Goal: Task Accomplishment & Management: Manage account settings

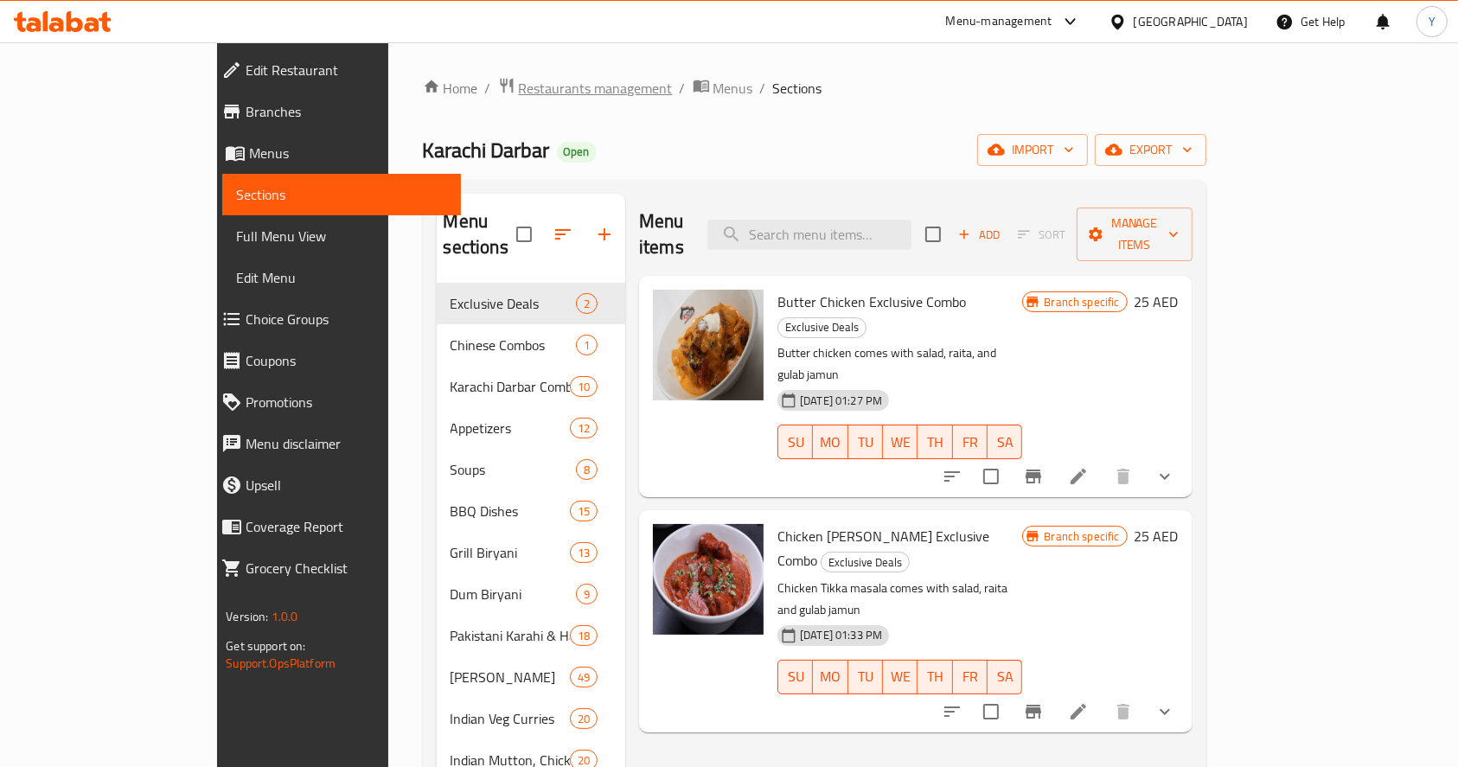
click at [519, 78] on span "Restaurants management" at bounding box center [596, 88] width 154 height 21
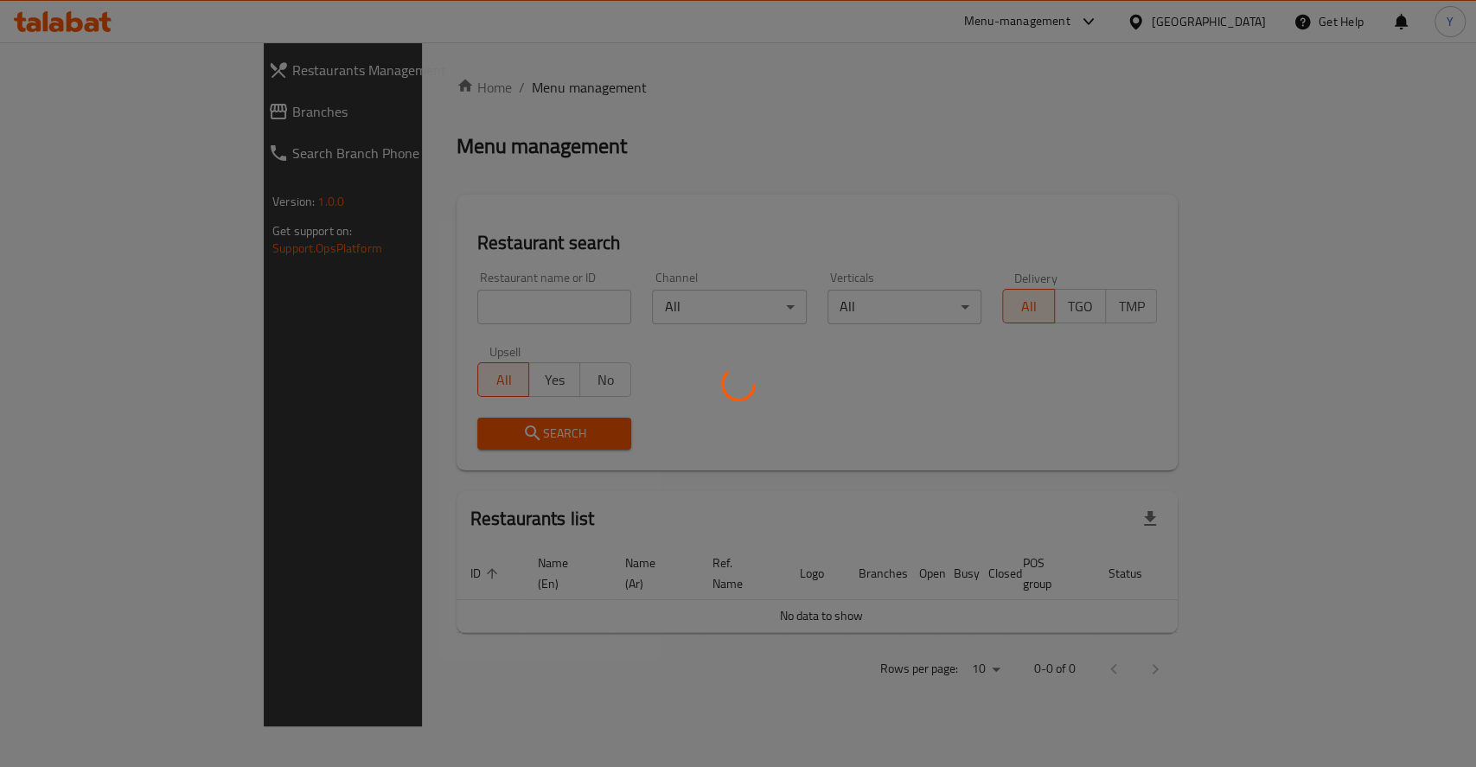
click at [463, 303] on div at bounding box center [738, 383] width 1476 height 767
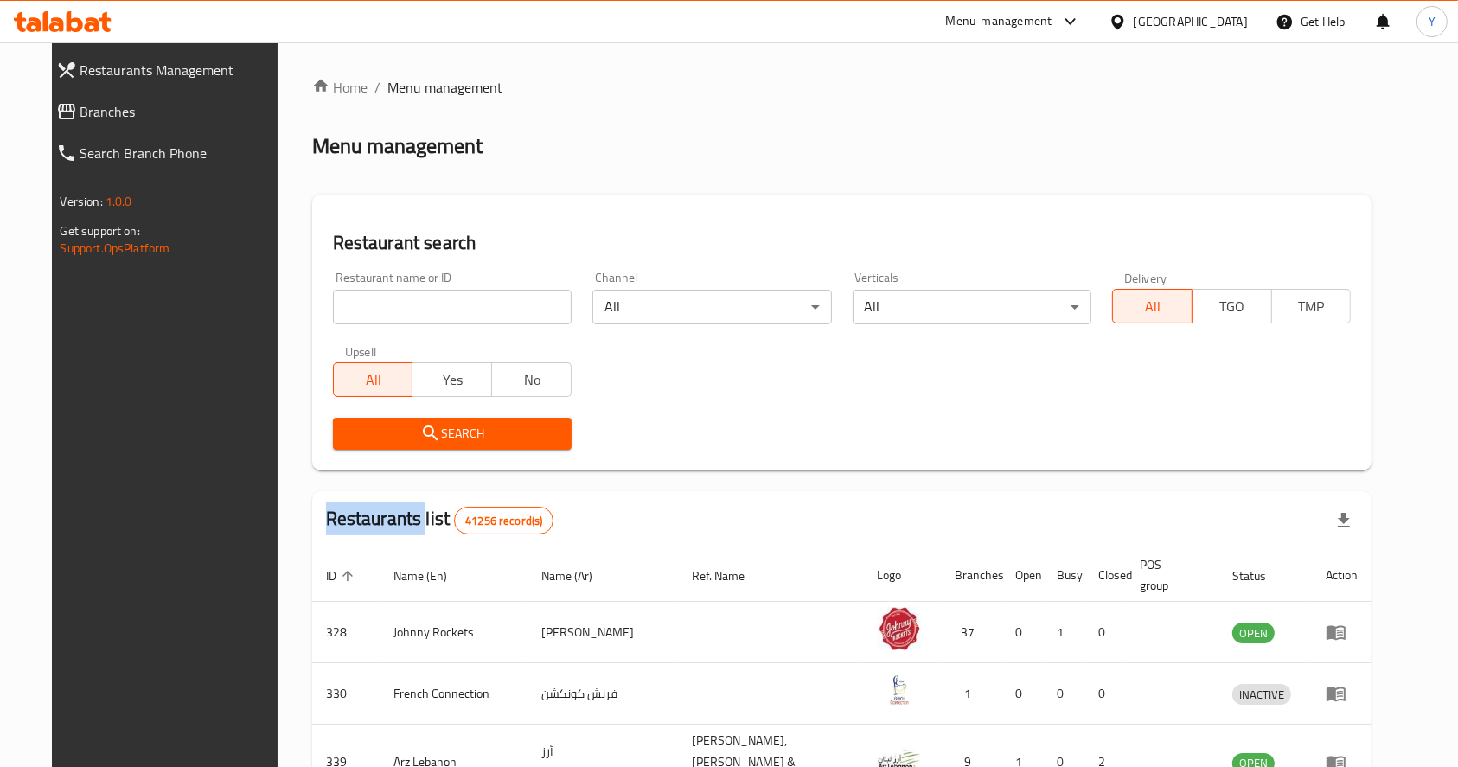
click at [463, 303] on div "Home / Menu management Menu management Restaurant search Restaurant name or ID …" at bounding box center [842, 655] width 1060 height 1156
click at [463, 303] on input "search" at bounding box center [452, 307] width 239 height 35
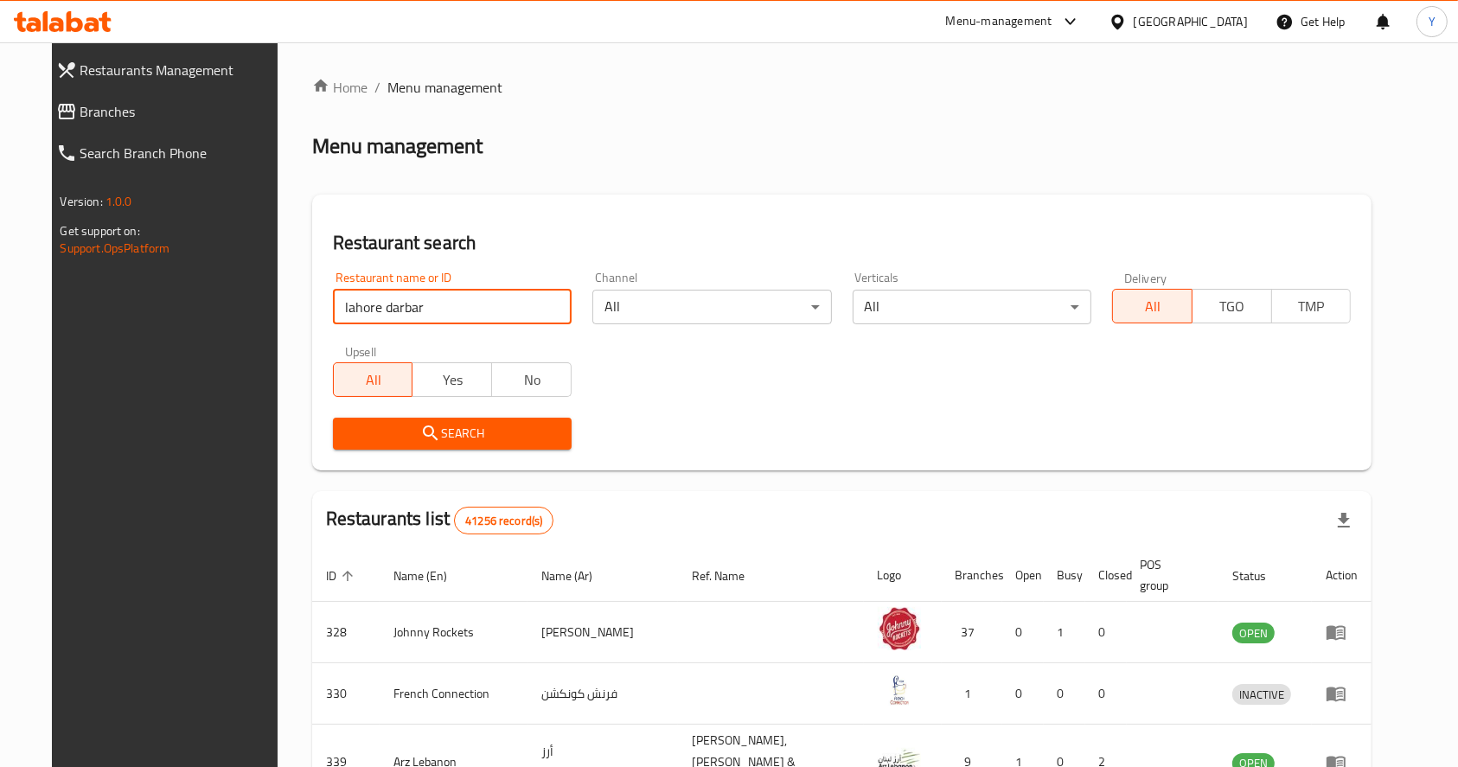
type input "lahore darbar"
click button "Search" at bounding box center [452, 434] width 239 height 32
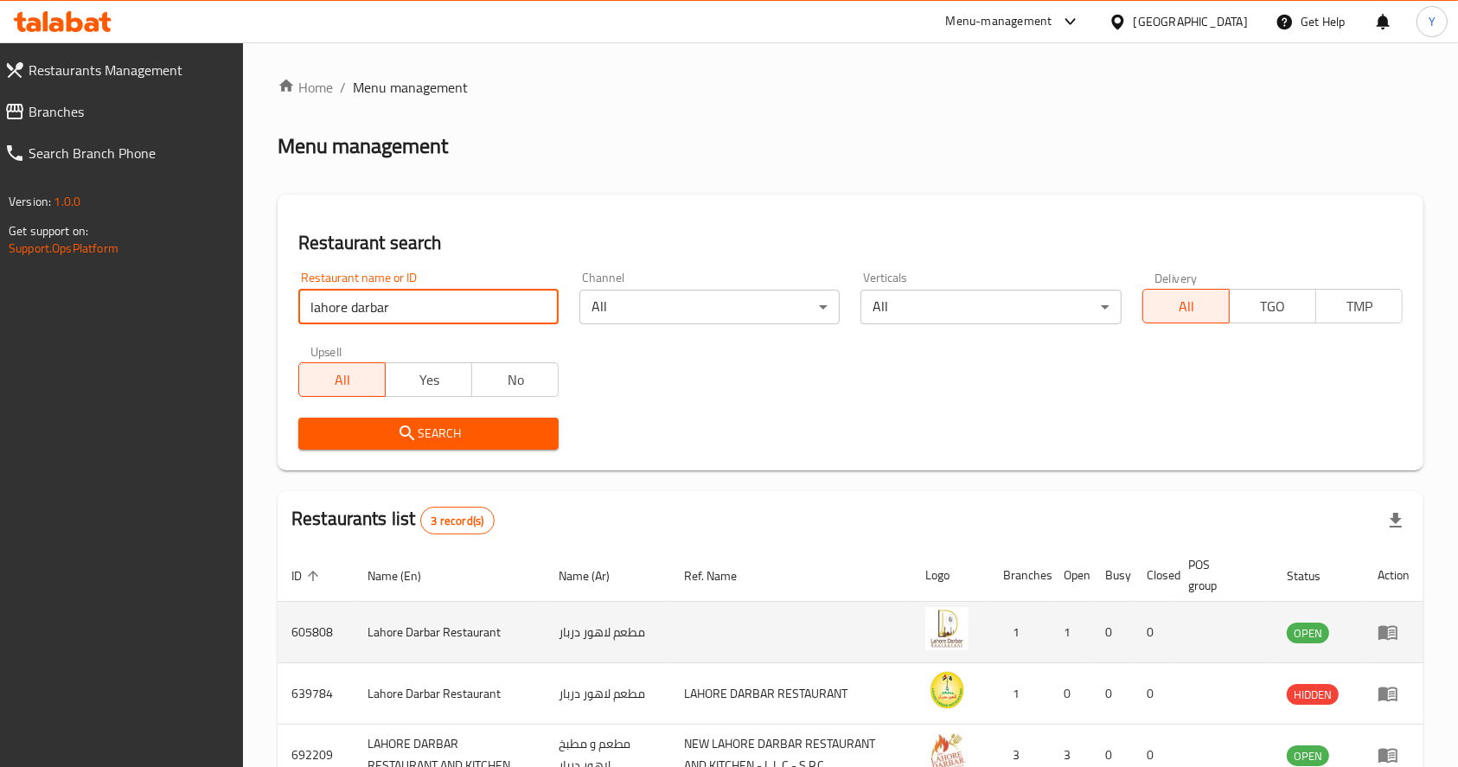
scroll to position [111, 0]
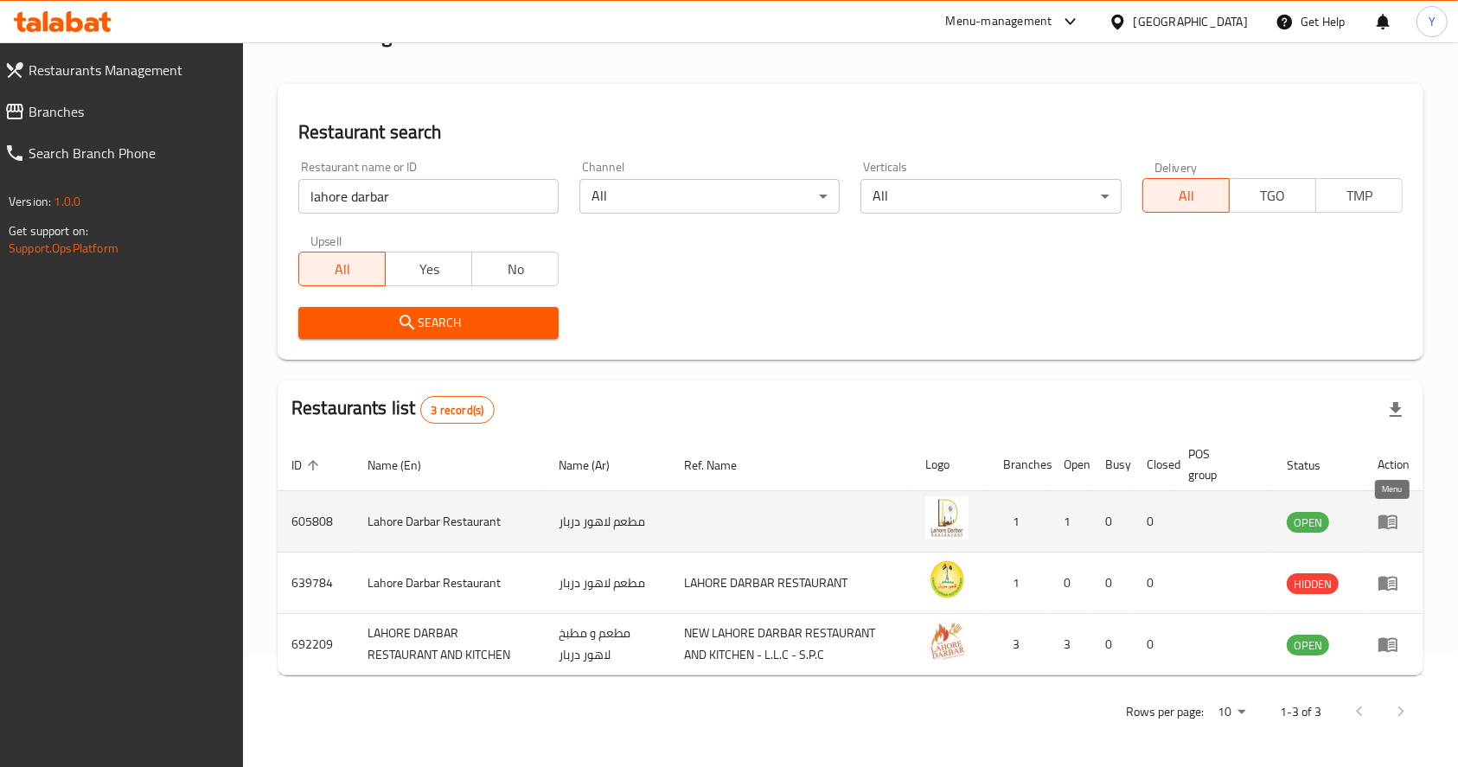
click at [1397, 511] on icon "enhanced table" at bounding box center [1387, 521] width 21 height 21
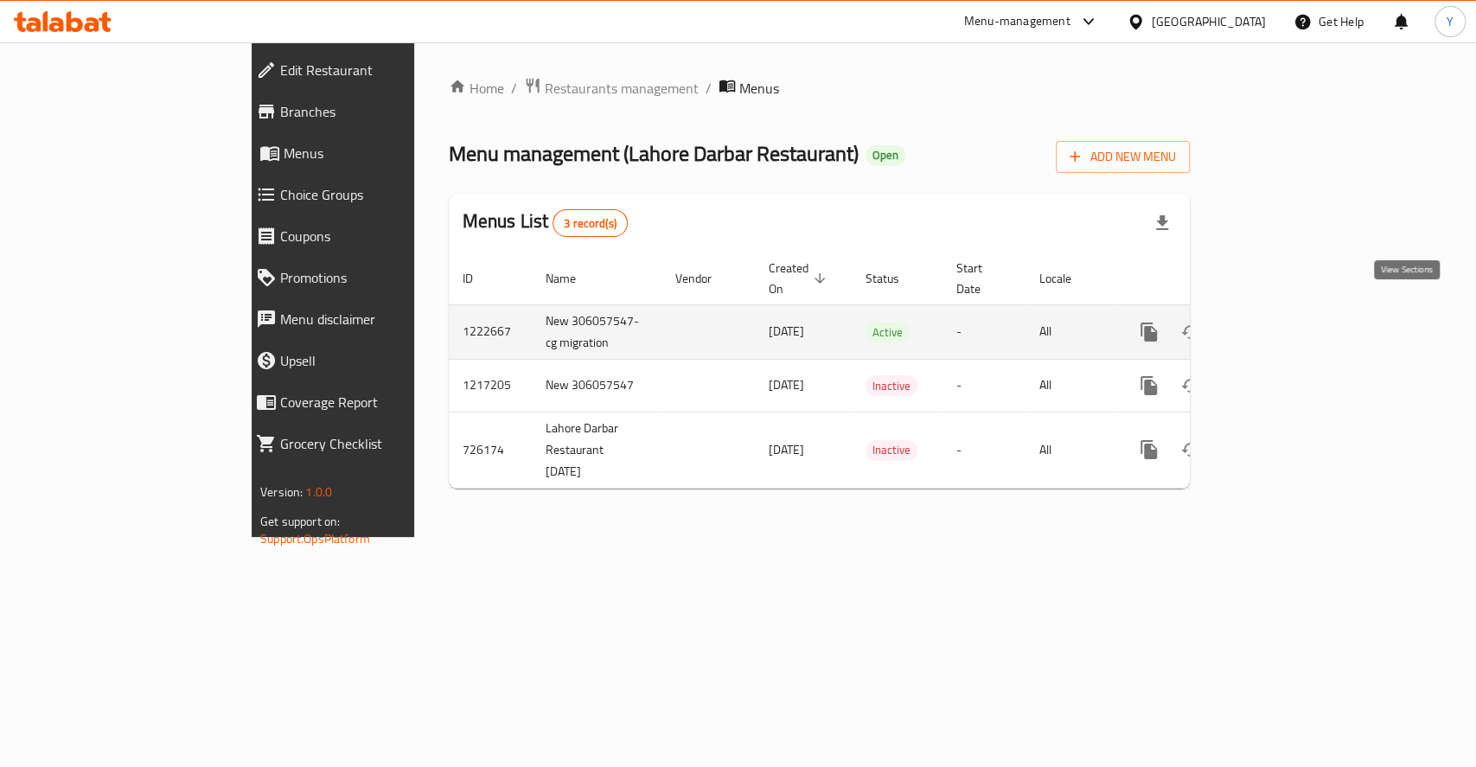
click at [1284, 322] on icon "enhanced table" at bounding box center [1273, 332] width 21 height 21
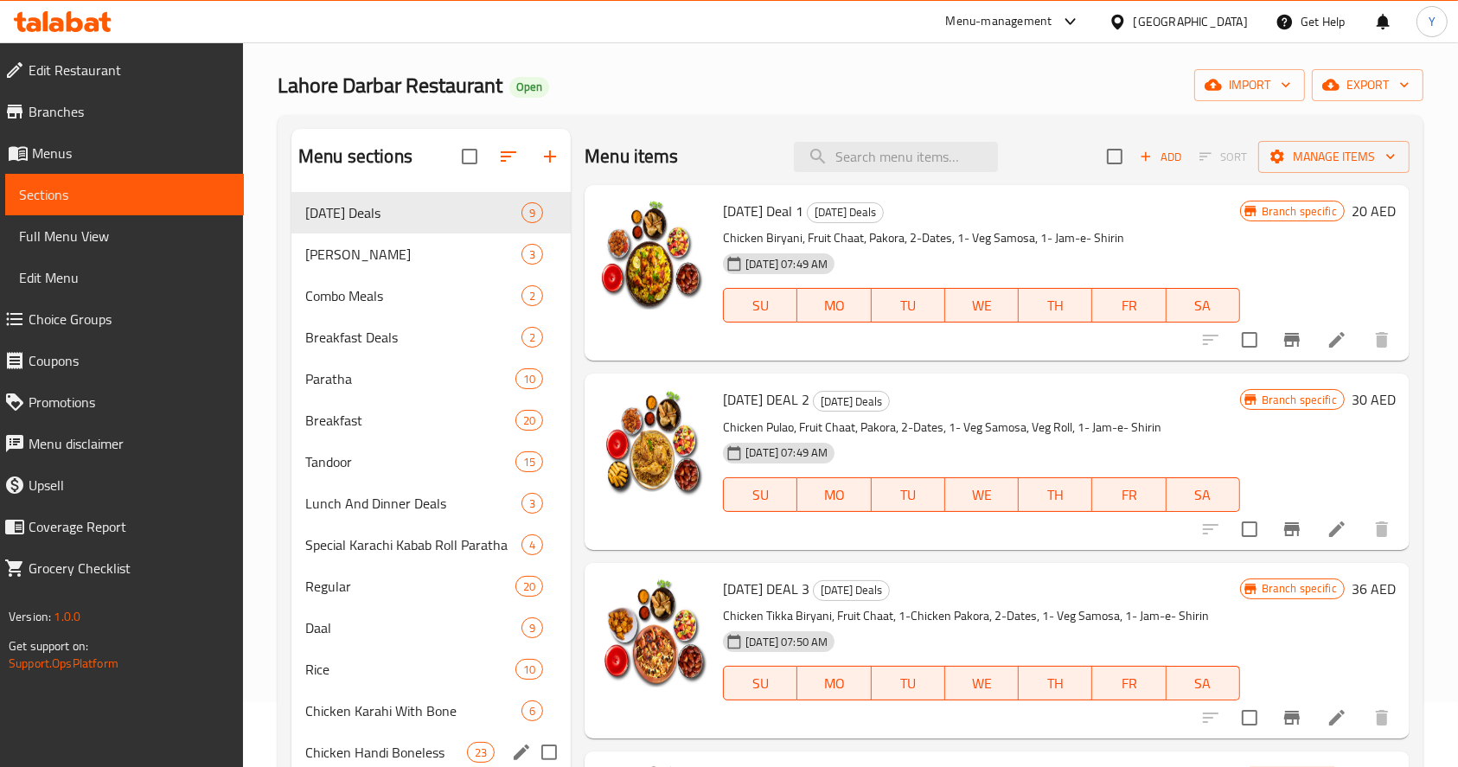
scroll to position [54, 0]
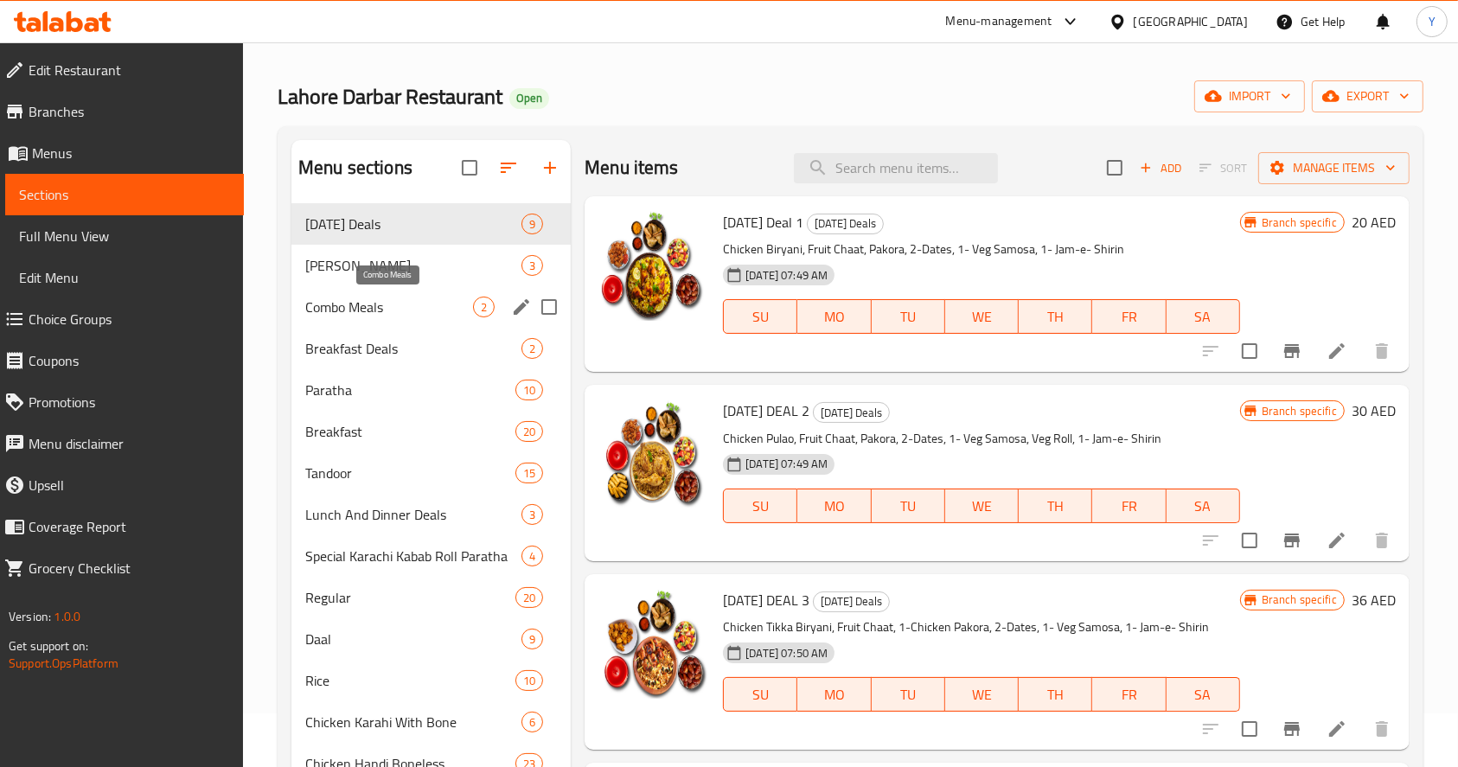
click at [414, 306] on span "Combo Meals" at bounding box center [389, 307] width 168 height 21
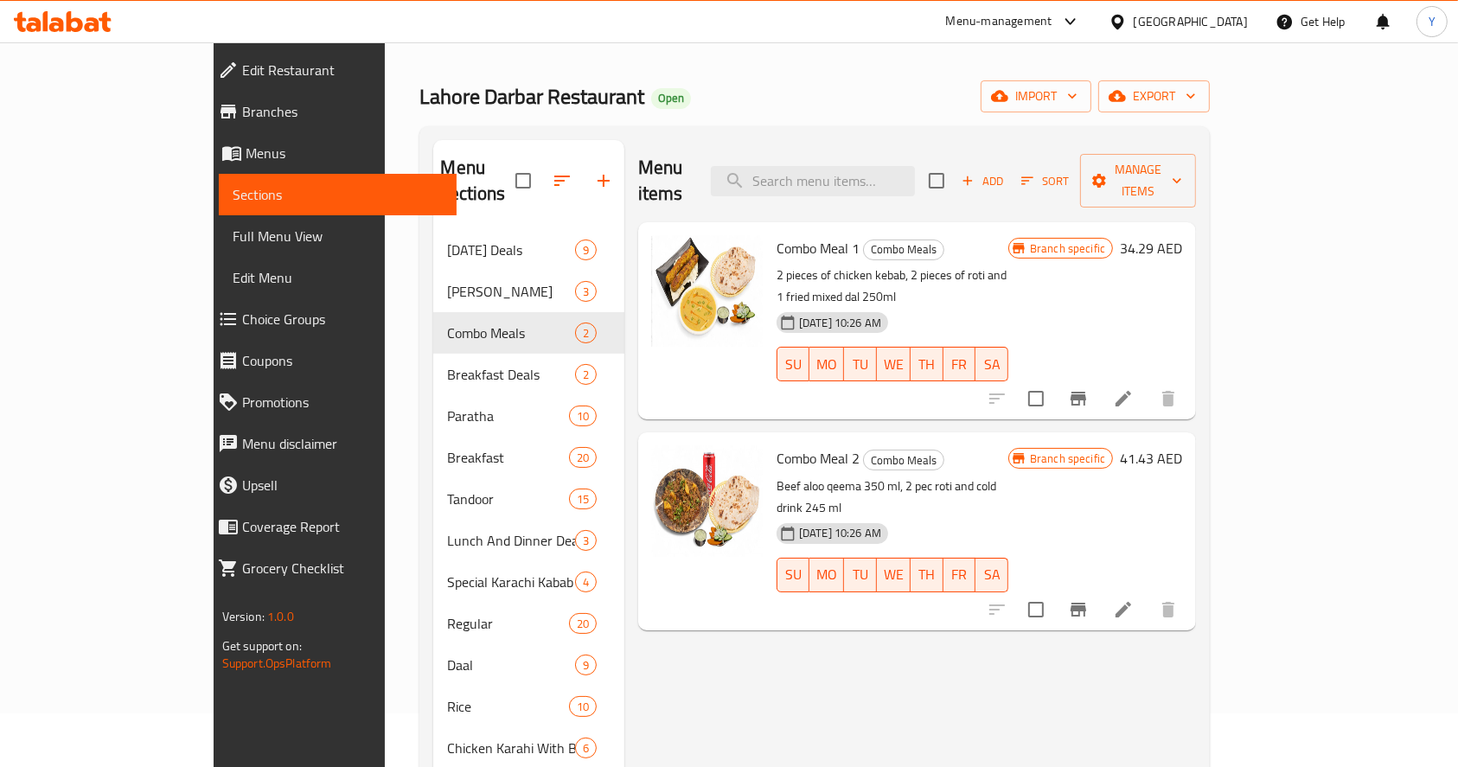
click at [985, 26] on div "Menu-management" at bounding box center [999, 21] width 106 height 21
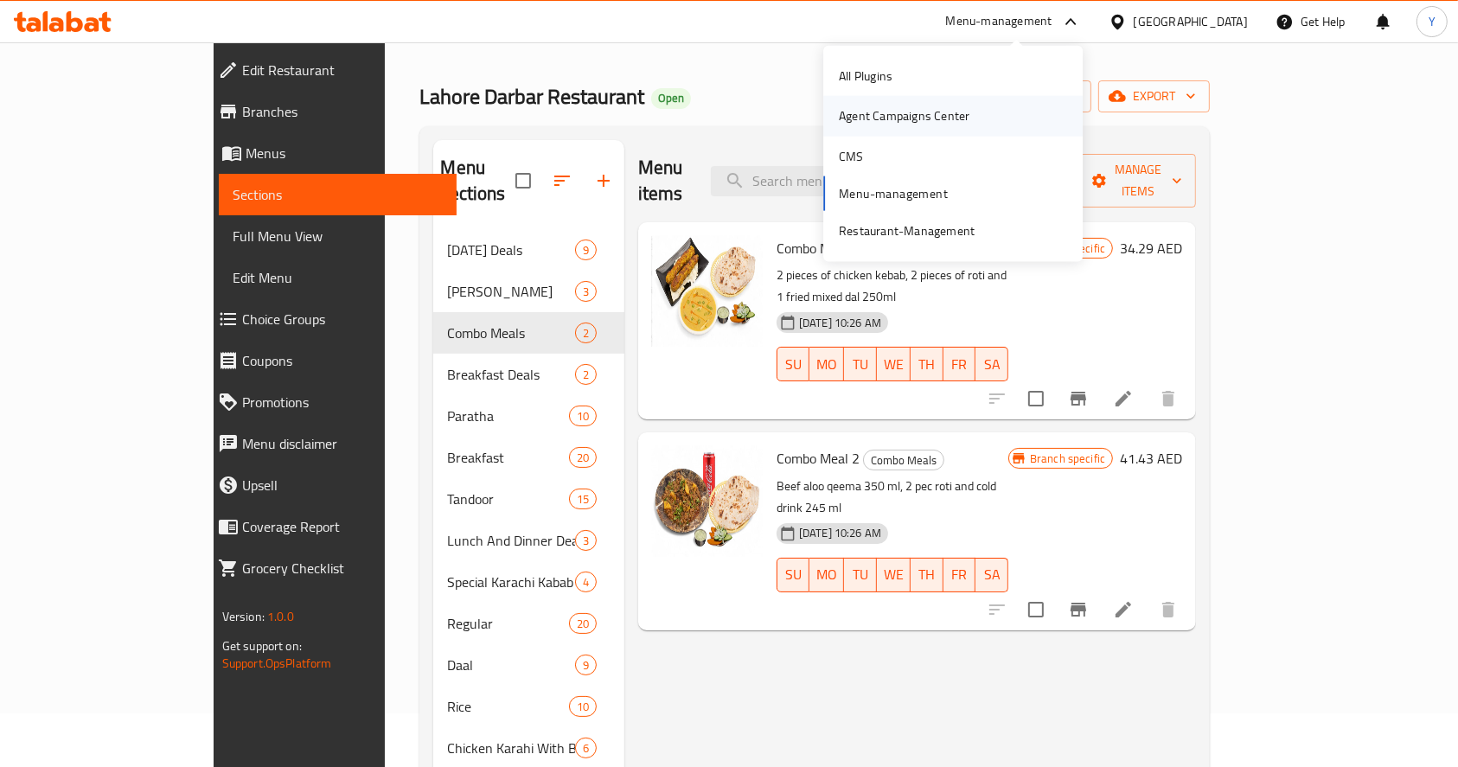
click at [906, 112] on div "Agent Campaigns Center" at bounding box center [904, 115] width 131 height 19
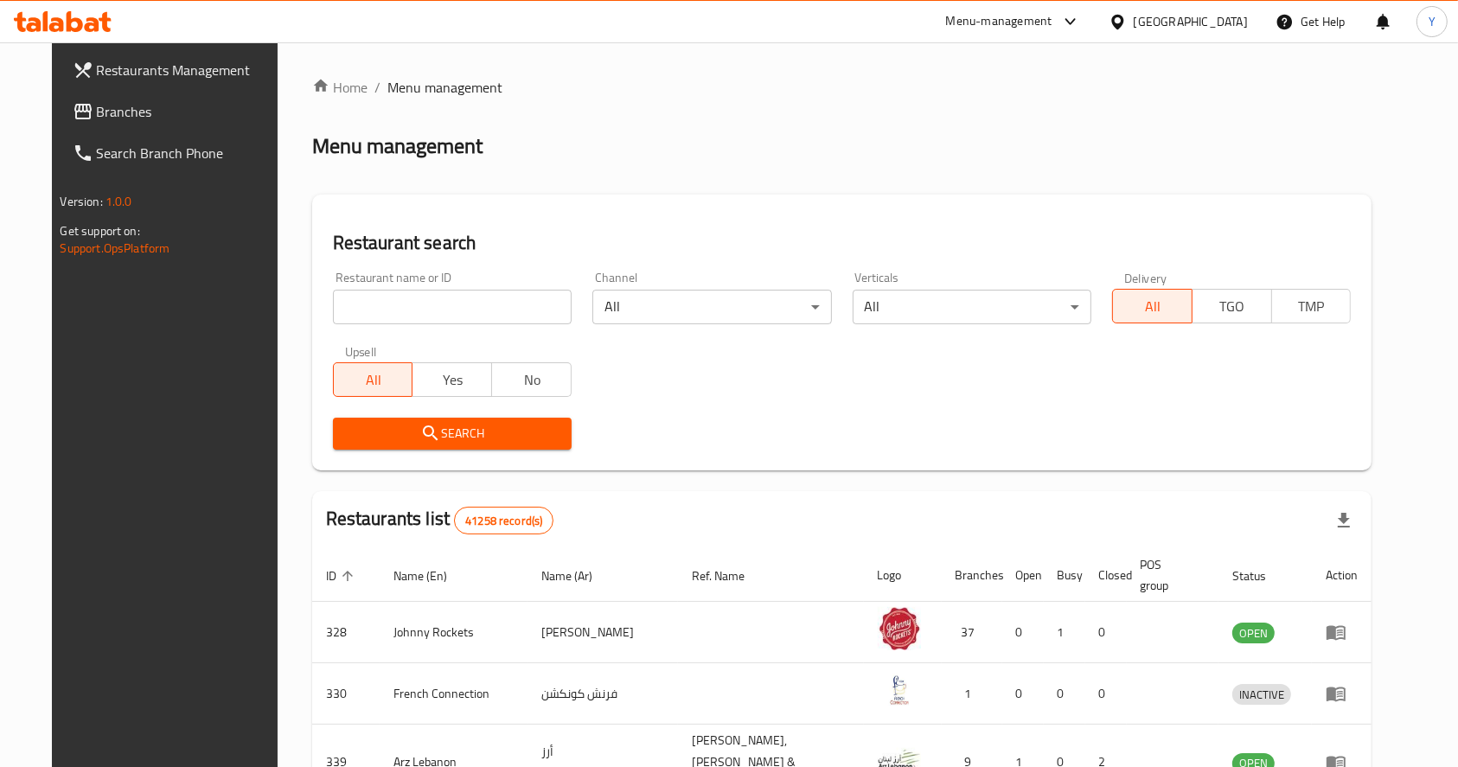
click at [414, 308] on input "search" at bounding box center [452, 307] width 239 height 35
type input "kashmir point"
click button "Search" at bounding box center [452, 434] width 239 height 32
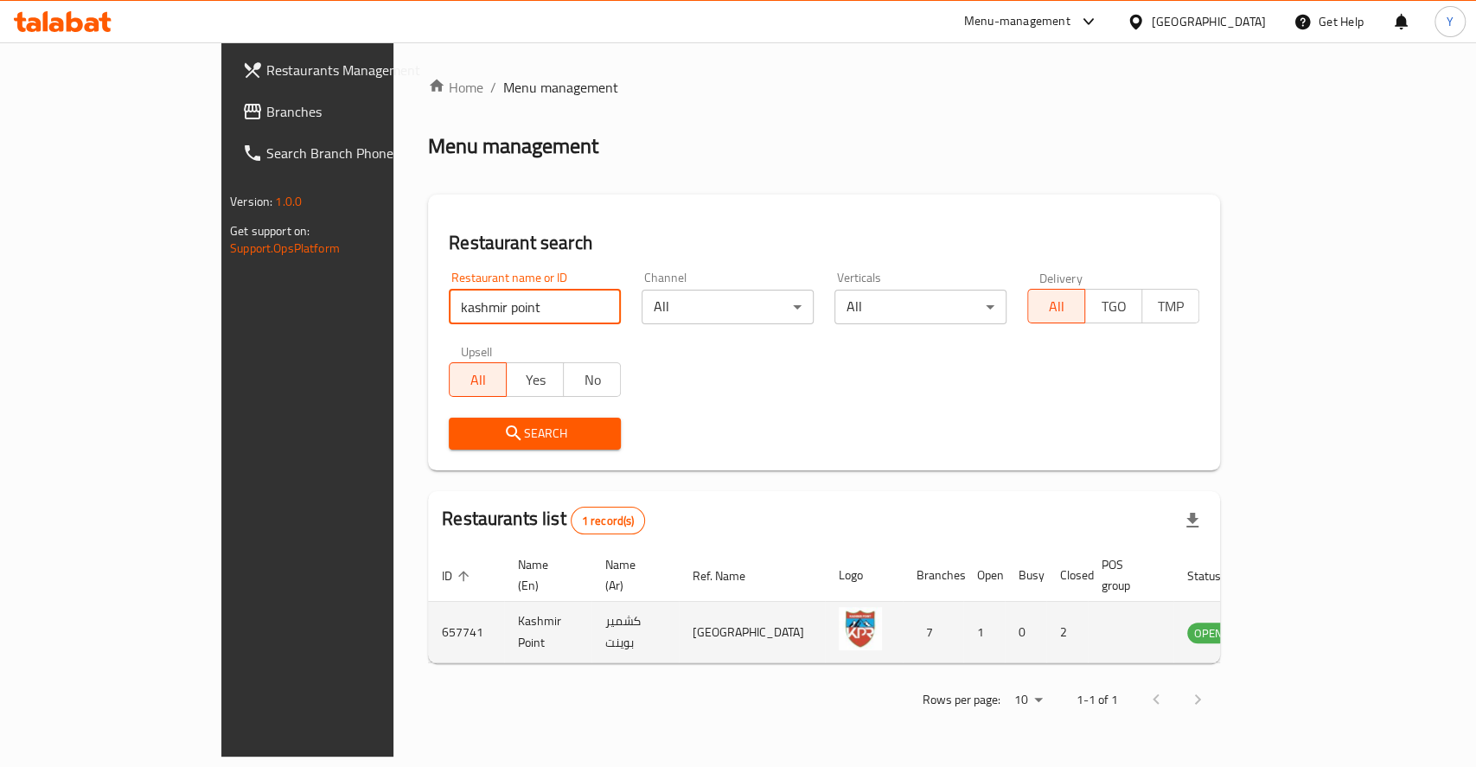
click at [1324, 611] on td "enhanced table" at bounding box center [1294, 632] width 60 height 61
click at [1310, 622] on link "enhanced table" at bounding box center [1294, 632] width 32 height 21
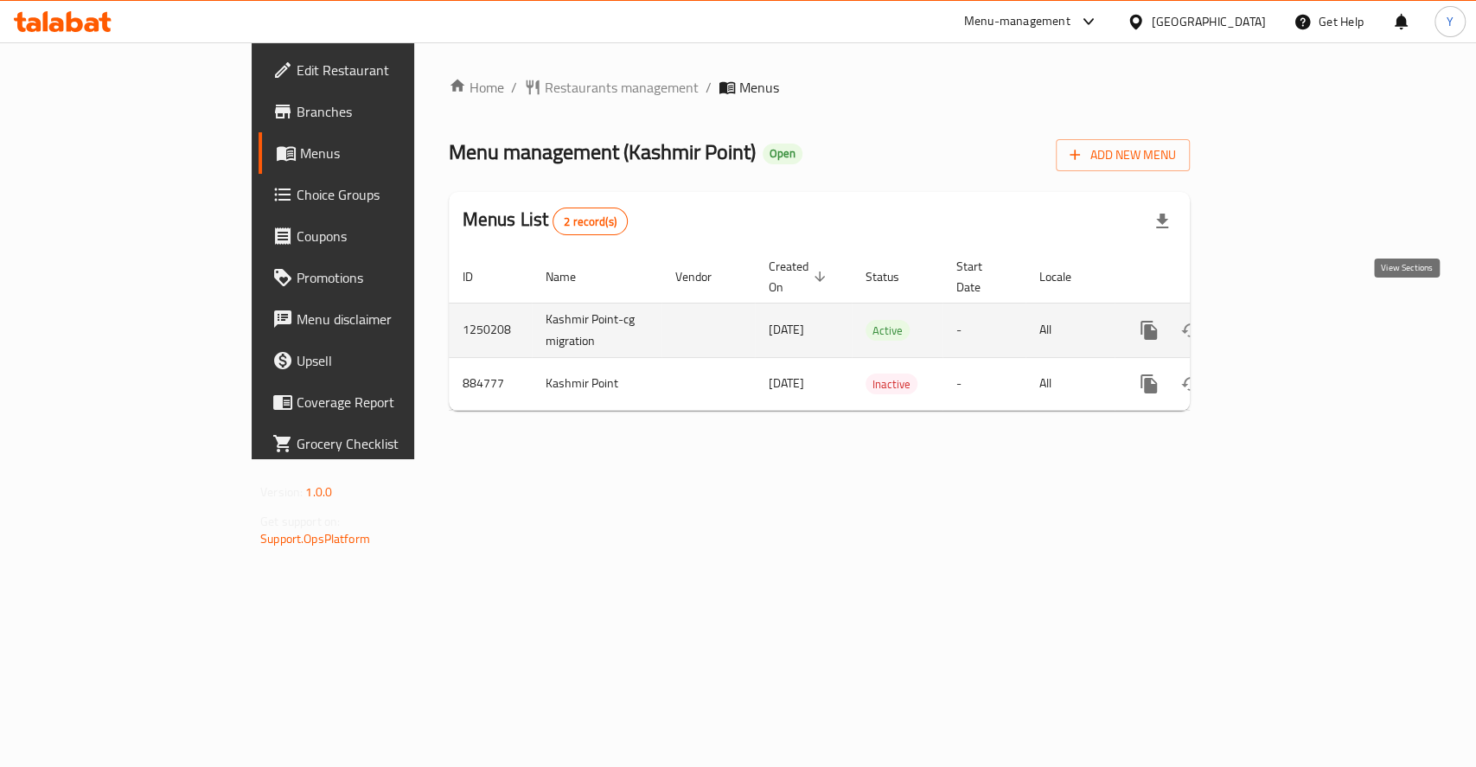
click at [1284, 320] on icon "enhanced table" at bounding box center [1273, 330] width 21 height 21
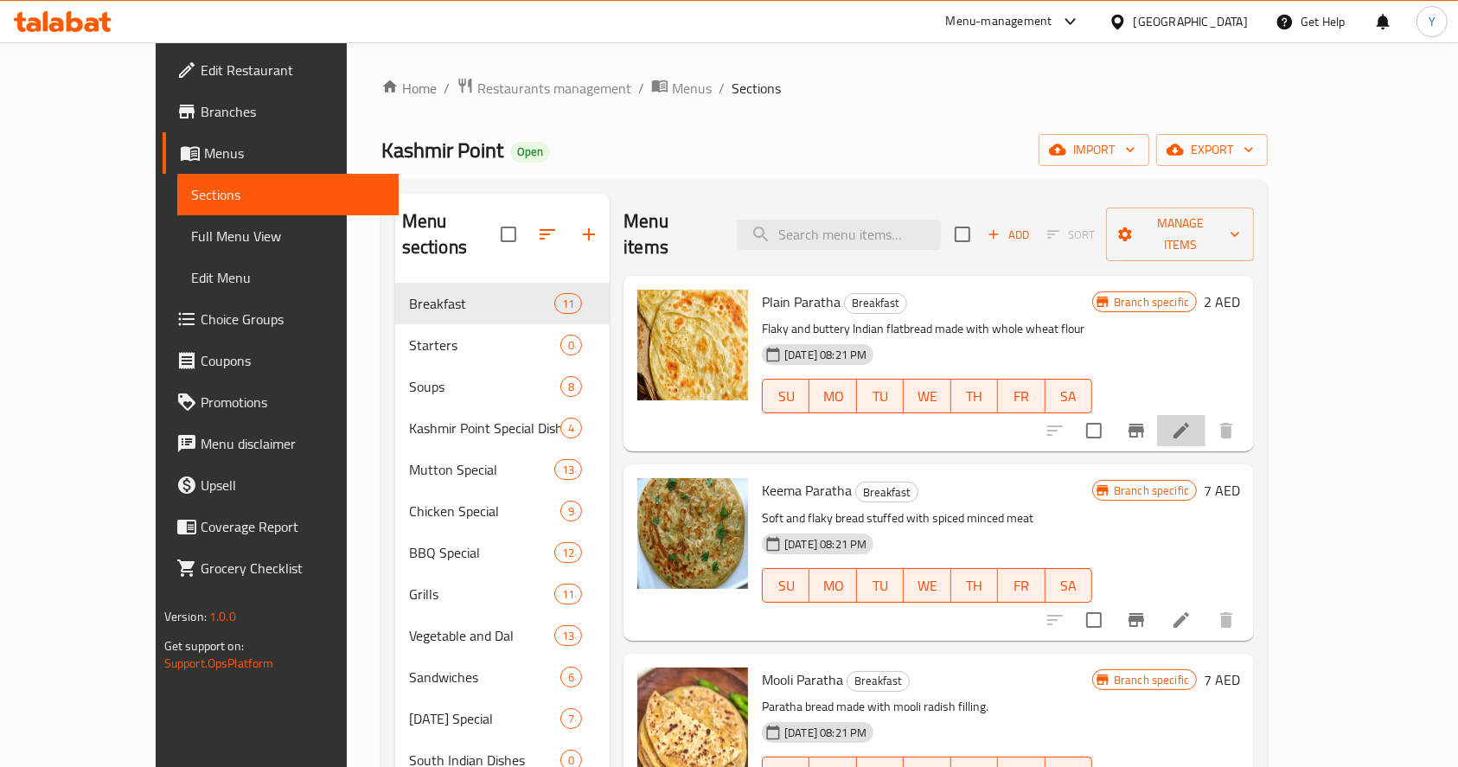
click at [1205, 415] on li at bounding box center [1181, 430] width 48 height 31
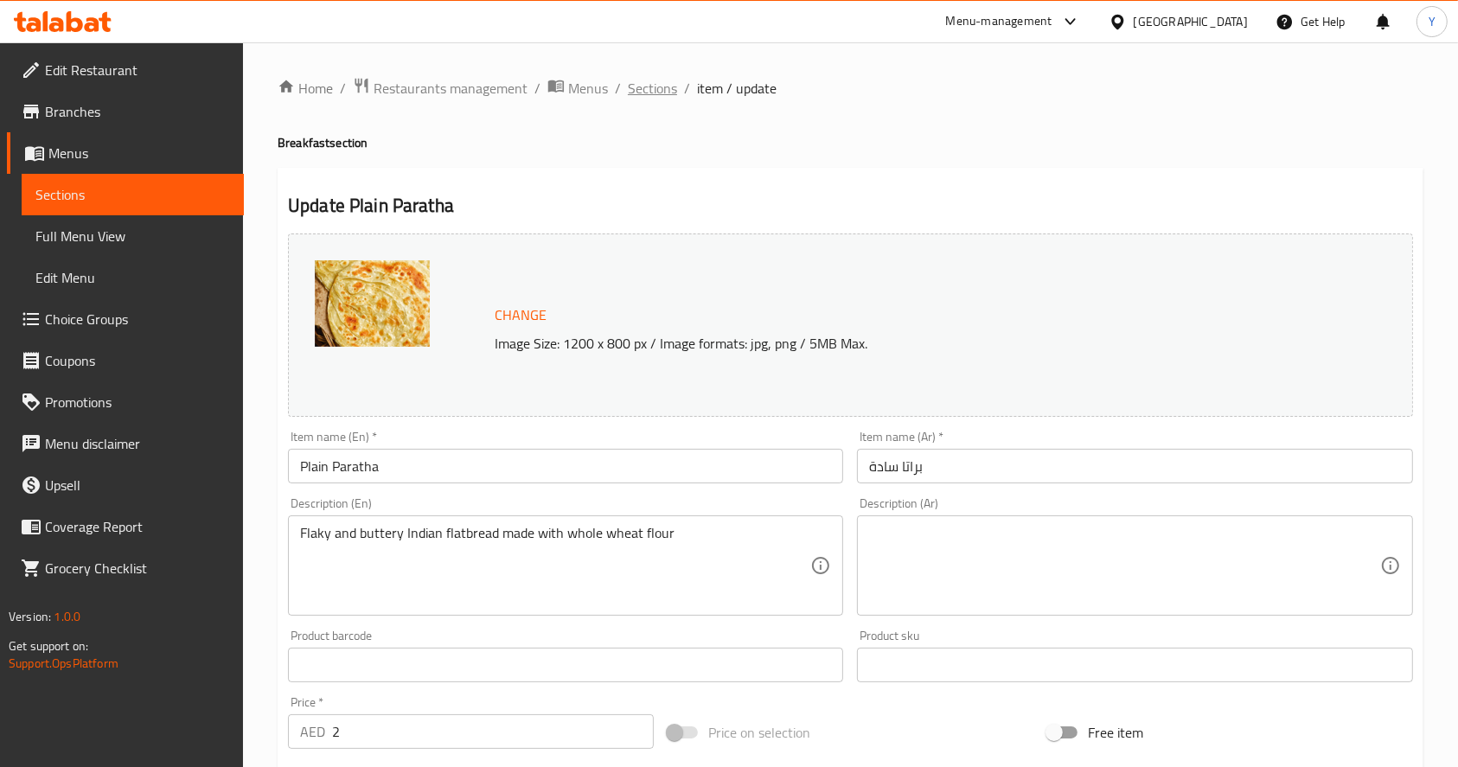
click at [646, 85] on span "Sections" at bounding box center [652, 88] width 49 height 21
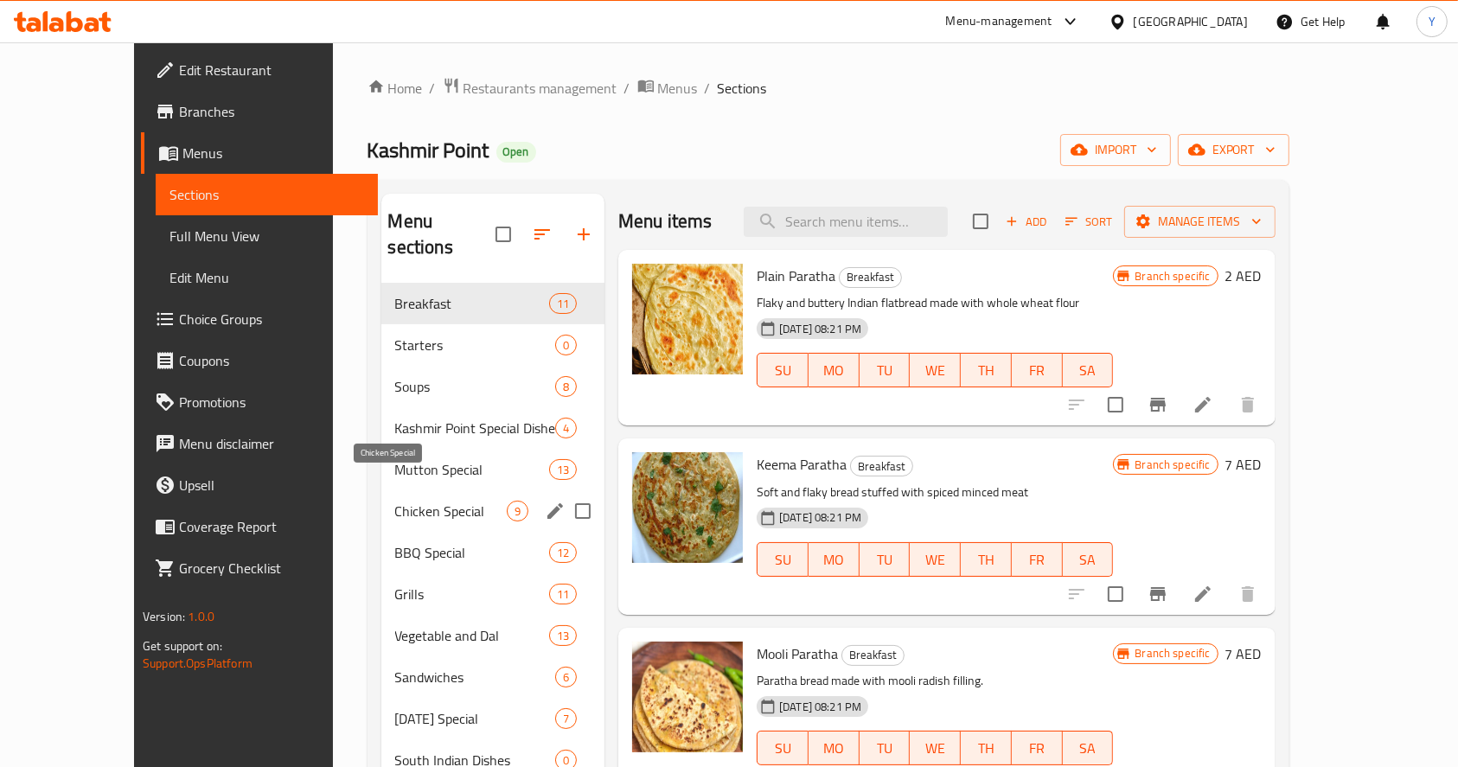
click at [395, 459] on span "Mutton Special" at bounding box center [472, 469] width 154 height 21
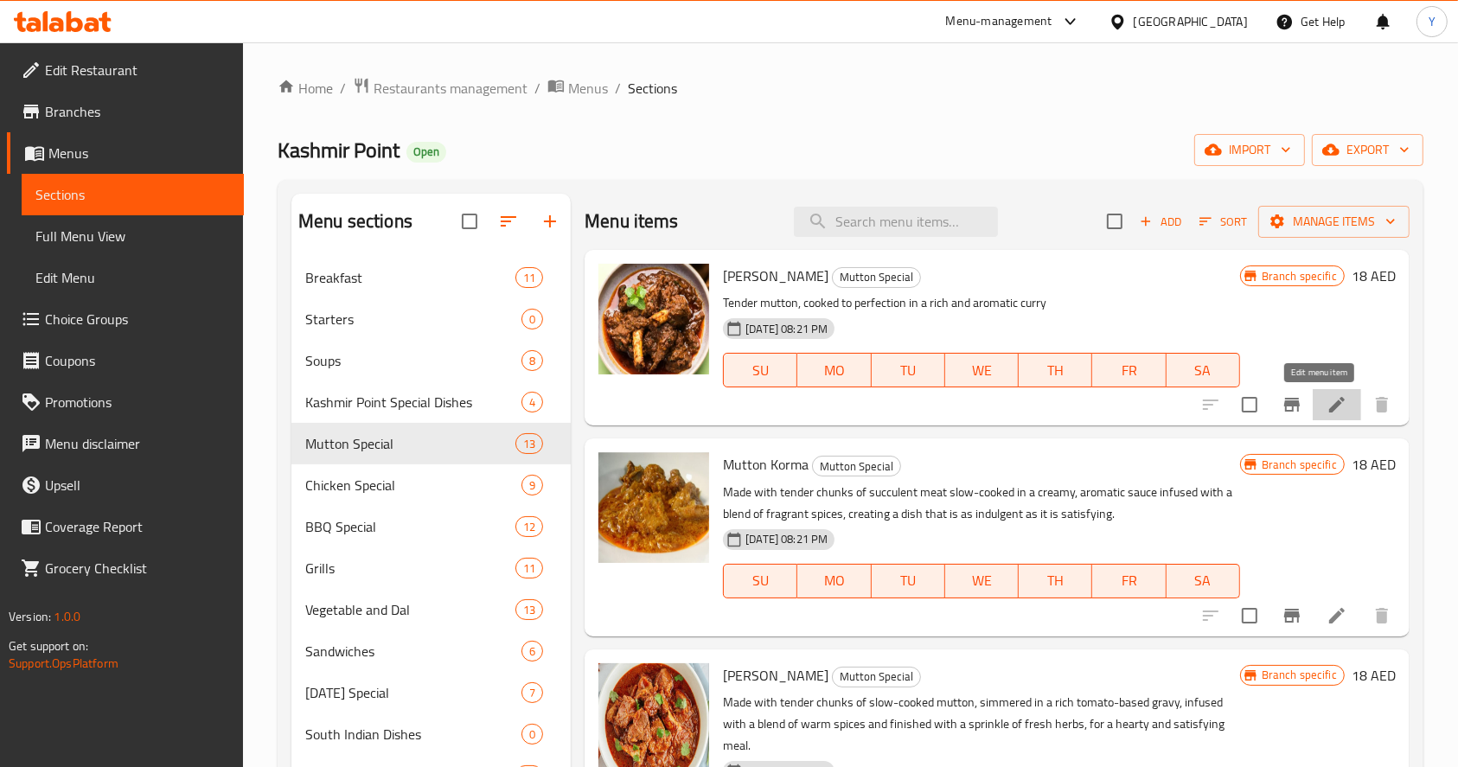
click at [1326, 403] on icon at bounding box center [1336, 404] width 21 height 21
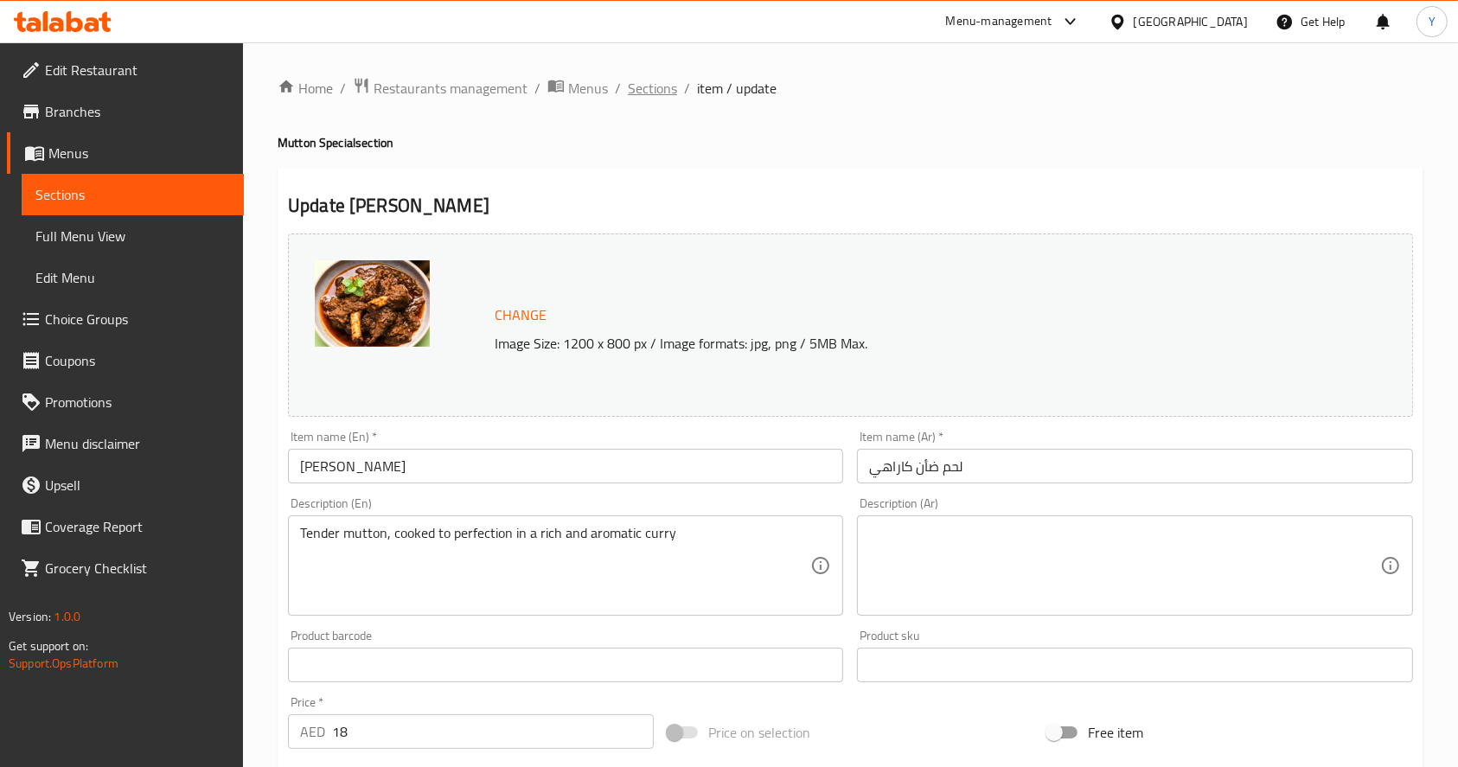
click at [650, 83] on span "Sections" at bounding box center [652, 88] width 49 height 21
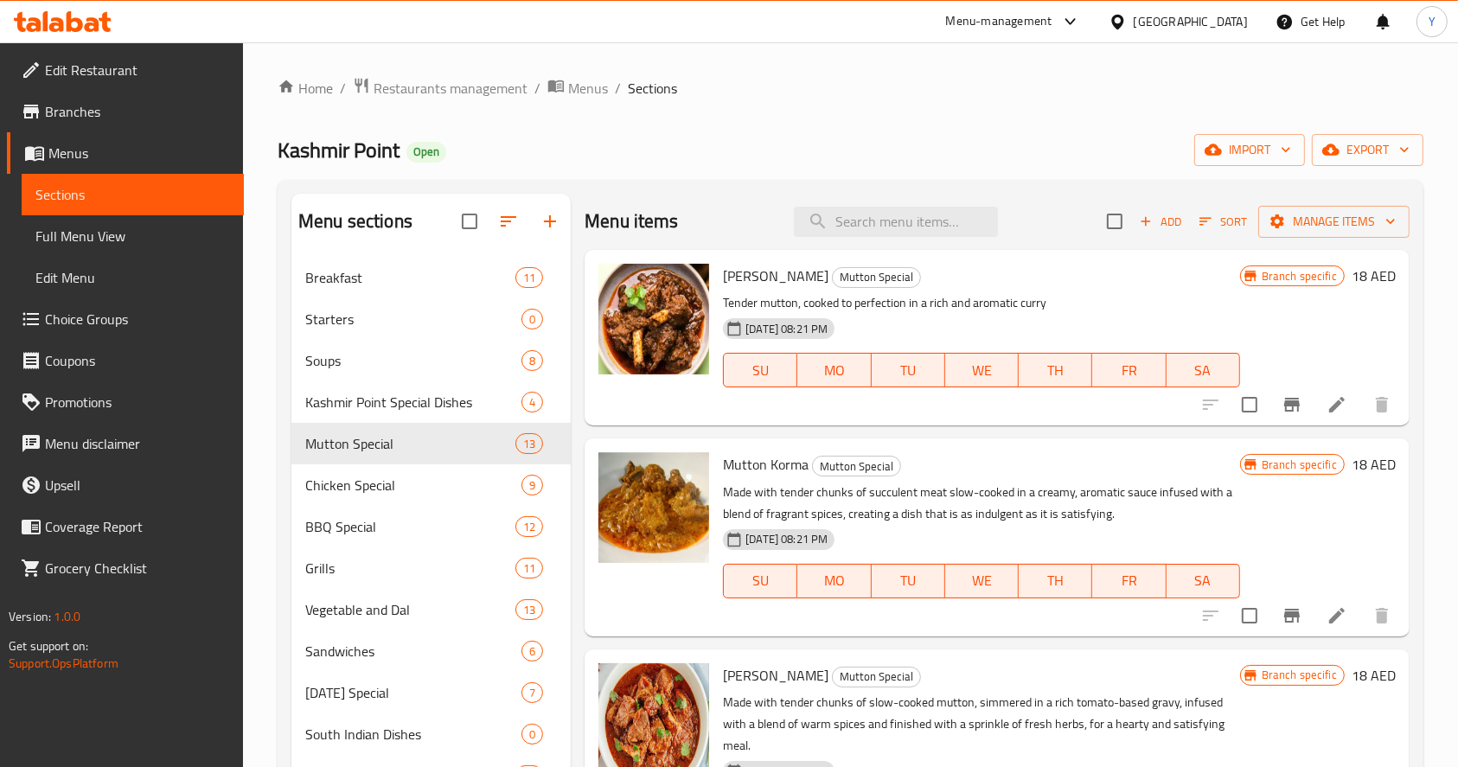
click at [69, 70] on span "Edit Restaurant" at bounding box center [137, 70] width 185 height 21
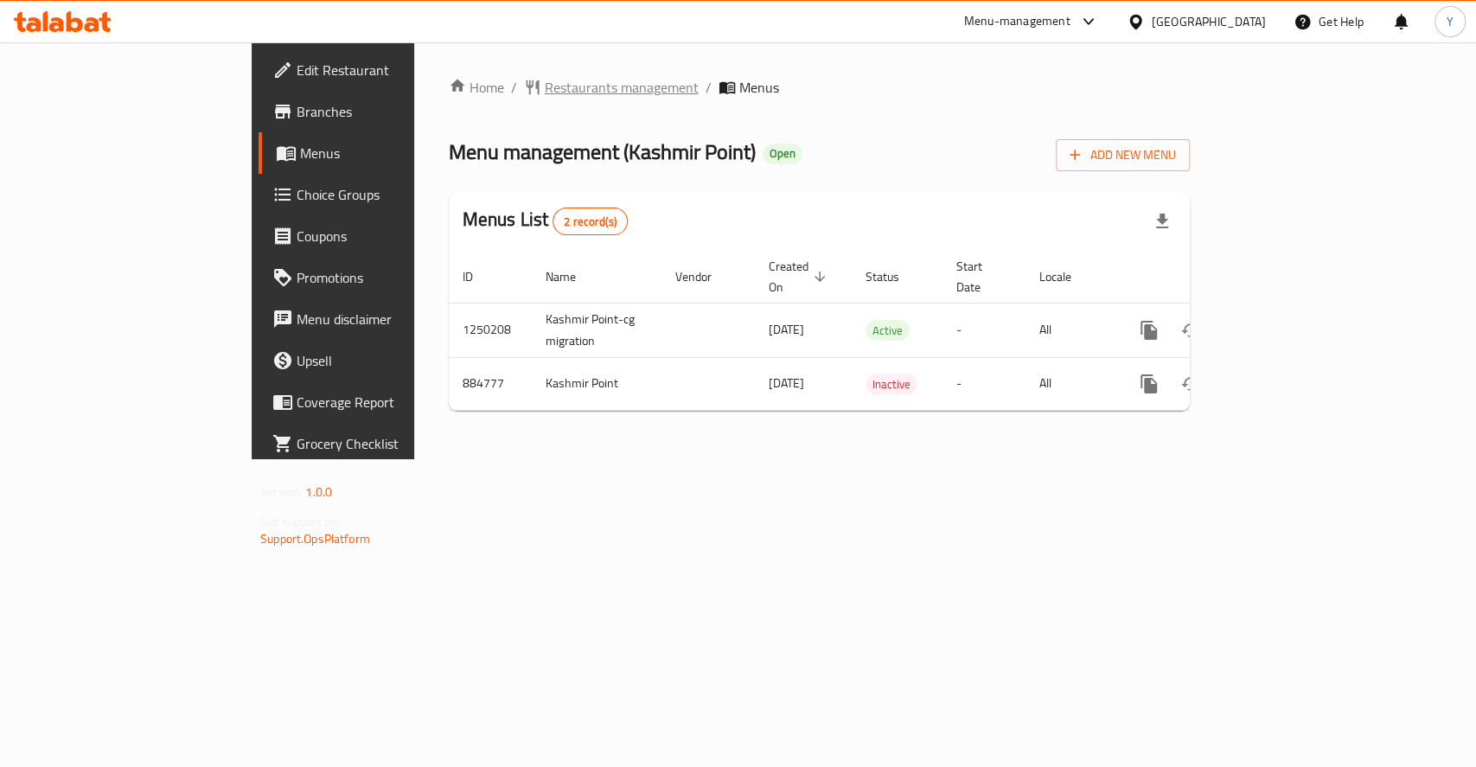
click at [545, 92] on span "Restaurants management" at bounding box center [622, 87] width 154 height 21
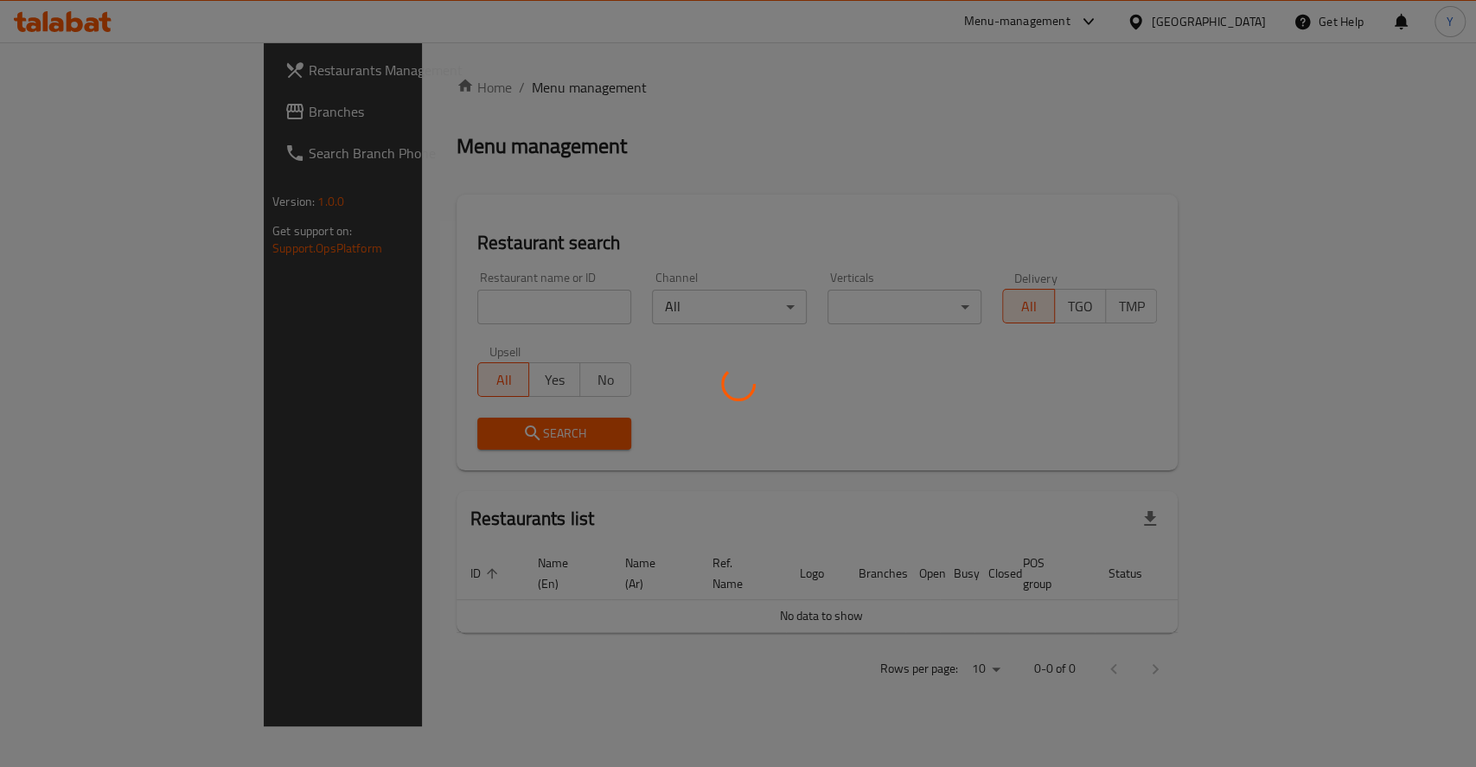
click at [491, 329] on div at bounding box center [738, 383] width 1476 height 767
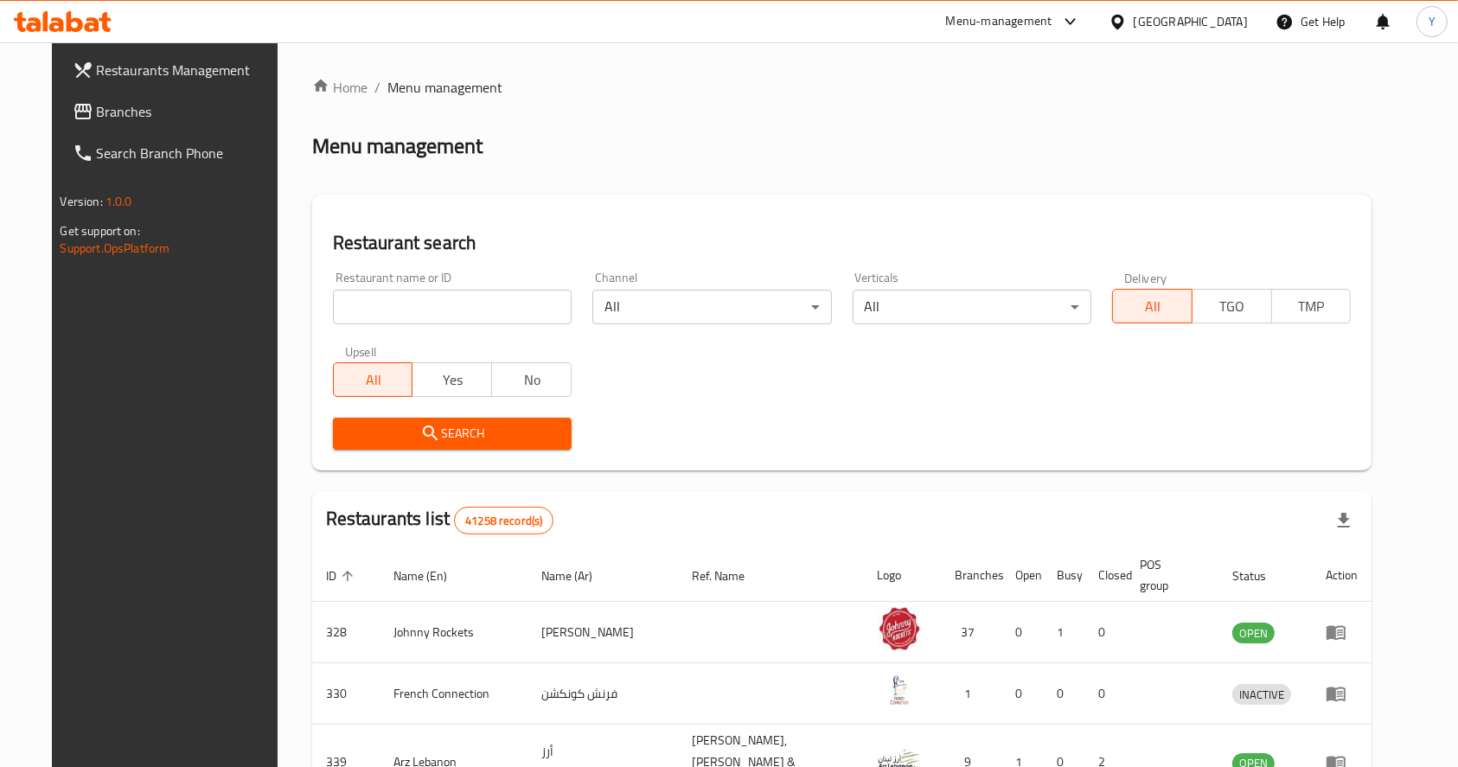
click at [470, 310] on div "Home / Menu management Menu management Restaurant search Restaurant name or ID …" at bounding box center [842, 655] width 1060 height 1156
click at [470, 310] on input "search" at bounding box center [452, 307] width 239 height 35
type input "lahore darbar"
click button "Search" at bounding box center [452, 434] width 239 height 32
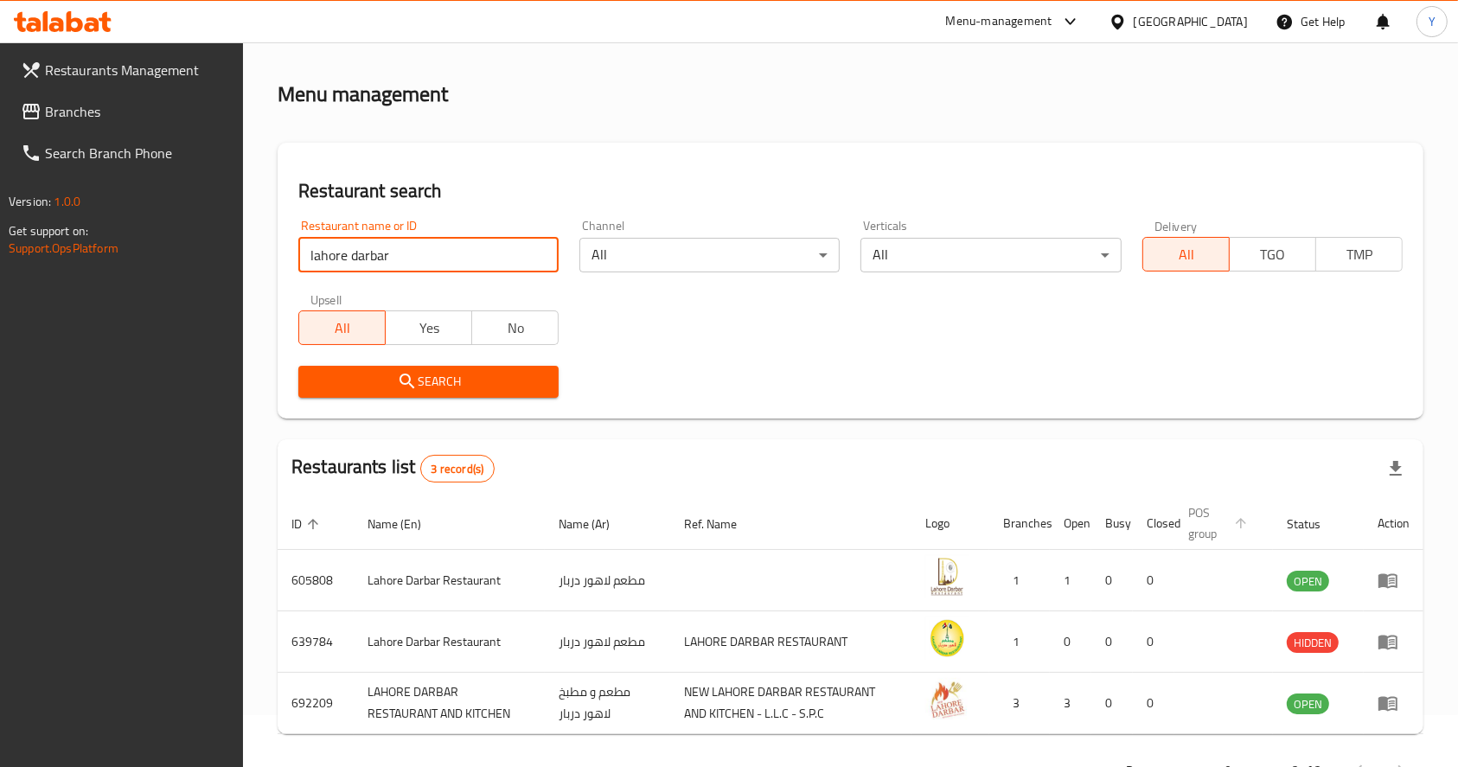
scroll to position [53, 0]
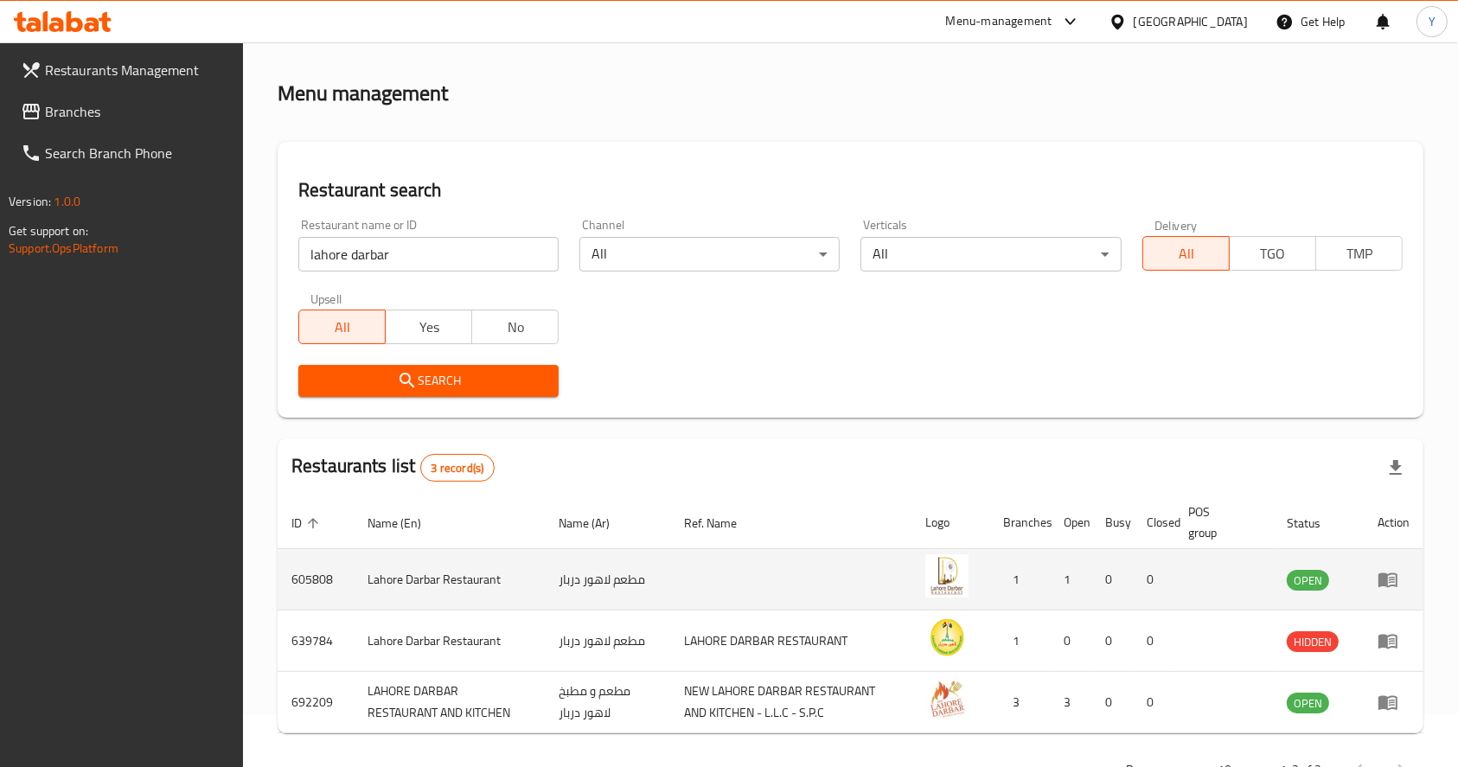
click at [1383, 584] on icon "enhanced table" at bounding box center [1387, 580] width 19 height 15
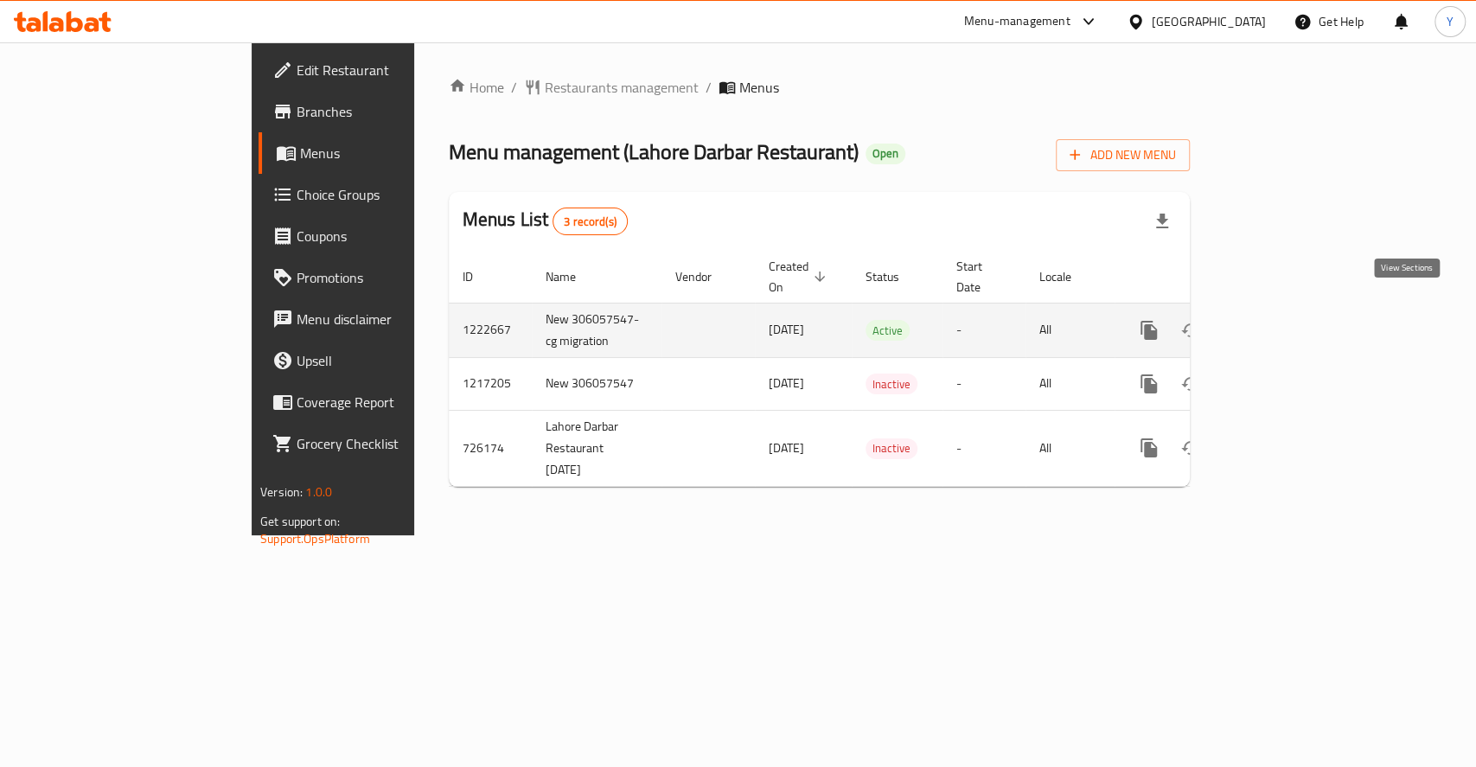
click at [1284, 320] on icon "enhanced table" at bounding box center [1273, 330] width 21 height 21
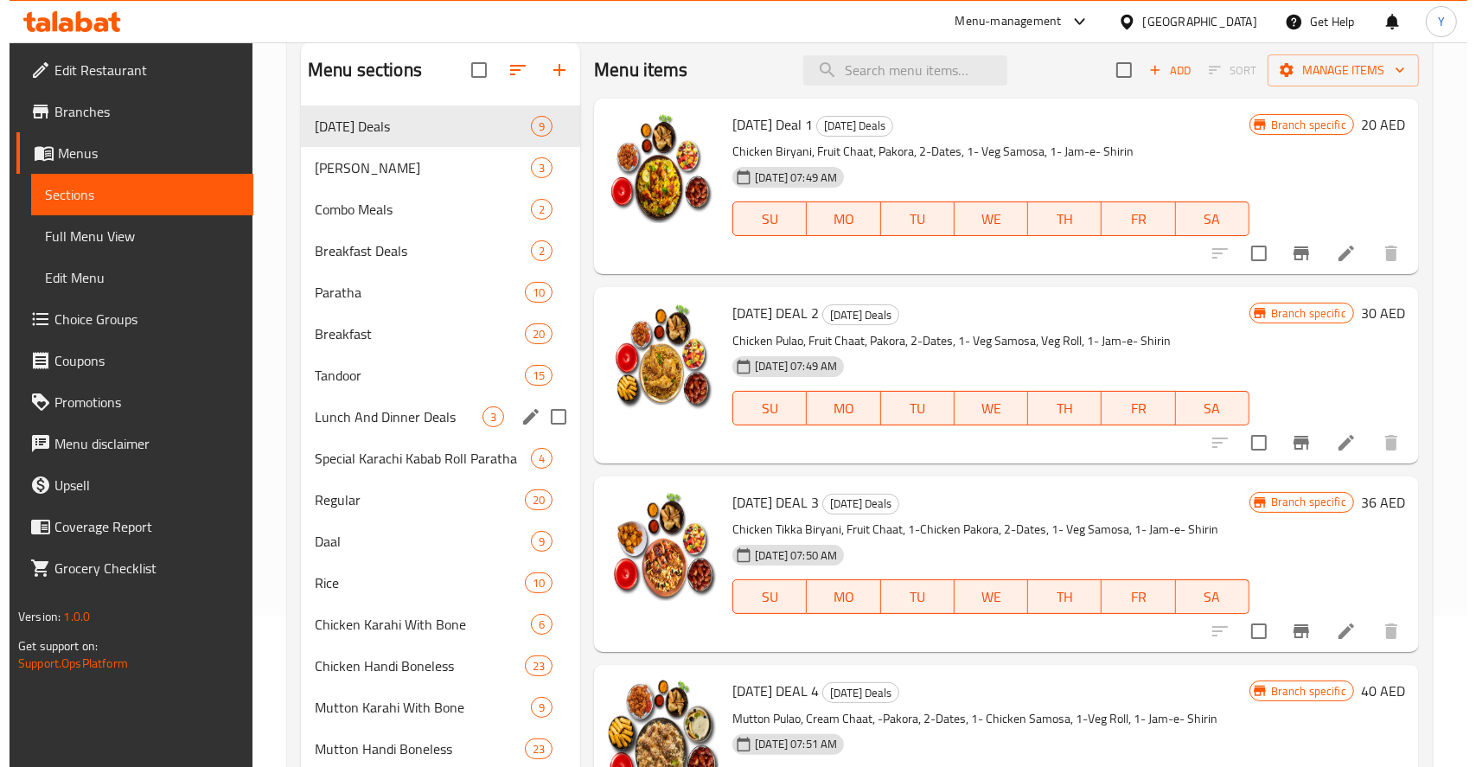
scroll to position [152, 0]
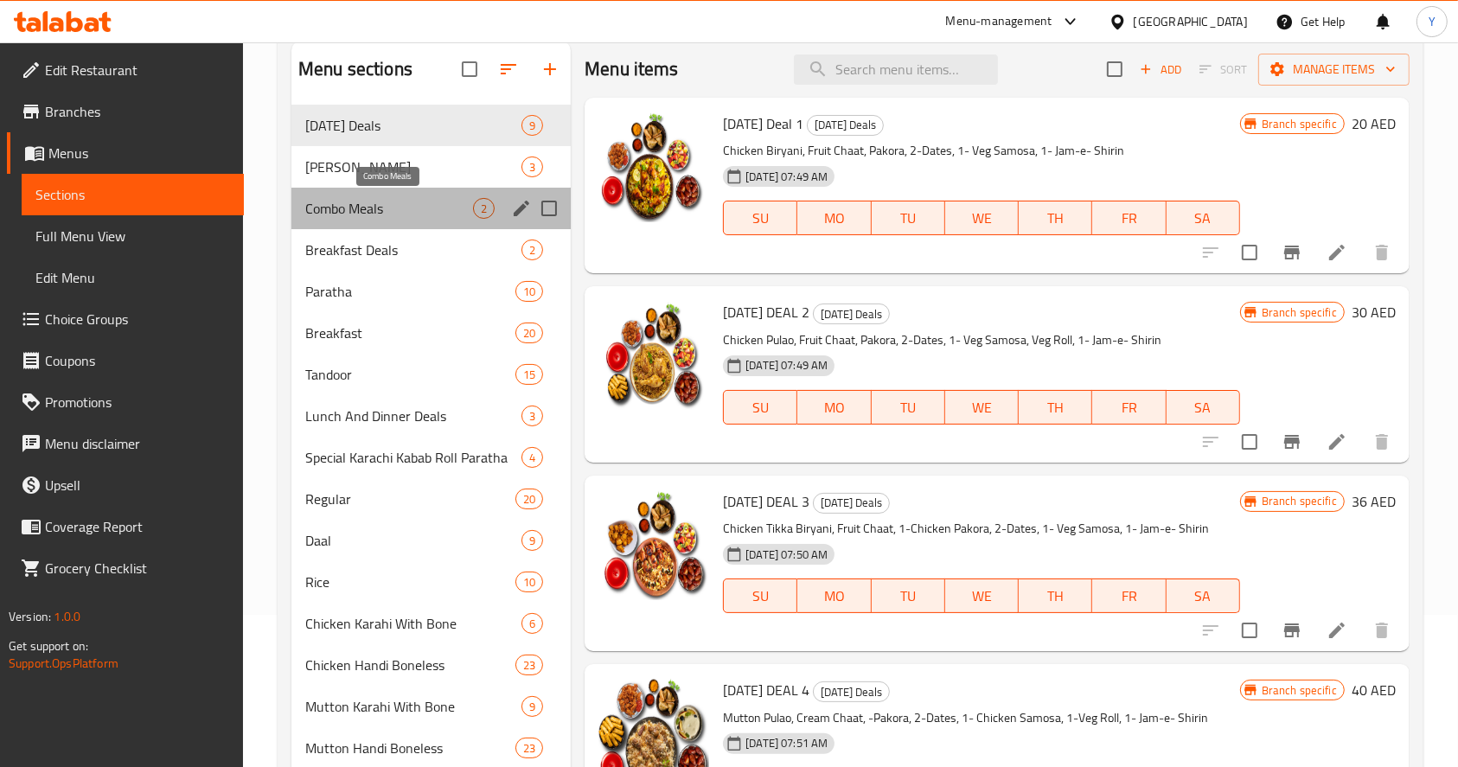
click at [434, 212] on span "Combo Meals" at bounding box center [389, 208] width 168 height 21
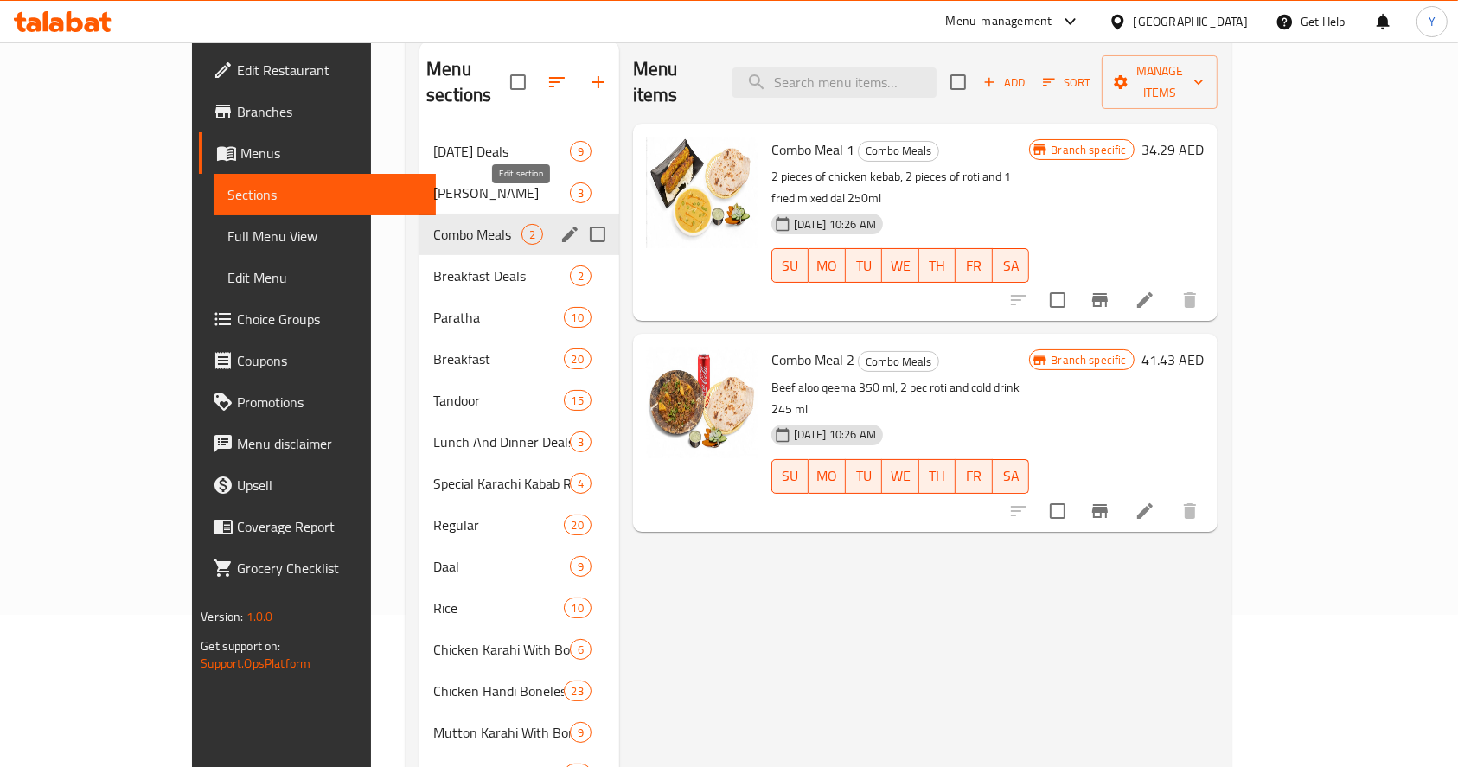
click at [559, 224] on icon "edit" at bounding box center [569, 234] width 21 height 21
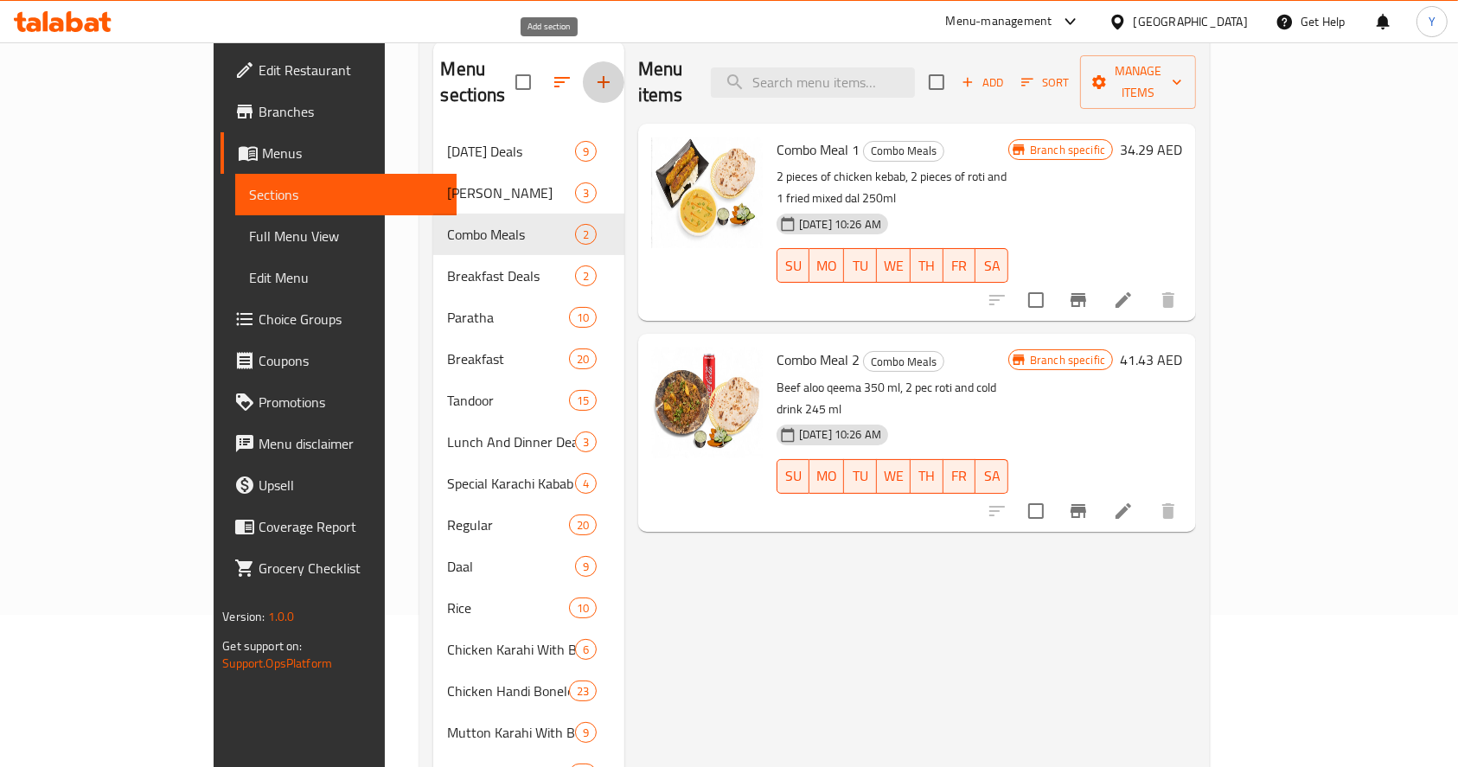
click at [598, 76] on icon "button" at bounding box center [604, 82] width 12 height 12
click at [593, 72] on icon "button" at bounding box center [603, 82] width 21 height 21
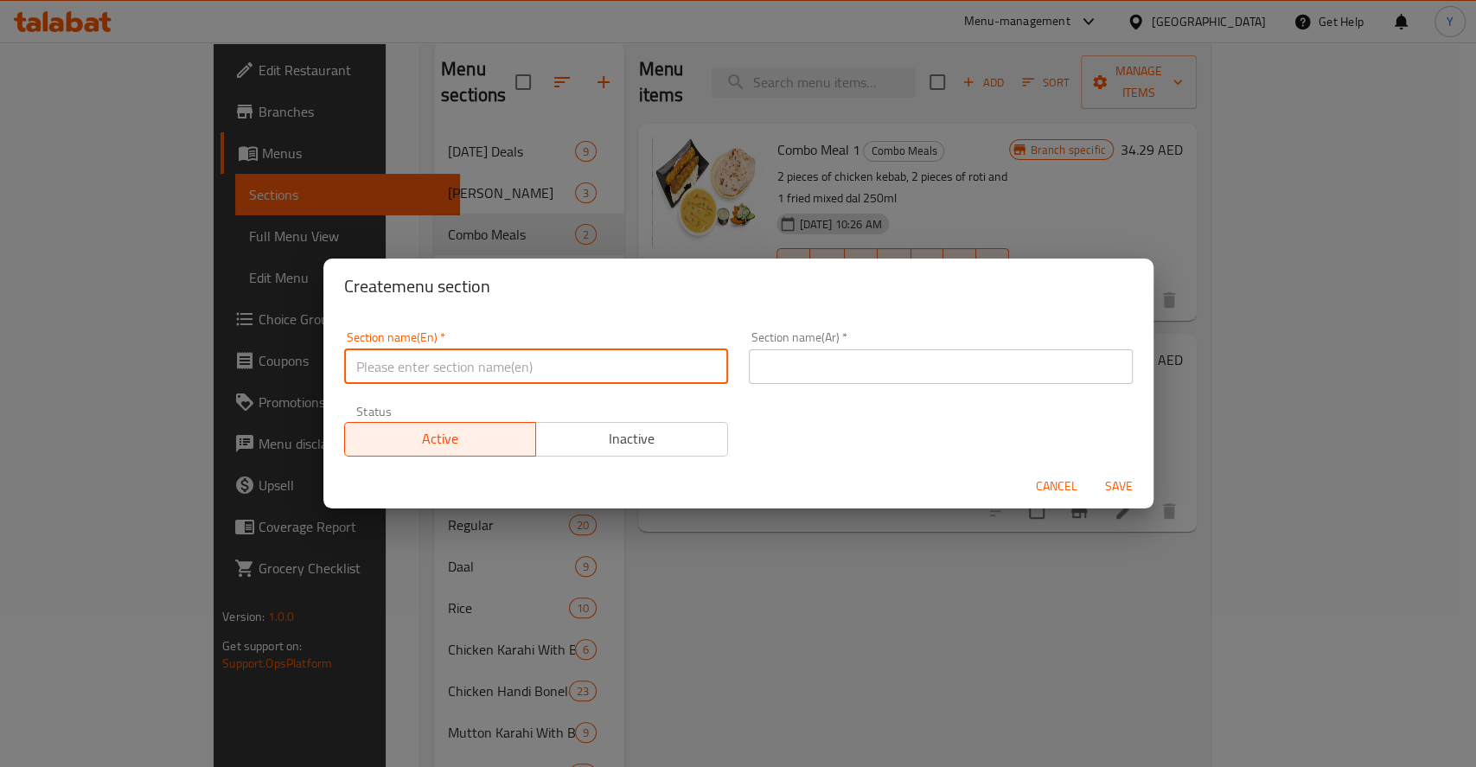
click at [520, 363] on input "text" at bounding box center [536, 366] width 384 height 35
type input "M41"
click at [893, 329] on div "Section name(Ar)   * Section name(Ar) *" at bounding box center [940, 358] width 405 height 74
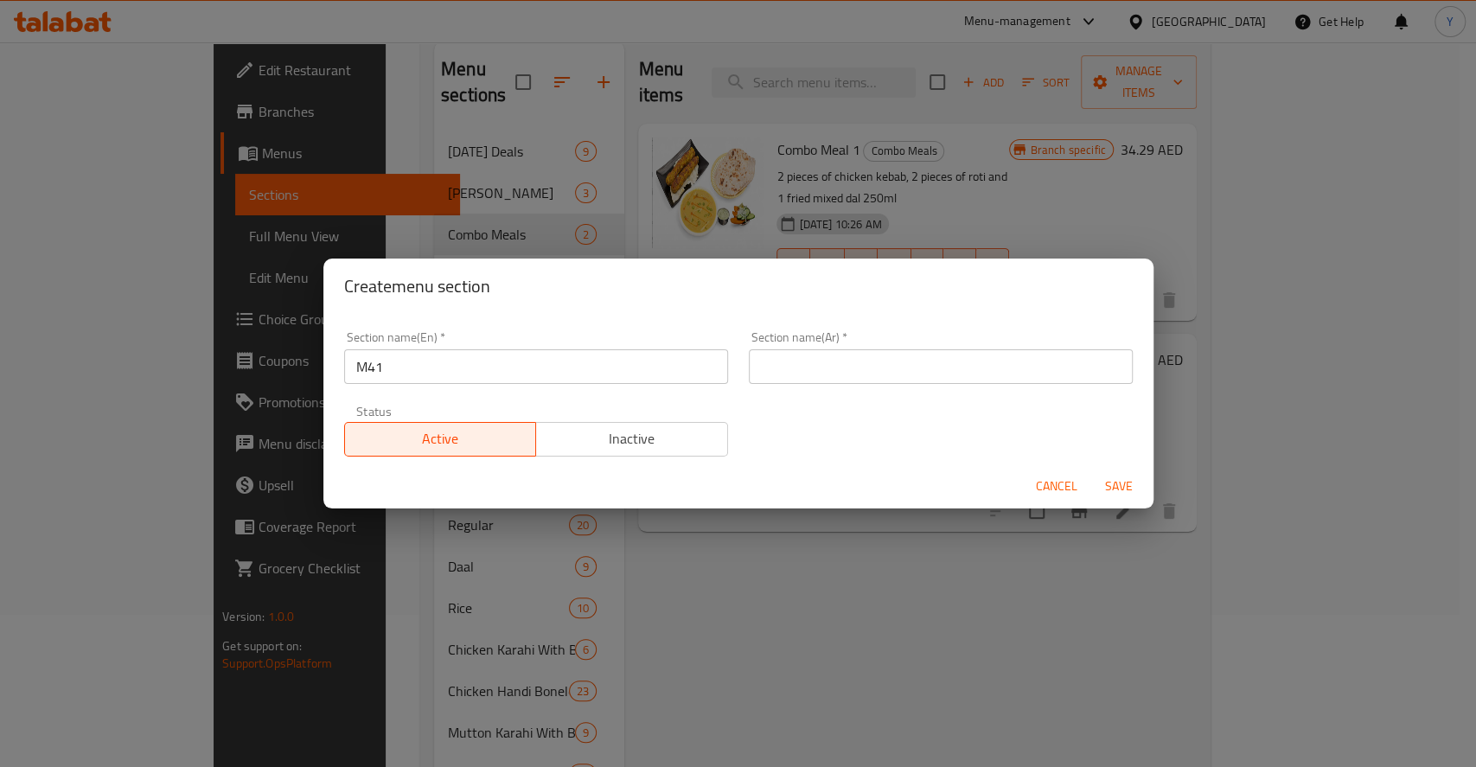
click at [856, 356] on input "text" at bounding box center [941, 366] width 384 height 35
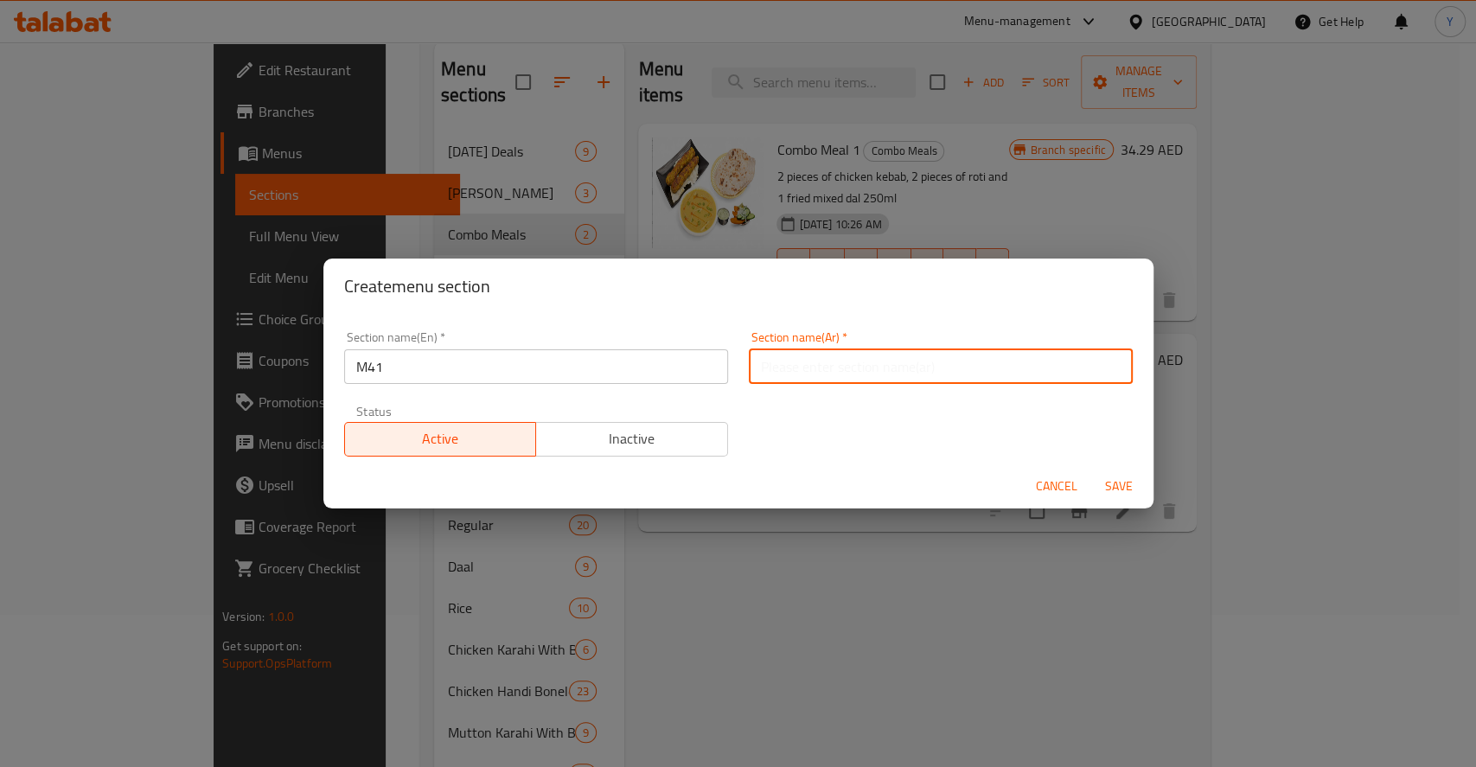
type input "م41"
click at [1122, 479] on span "Save" at bounding box center [1119, 487] width 42 height 22
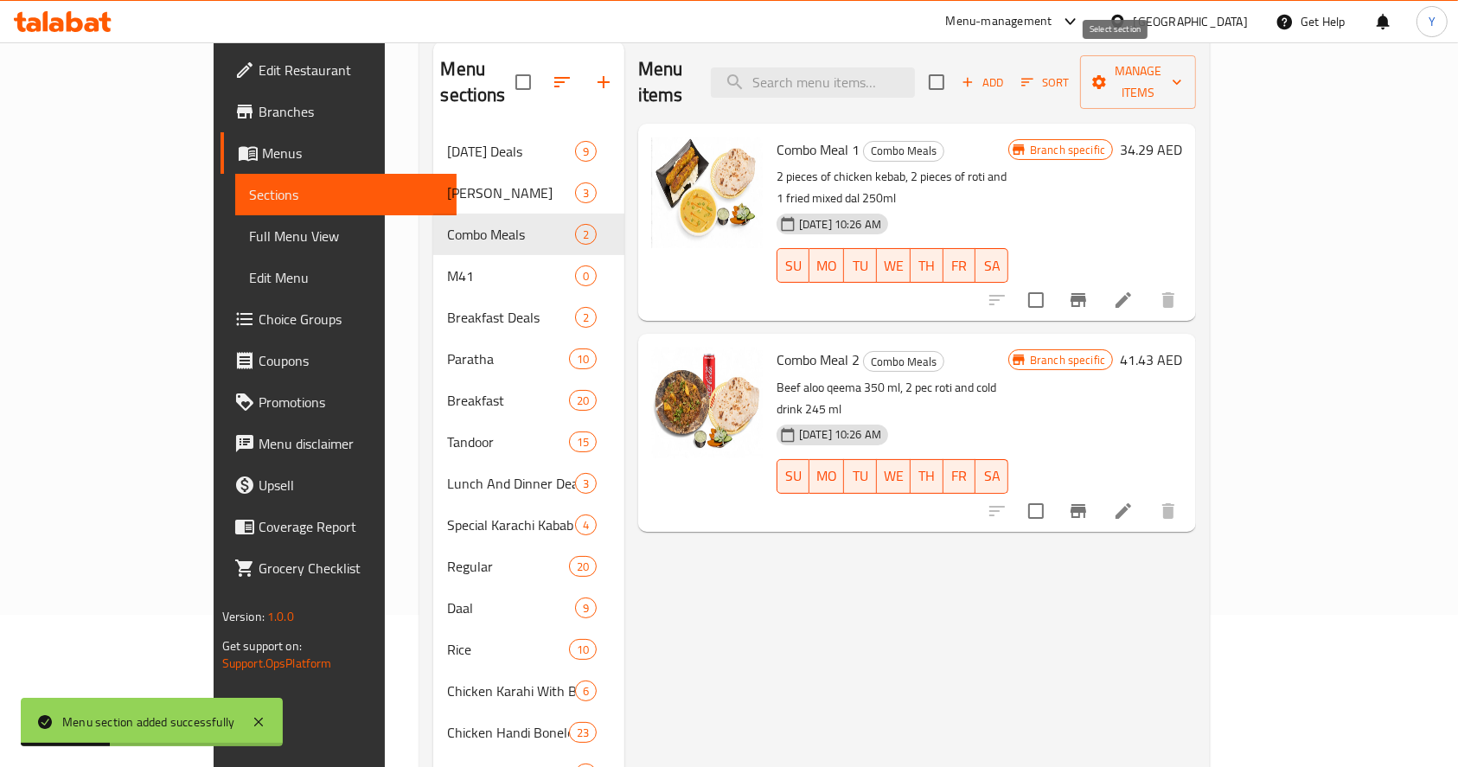
click at [955, 78] on input "checkbox" at bounding box center [936, 82] width 36 height 36
checkbox input "true"
click at [1196, 80] on div "Menu items Add Sort Manage items" at bounding box center [917, 83] width 558 height 82
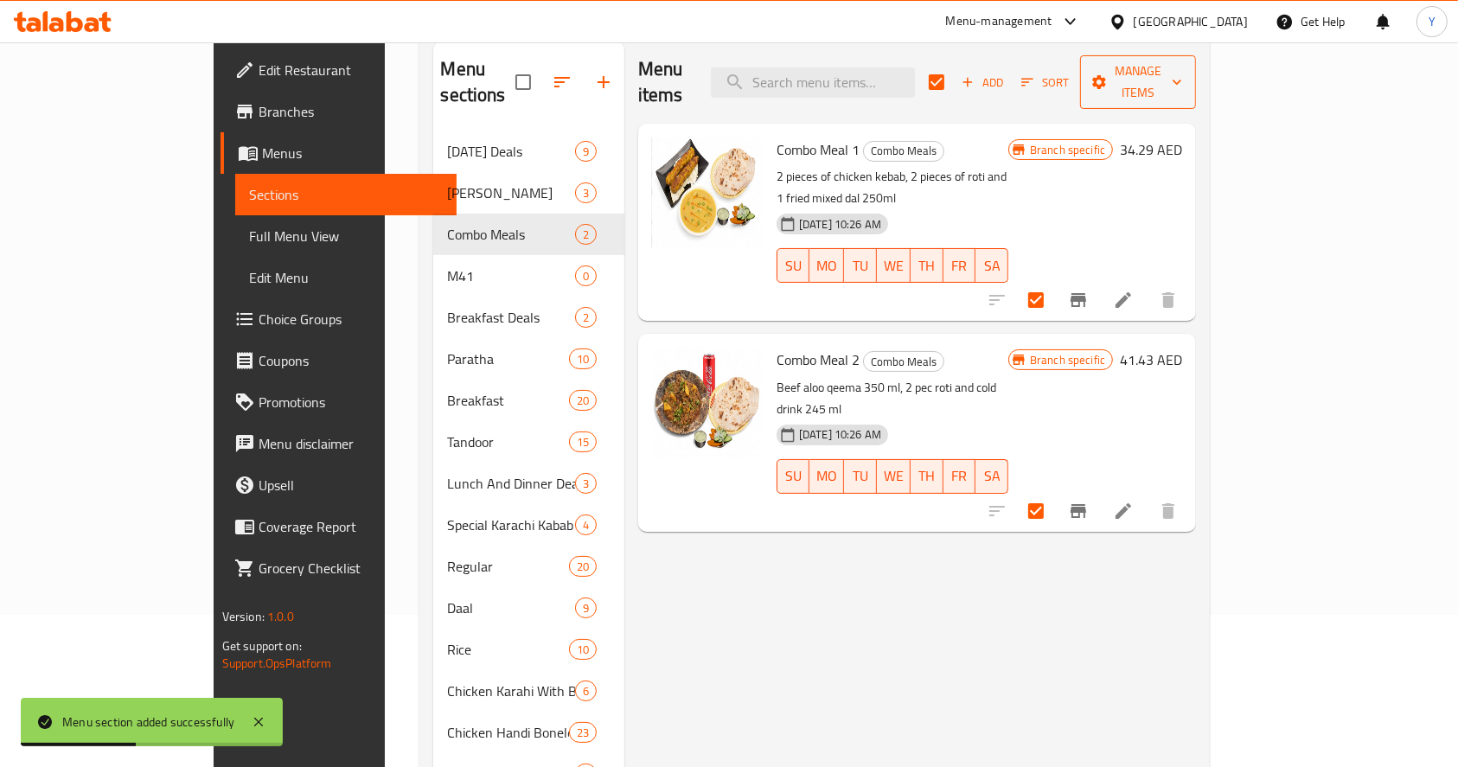
click at [1182, 76] on span "Manage items" at bounding box center [1138, 82] width 88 height 43
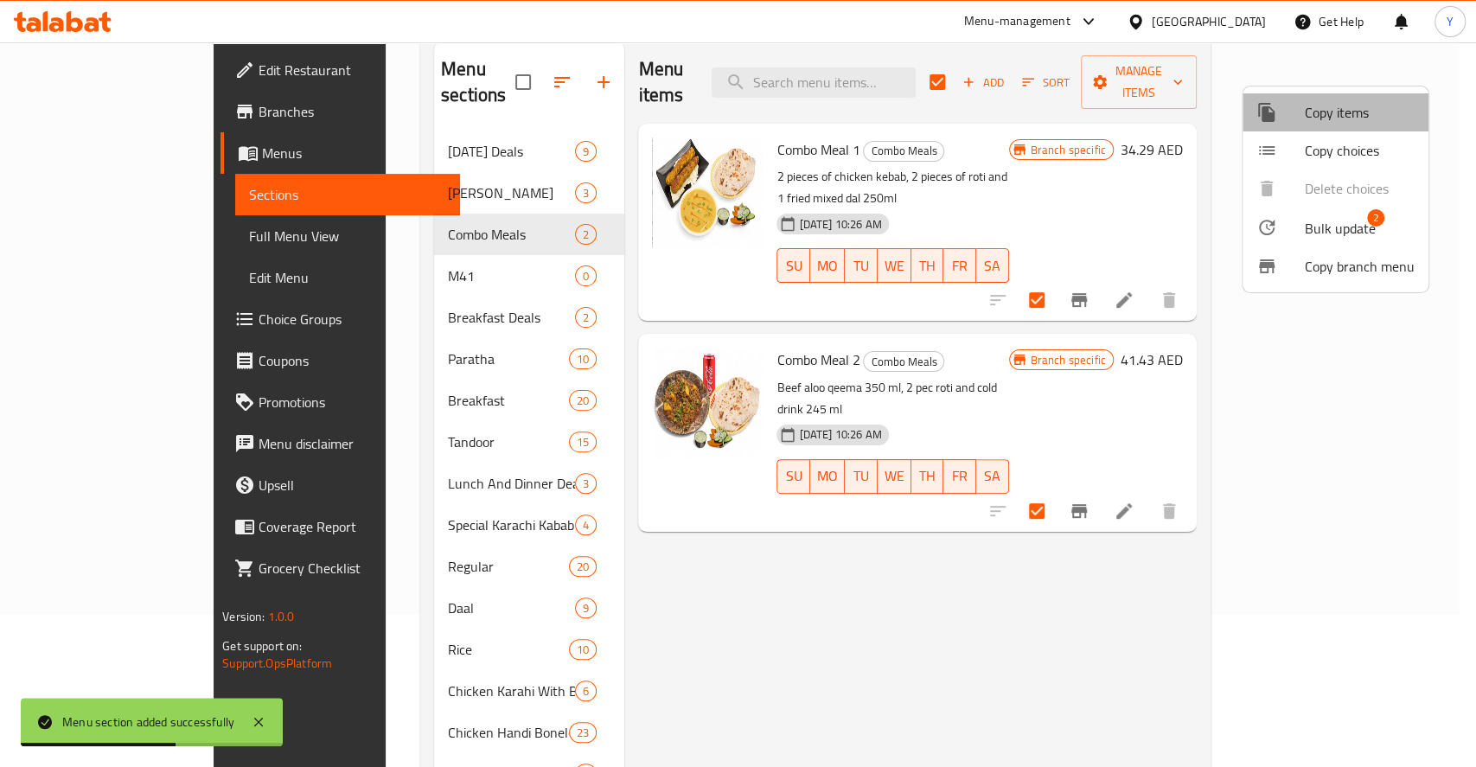
click at [1336, 118] on span "Copy items" at bounding box center [1360, 112] width 110 height 21
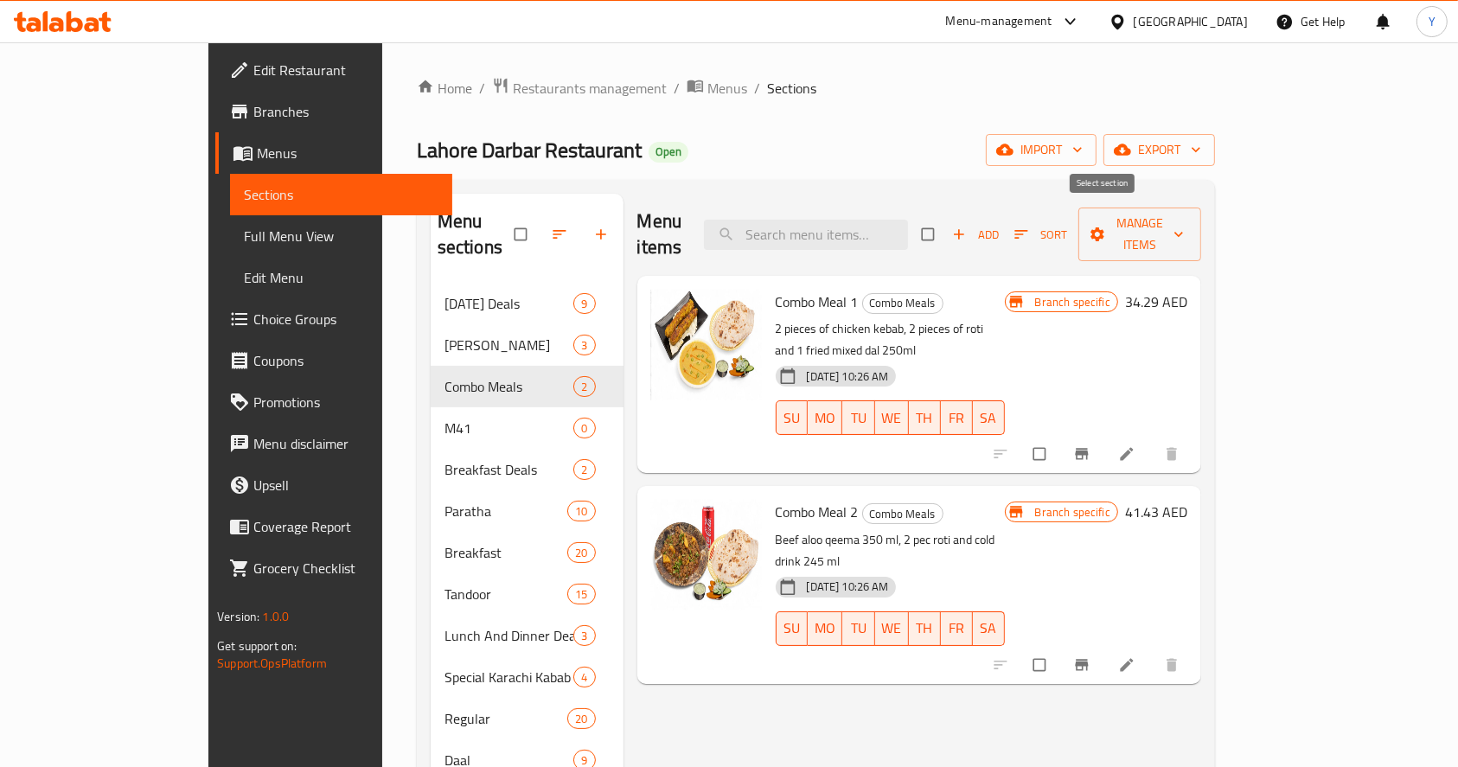
click at [948, 221] on input "checkbox" at bounding box center [929, 234] width 36 height 33
checkbox input "true"
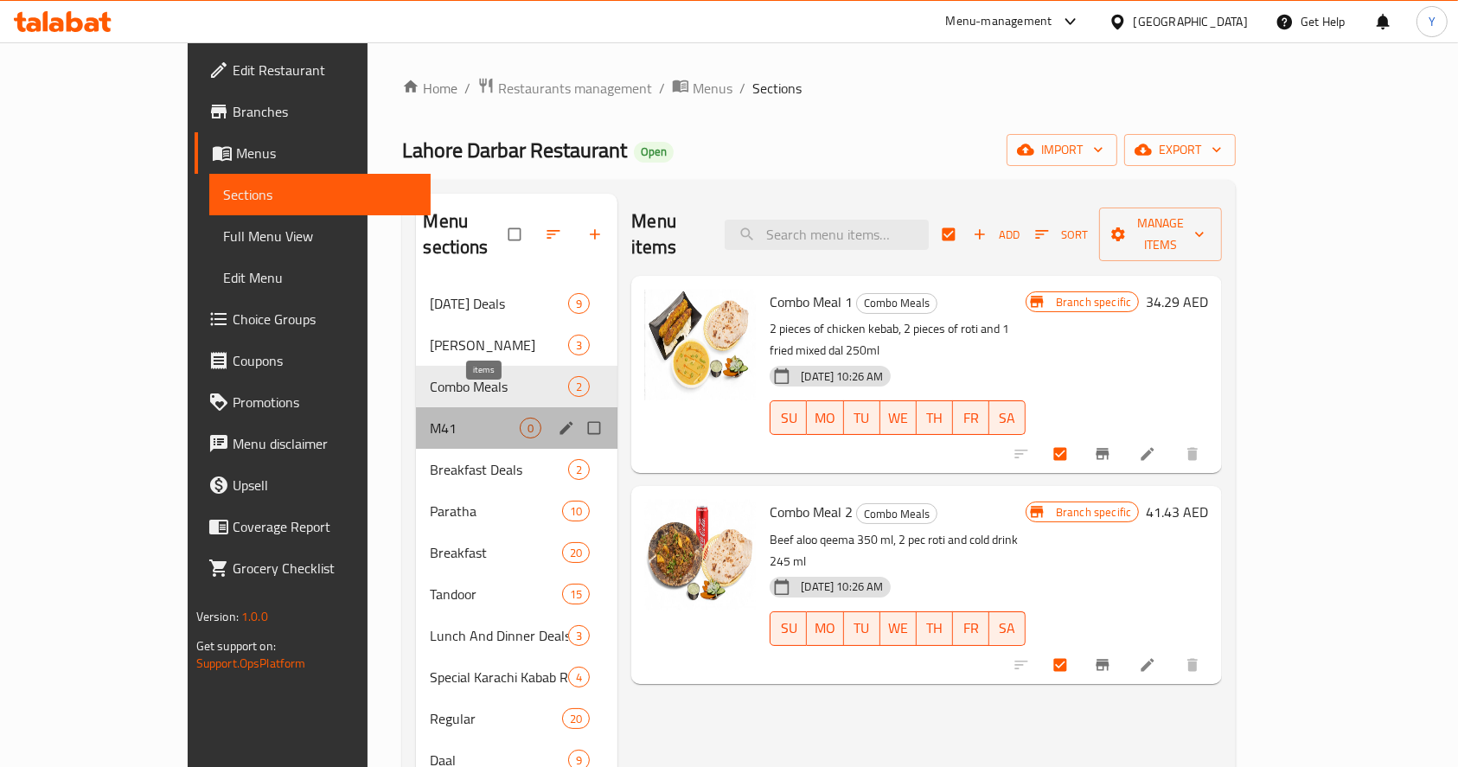
click at [521, 420] on span "0" at bounding box center [531, 428] width 20 height 16
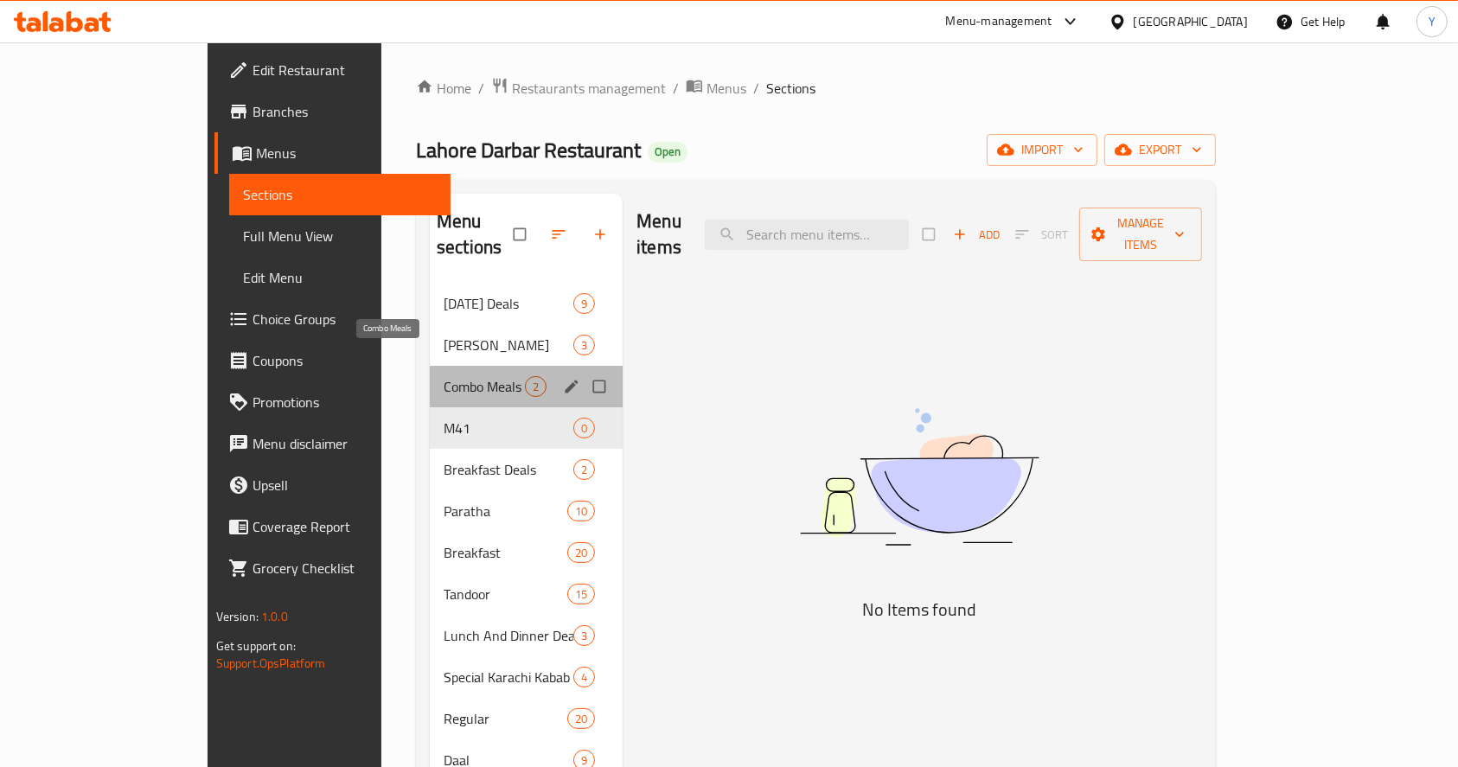
click at [444, 376] on span "Combo Meals" at bounding box center [484, 386] width 81 height 21
checkbox input "true"
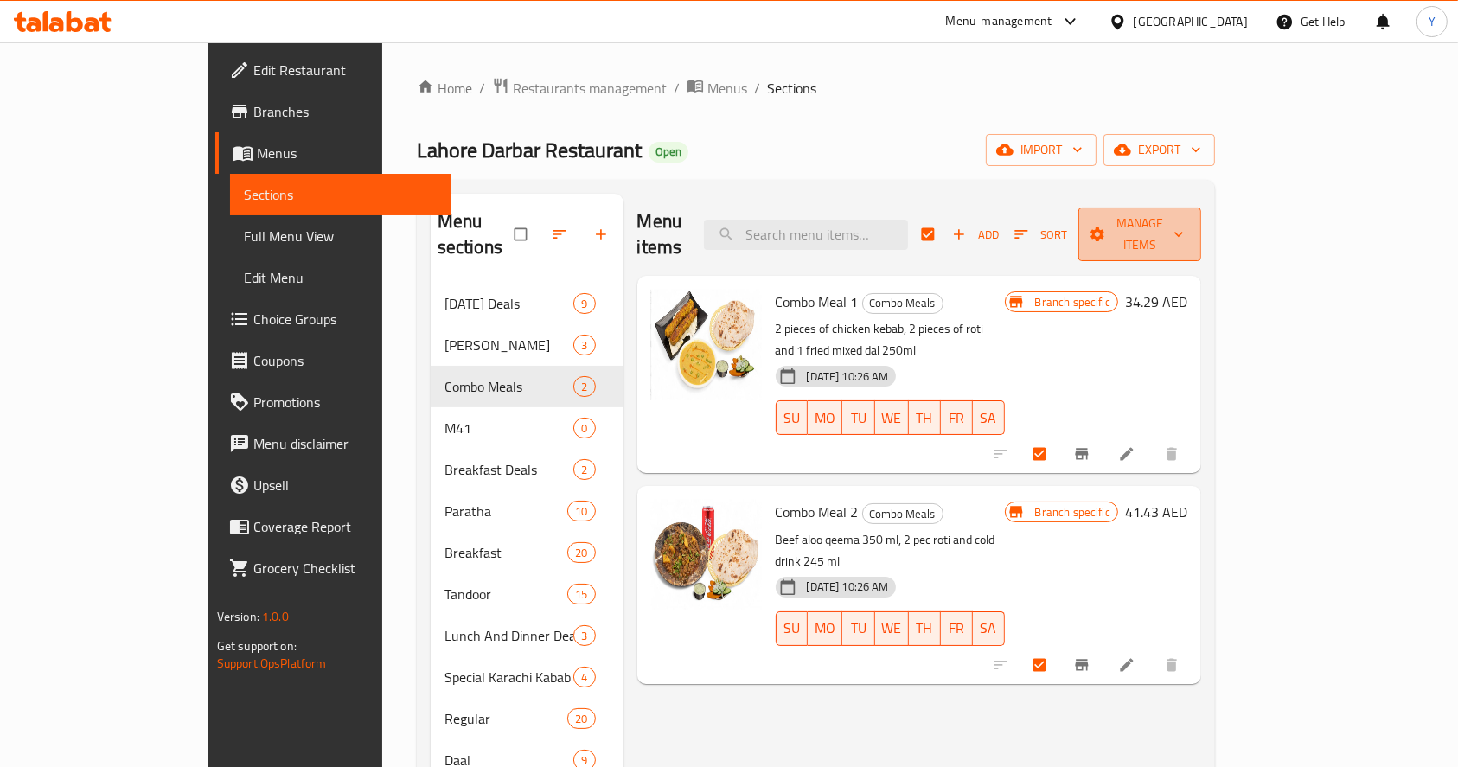
click at [1187, 215] on span "Manage items" at bounding box center [1139, 234] width 95 height 43
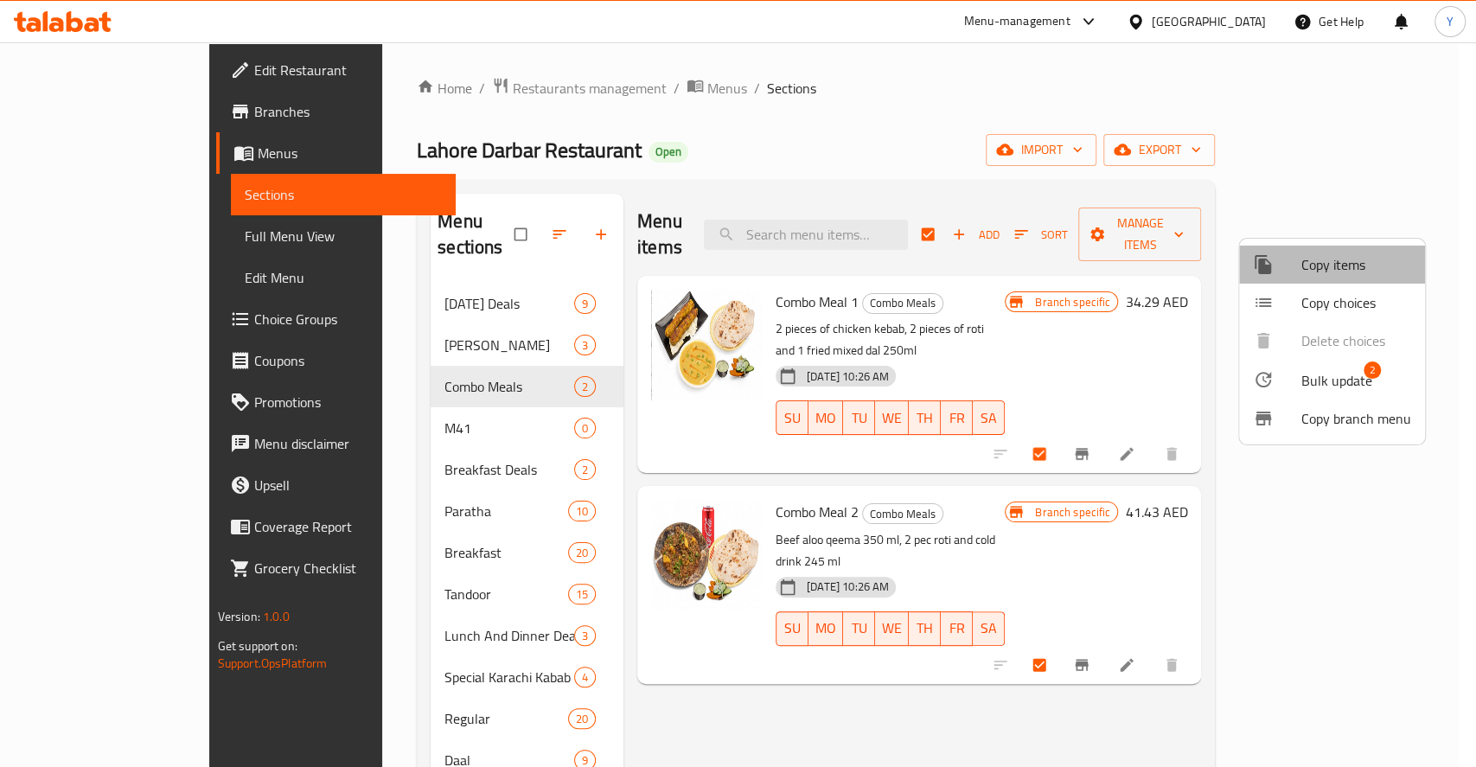
click at [1321, 263] on span "Copy items" at bounding box center [1356, 264] width 110 height 21
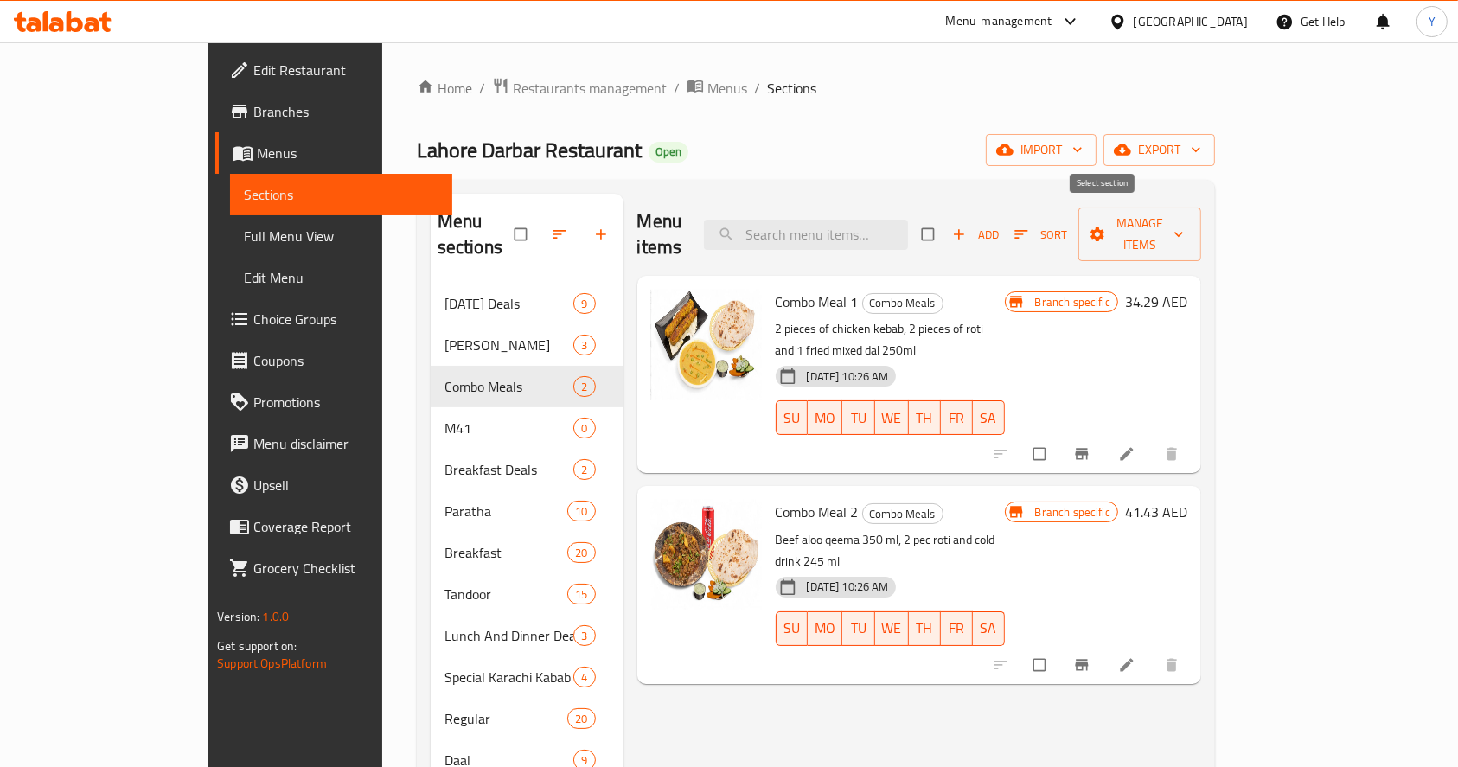
click at [948, 226] on input "checkbox" at bounding box center [929, 234] width 36 height 33
checkbox input "true"
click at [1183, 233] on icon "button" at bounding box center [1178, 235] width 9 height 5
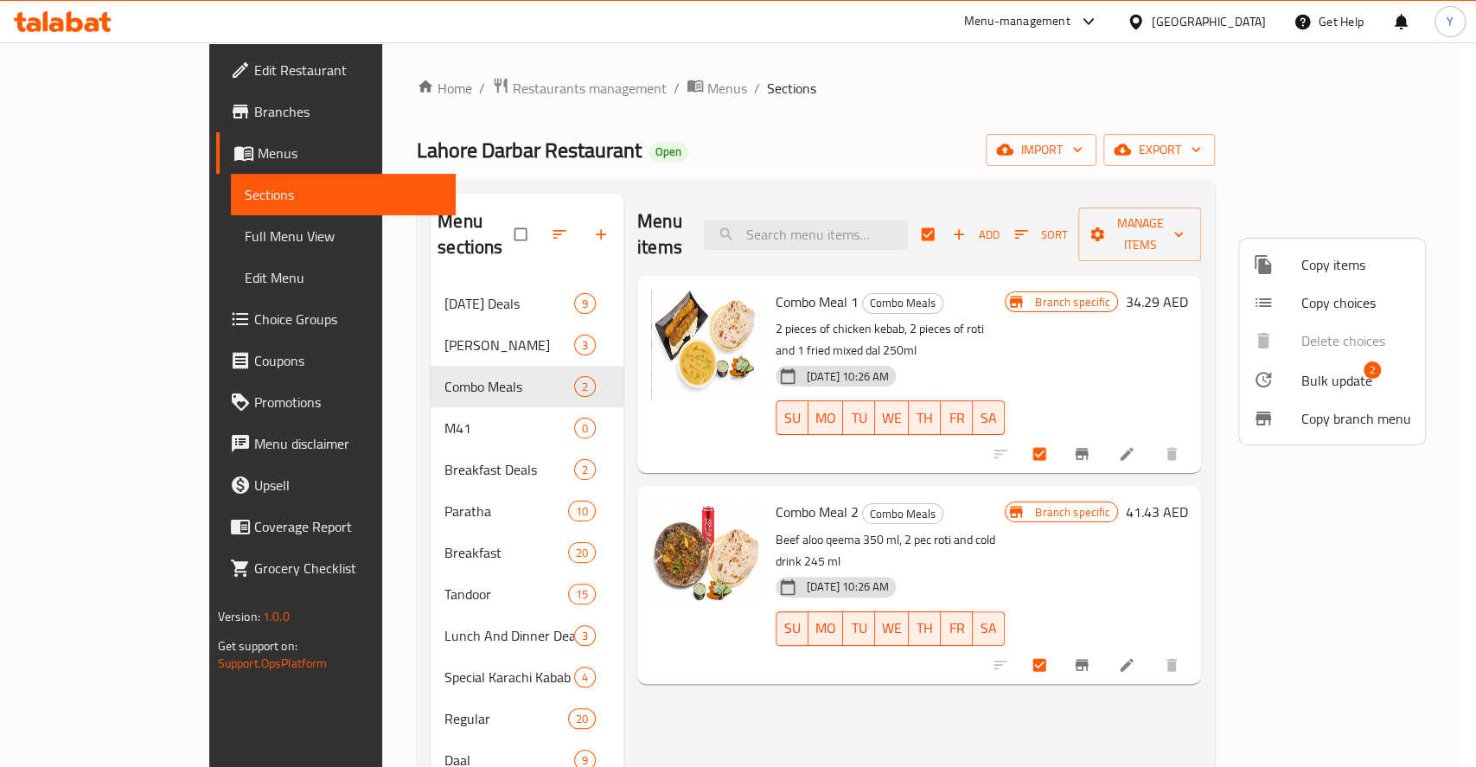
click at [1286, 262] on div at bounding box center [1277, 264] width 48 height 21
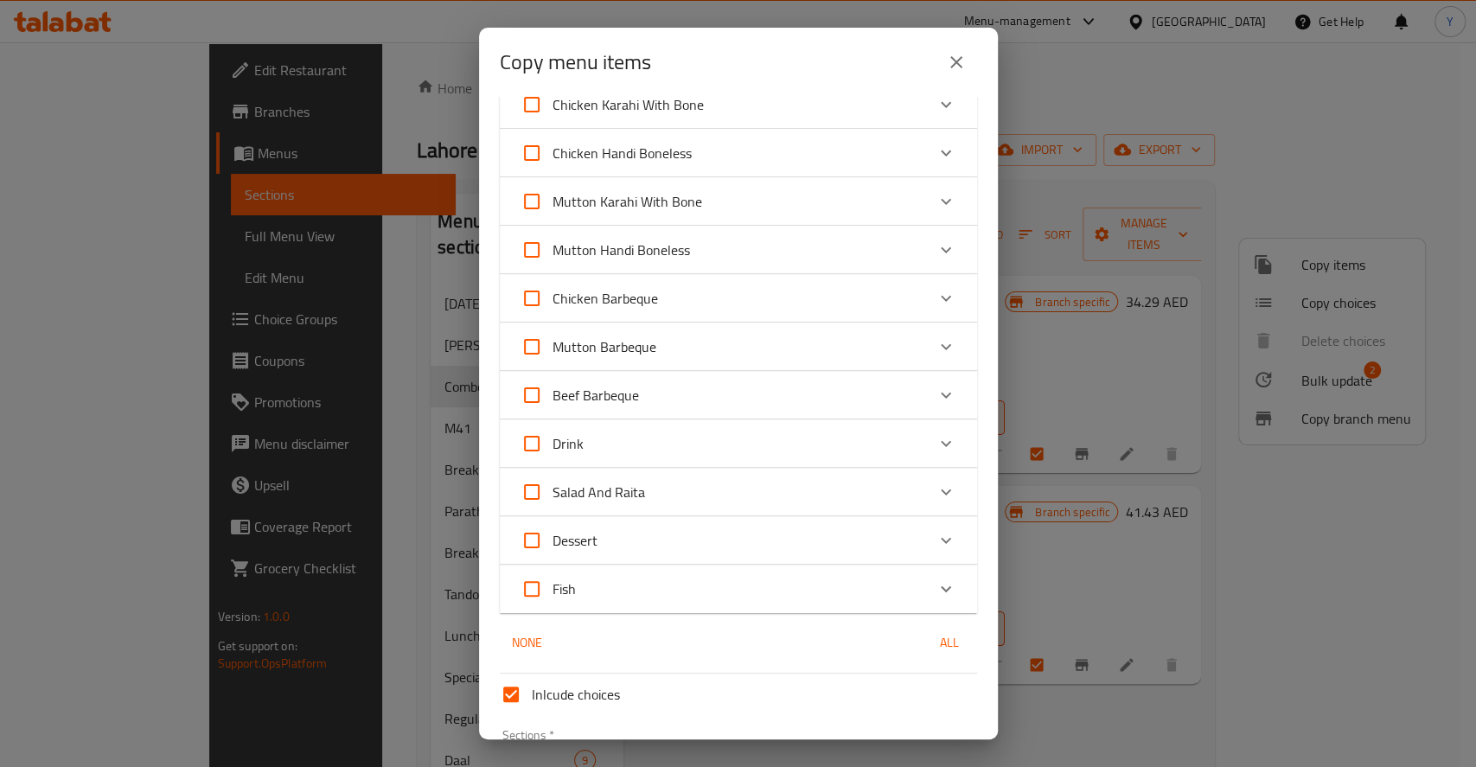
scroll to position [775, 0]
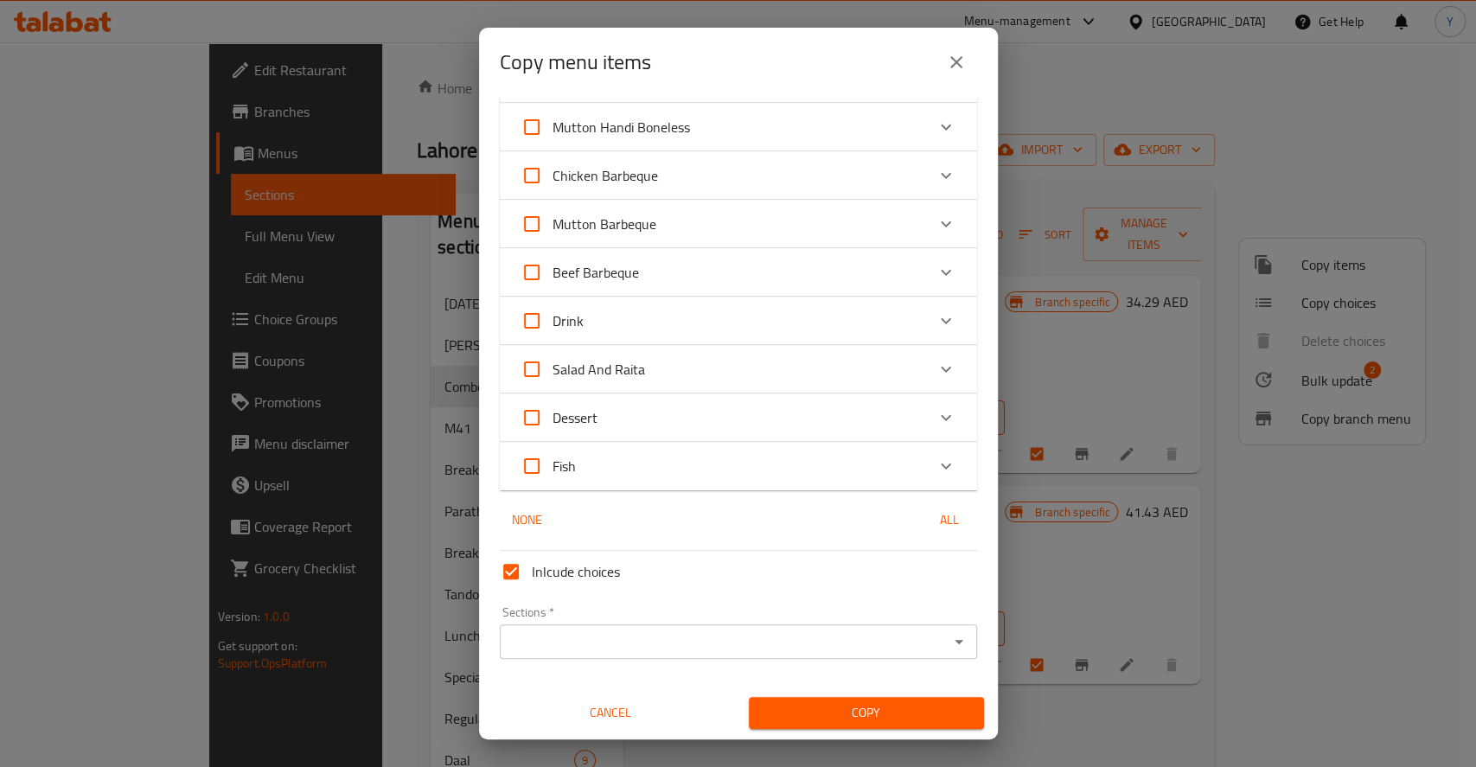
click at [623, 641] on input "Sections   *" at bounding box center [724, 642] width 438 height 24
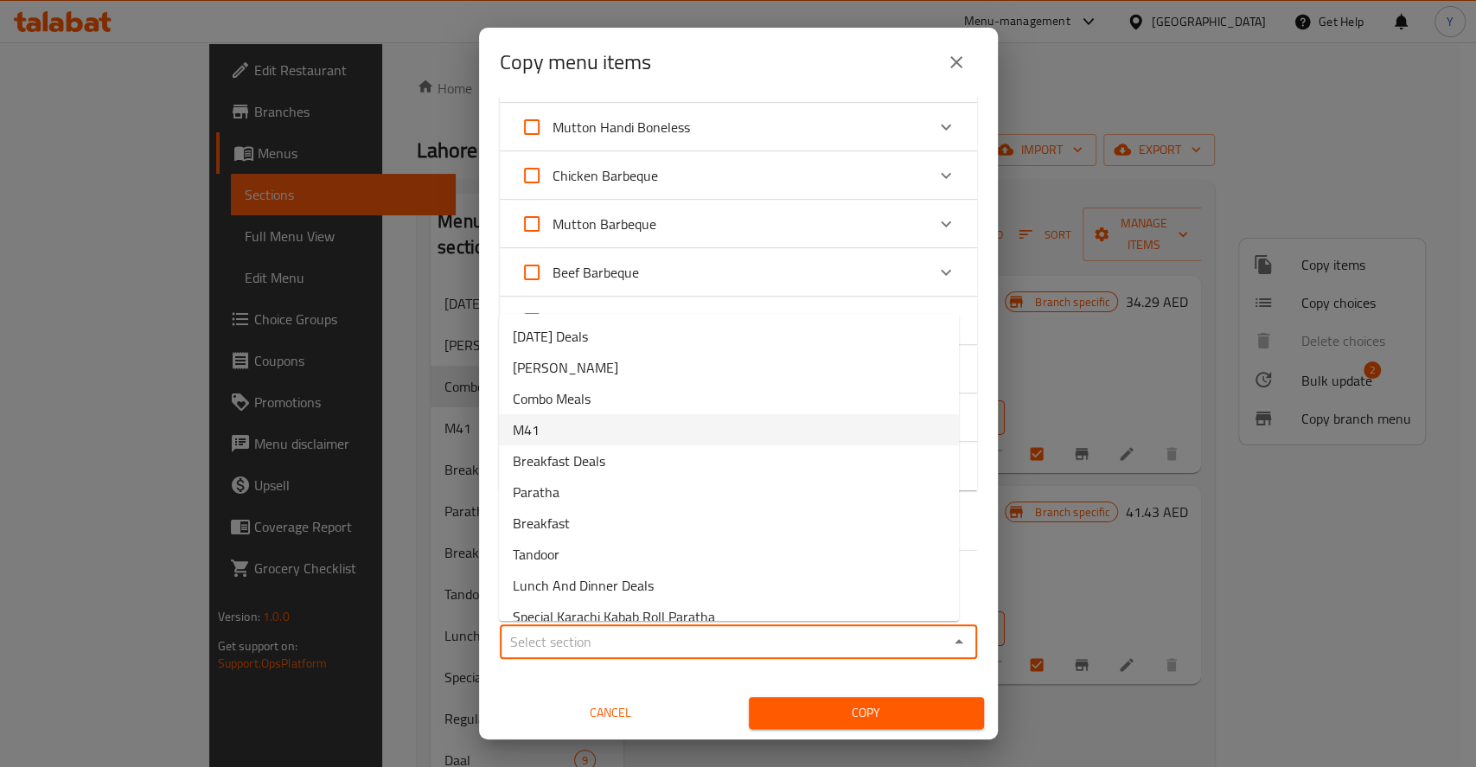
click at [589, 419] on li "M41" at bounding box center [729, 429] width 460 height 31
type input "M41"
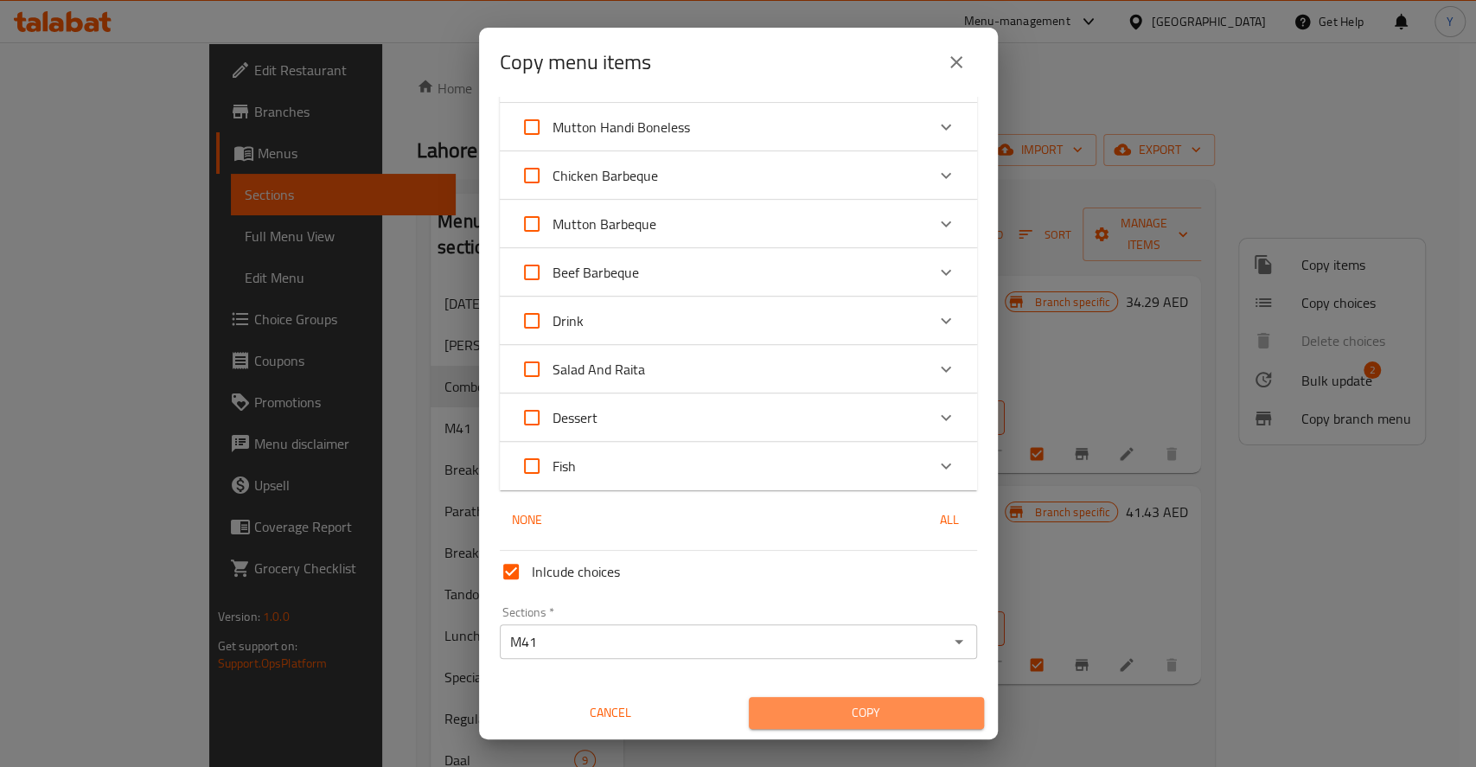
click at [900, 719] on span "Copy" at bounding box center [867, 713] width 208 height 22
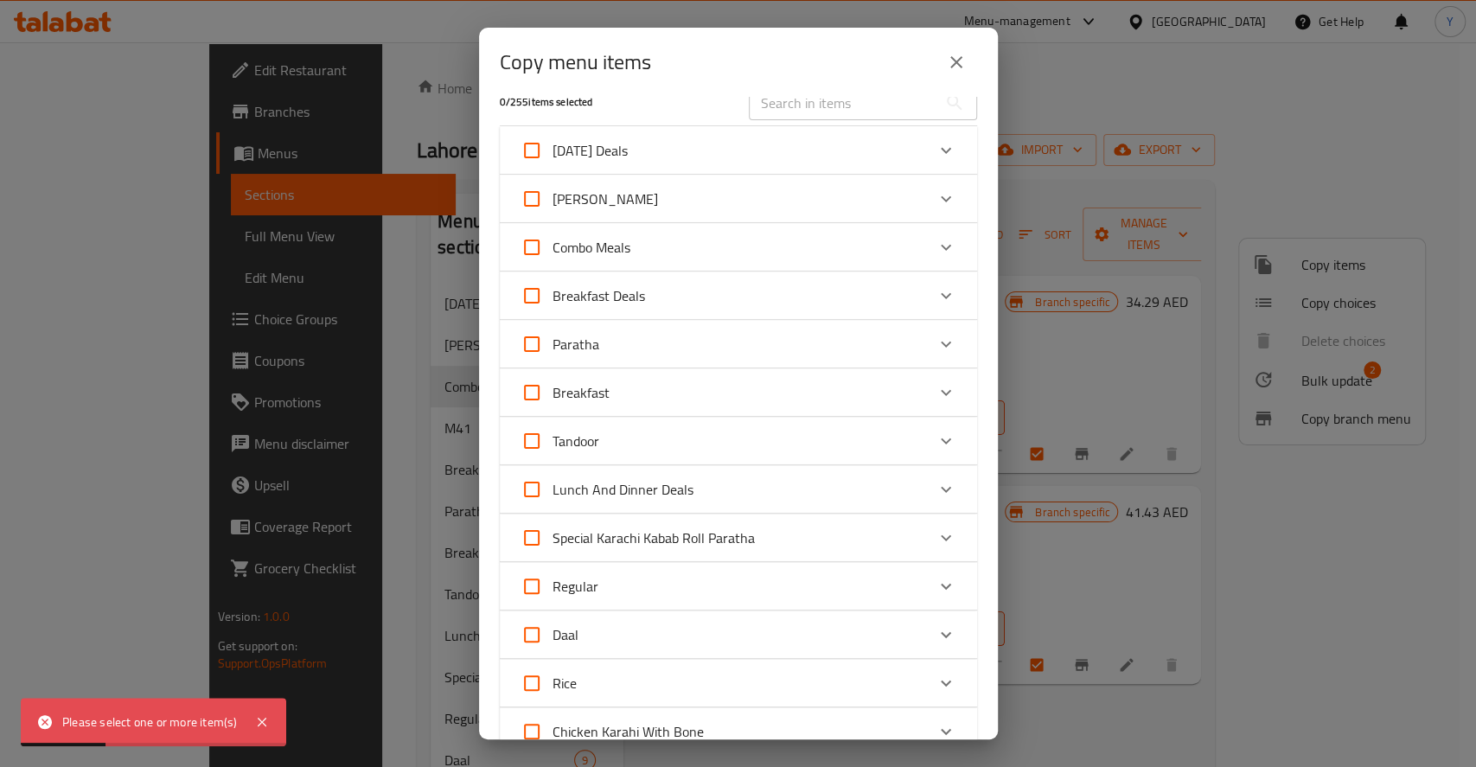
scroll to position [0, 0]
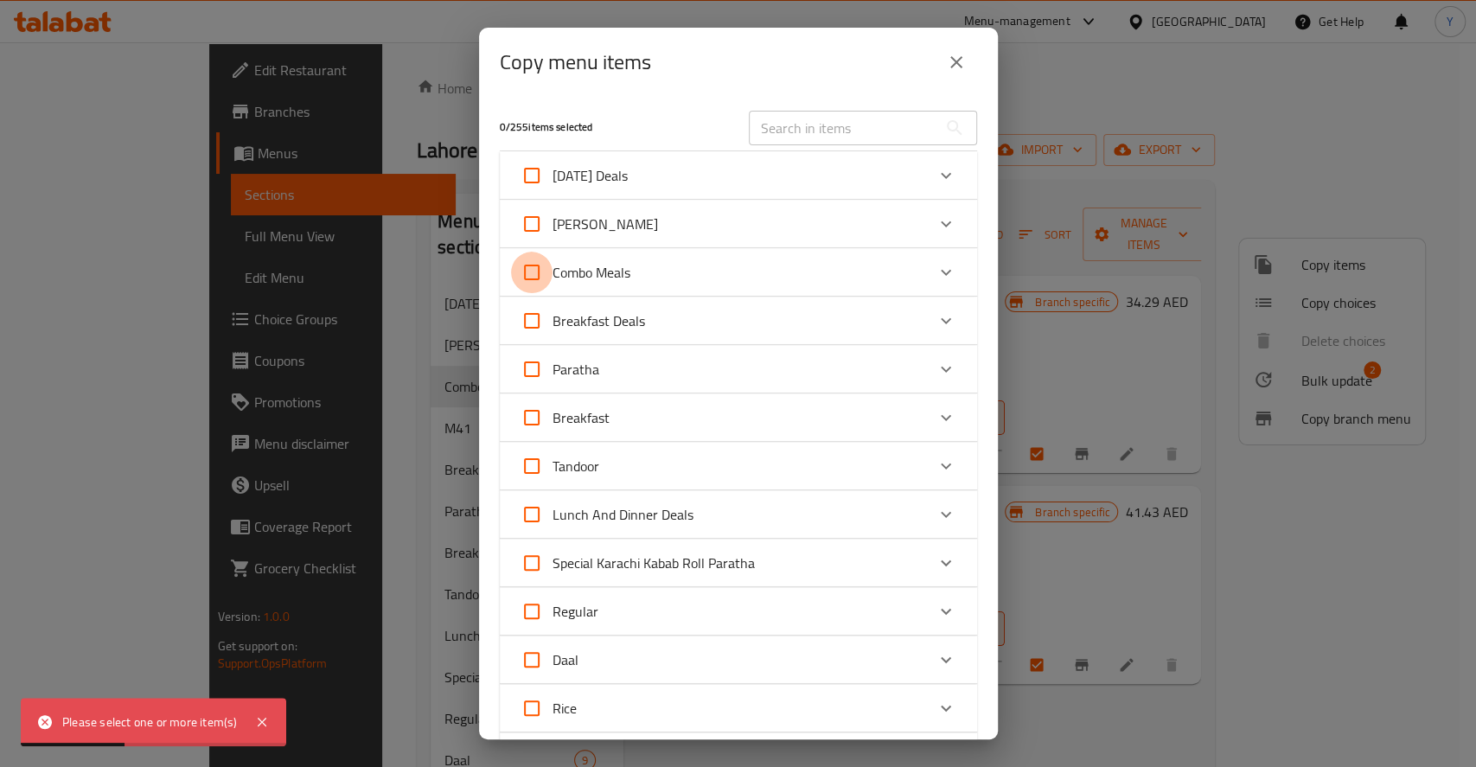
click at [527, 273] on input "Combo Meals" at bounding box center [532, 273] width 42 height 42
checkbox input "true"
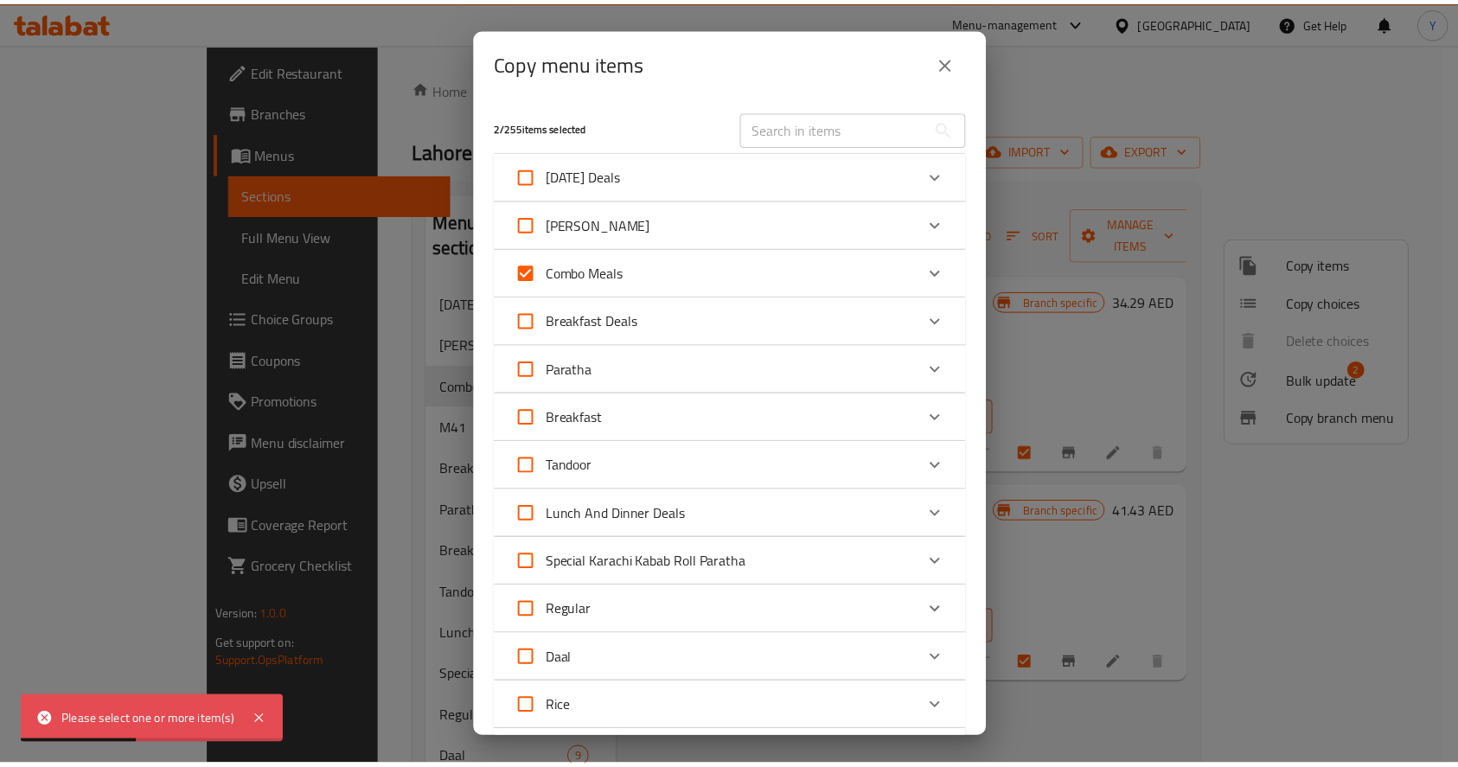
scroll to position [775, 0]
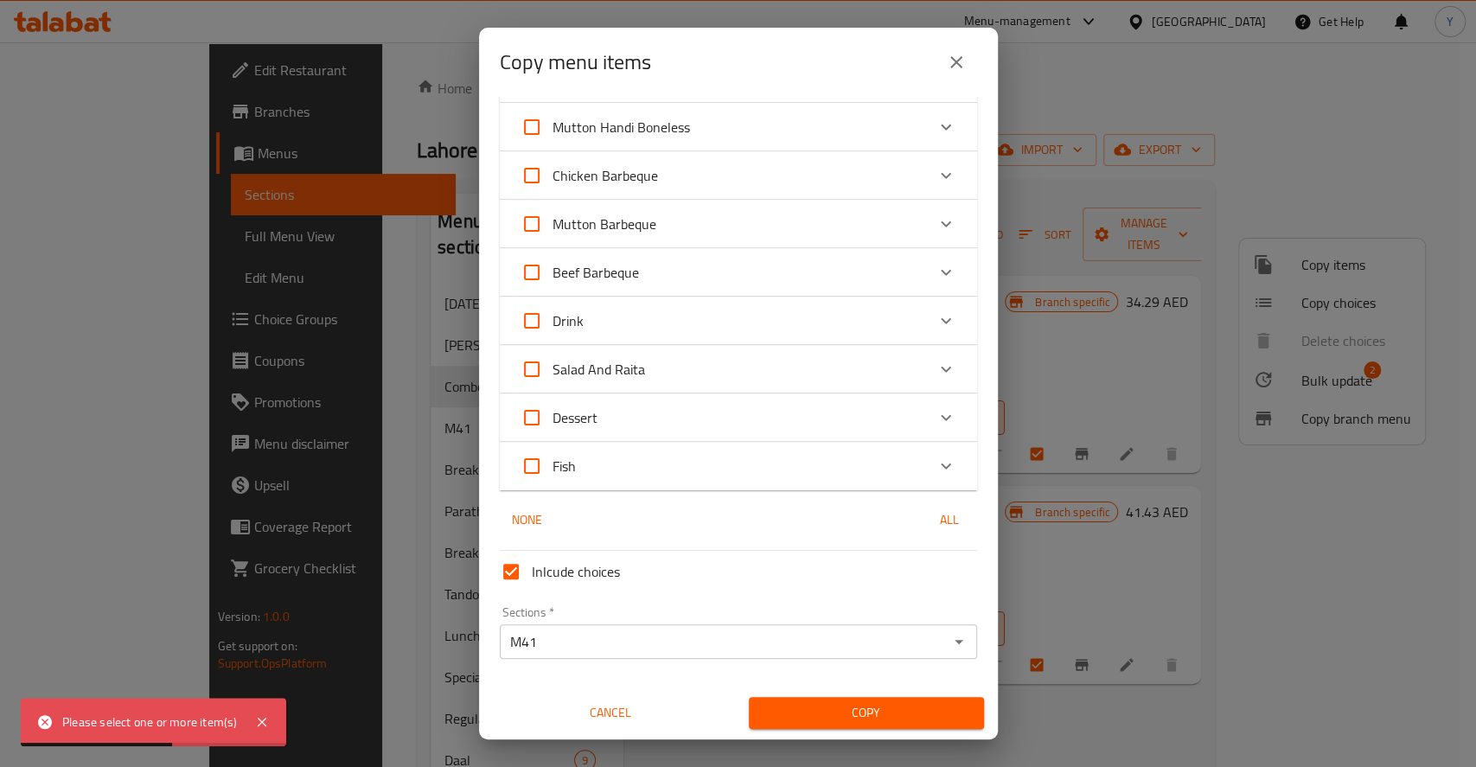
click at [820, 709] on span "Copy" at bounding box center [867, 713] width 208 height 22
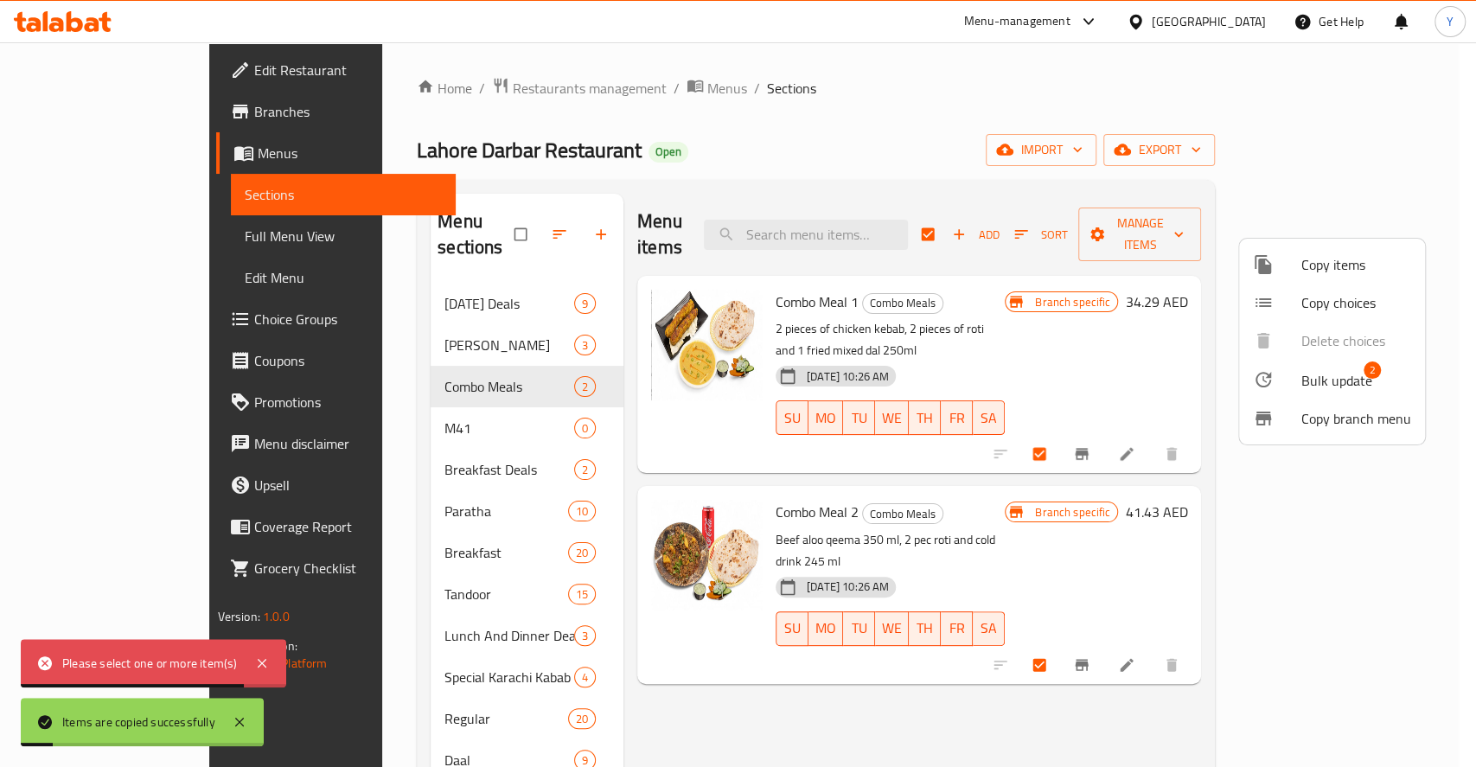
click at [438, 401] on div at bounding box center [738, 383] width 1476 height 767
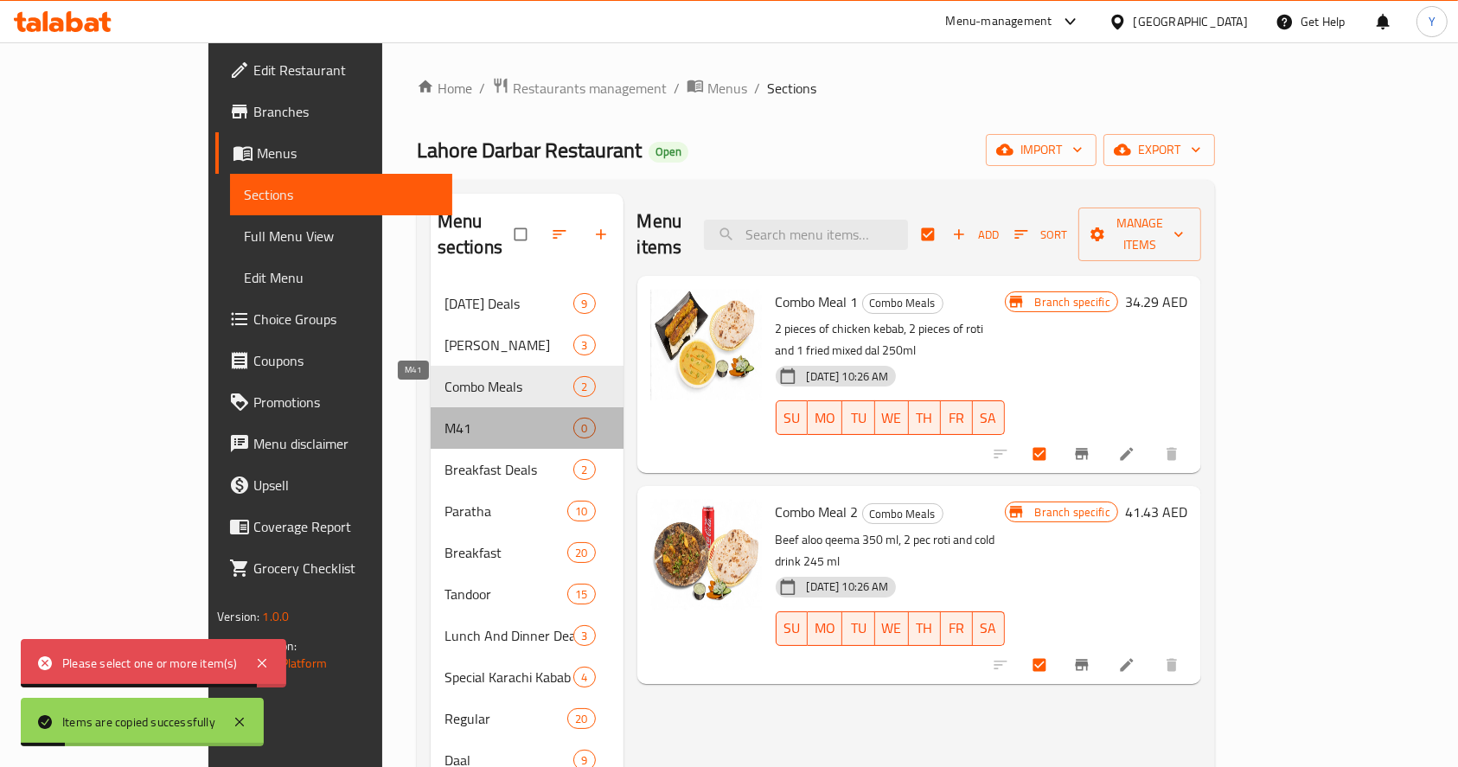
click at [444, 418] on span "M41" at bounding box center [509, 428] width 130 height 21
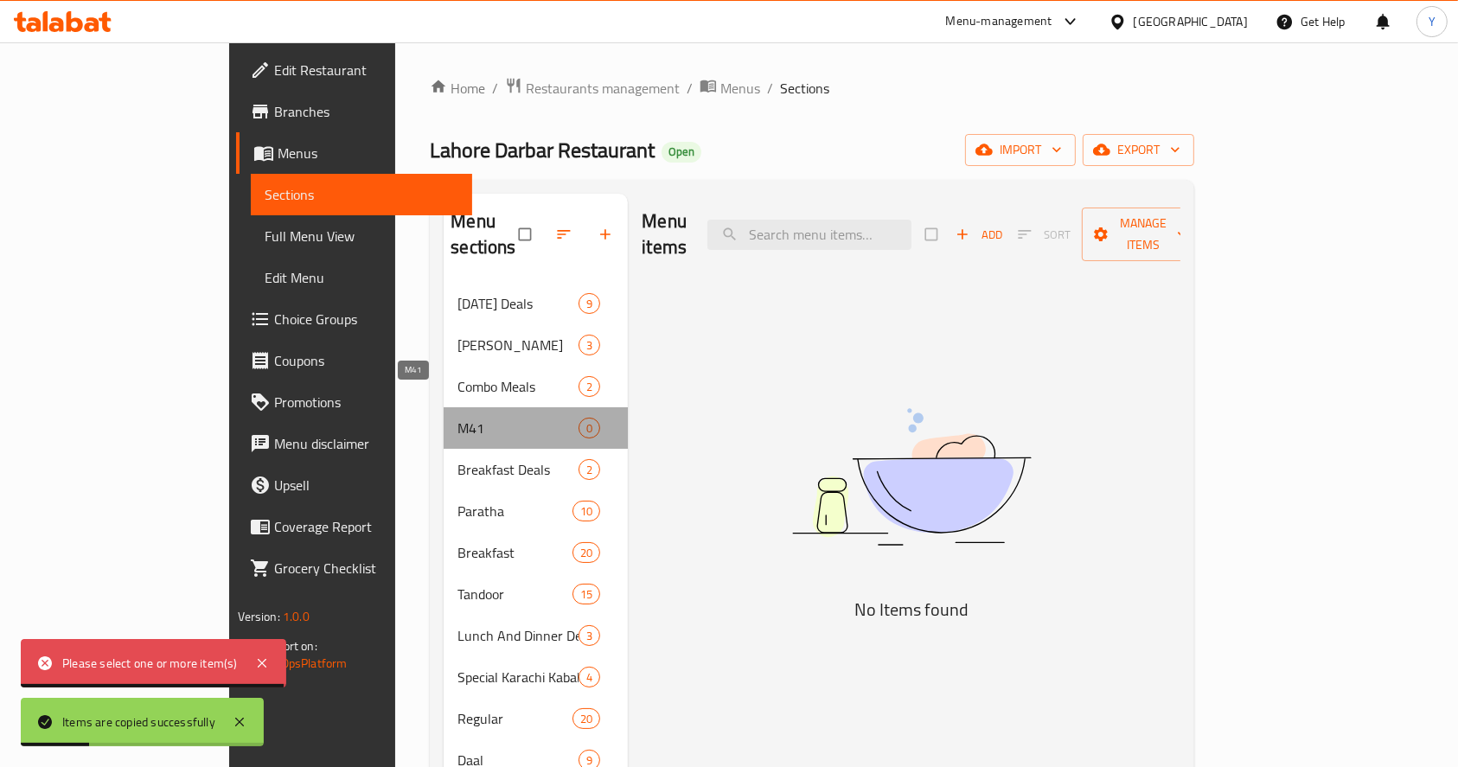
click at [457, 418] on span "M41" at bounding box center [517, 428] width 121 height 21
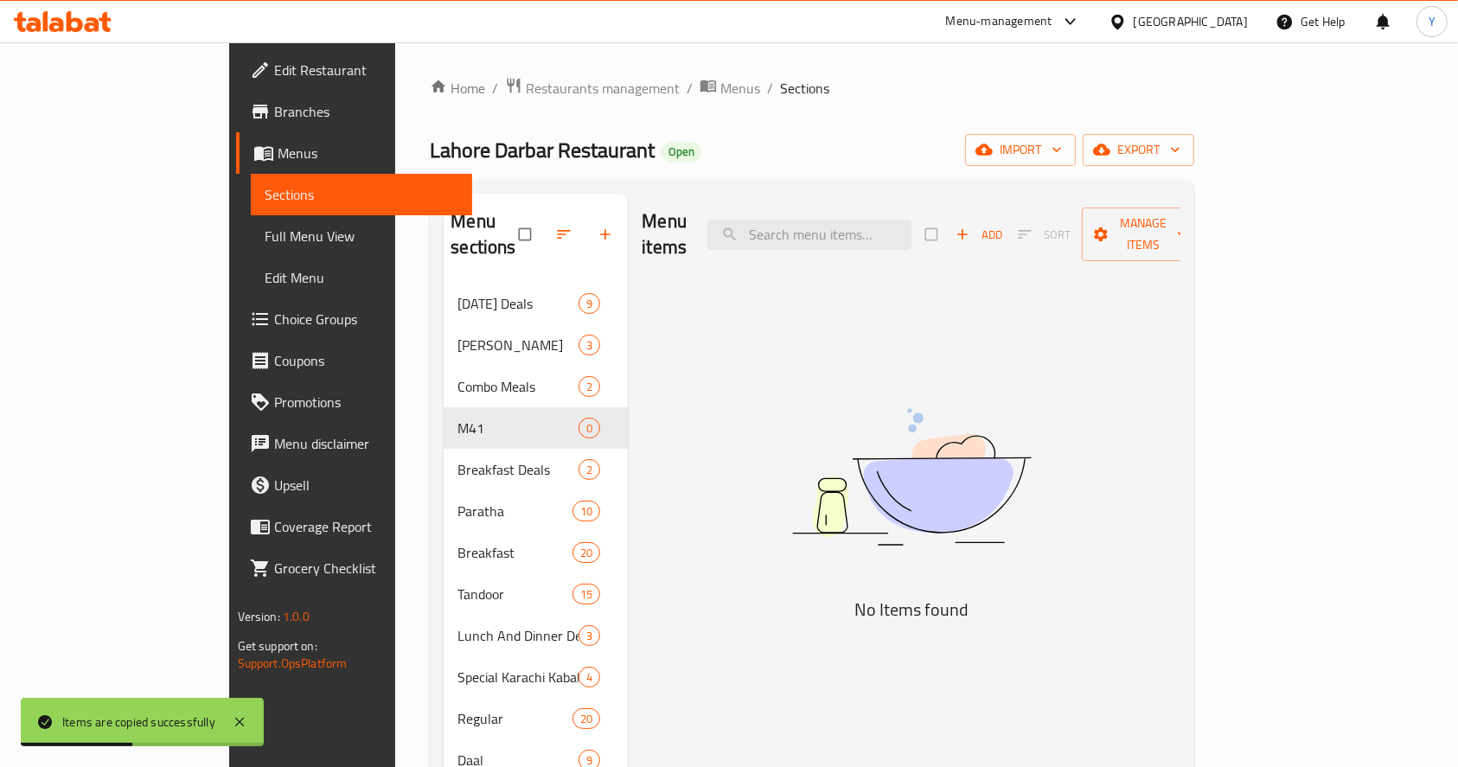
checkbox input "true"
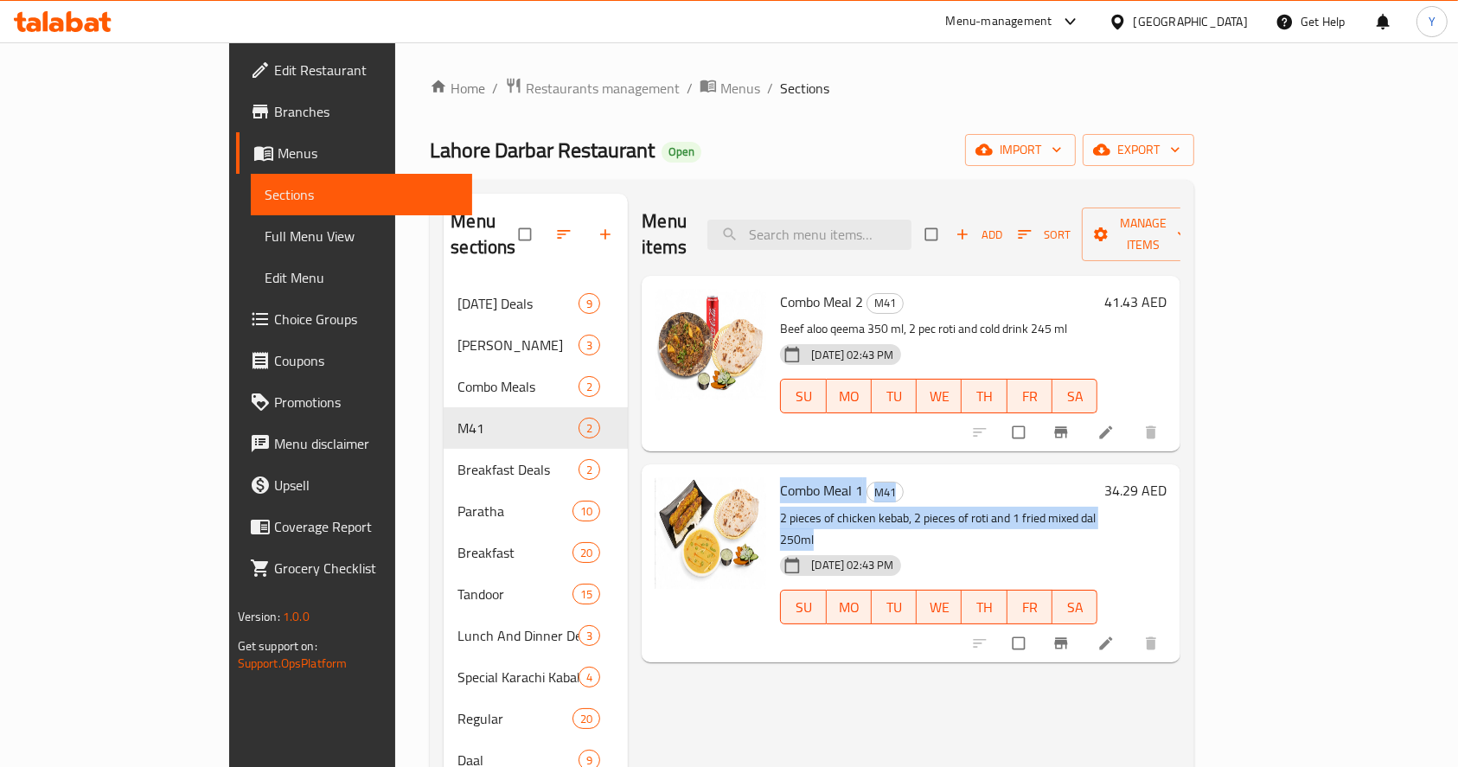
copy div "Combo Meal 1 M41 2 pieces of chicken kebab, 2 pieces of roti and 1 fried mixed …"
drag, startPoint x: 1083, startPoint y: 492, endPoint x: 719, endPoint y: 475, distance: 365.3
click at [773, 475] on div "Combo Meal 1 M41 2 pieces of chicken kebab, 2 pieces of roti and 1 fried mixed …" at bounding box center [938, 562] width 331 height 183
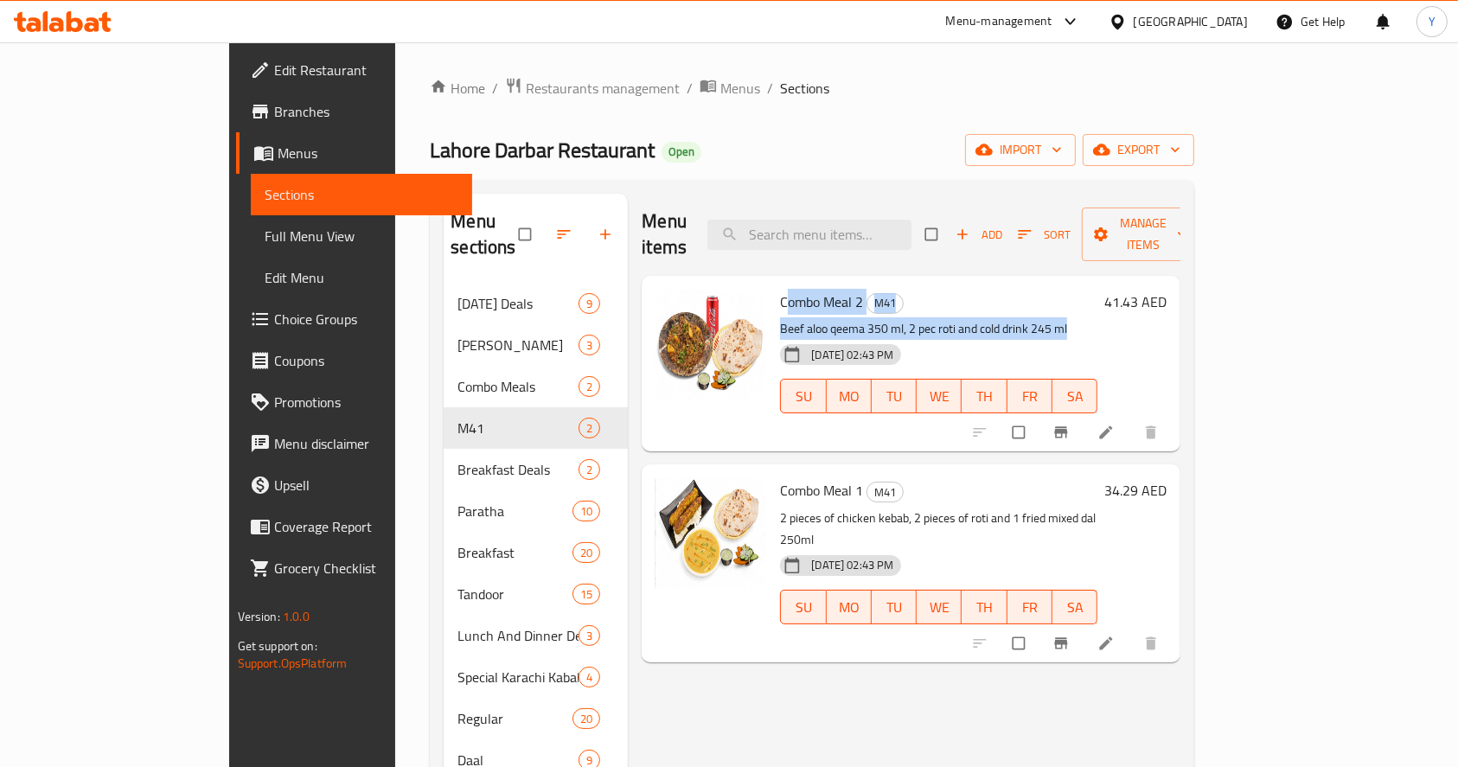
copy div "ombo Meal 2 M41 Beef aloo qeema 350 ml, 2 pec roti and cold drink 245 ml"
copy div "Combo Meal 2 M41 Beef aloo qeema 350 ml, 2 pec roti and cold drink 245 ml"
drag, startPoint x: 939, startPoint y: 304, endPoint x: 720, endPoint y: 273, distance: 220.9
click at [773, 283] on div "Combo Meal 2 M41 Beef aloo qeema 350 ml, 2 pec roti and cold drink 245 ml [DATE…" at bounding box center [938, 364] width 331 height 162
click at [1115, 635] on icon at bounding box center [1105, 643] width 17 height 17
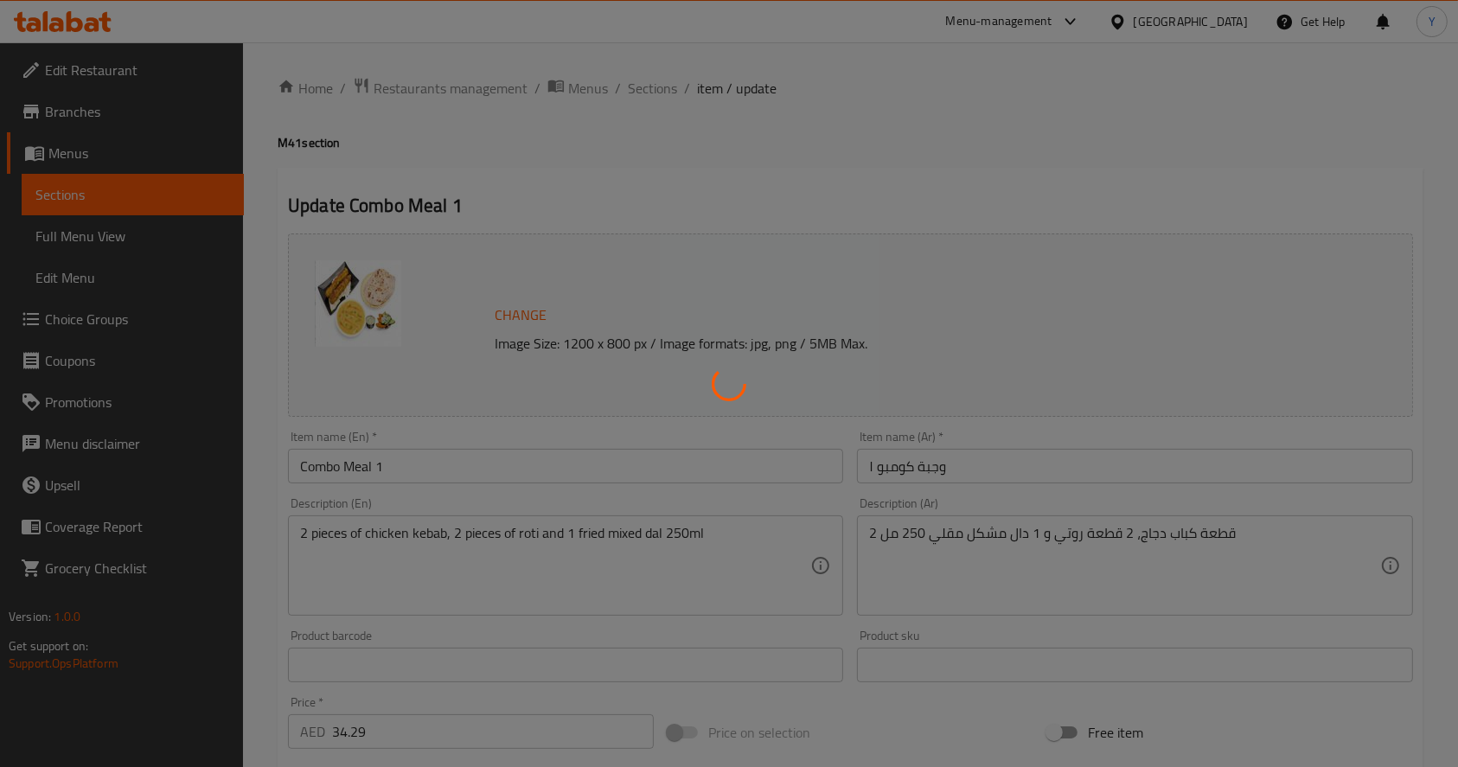
click at [406, 463] on div at bounding box center [729, 383] width 1458 height 767
click at [387, 469] on div at bounding box center [729, 383] width 1458 height 767
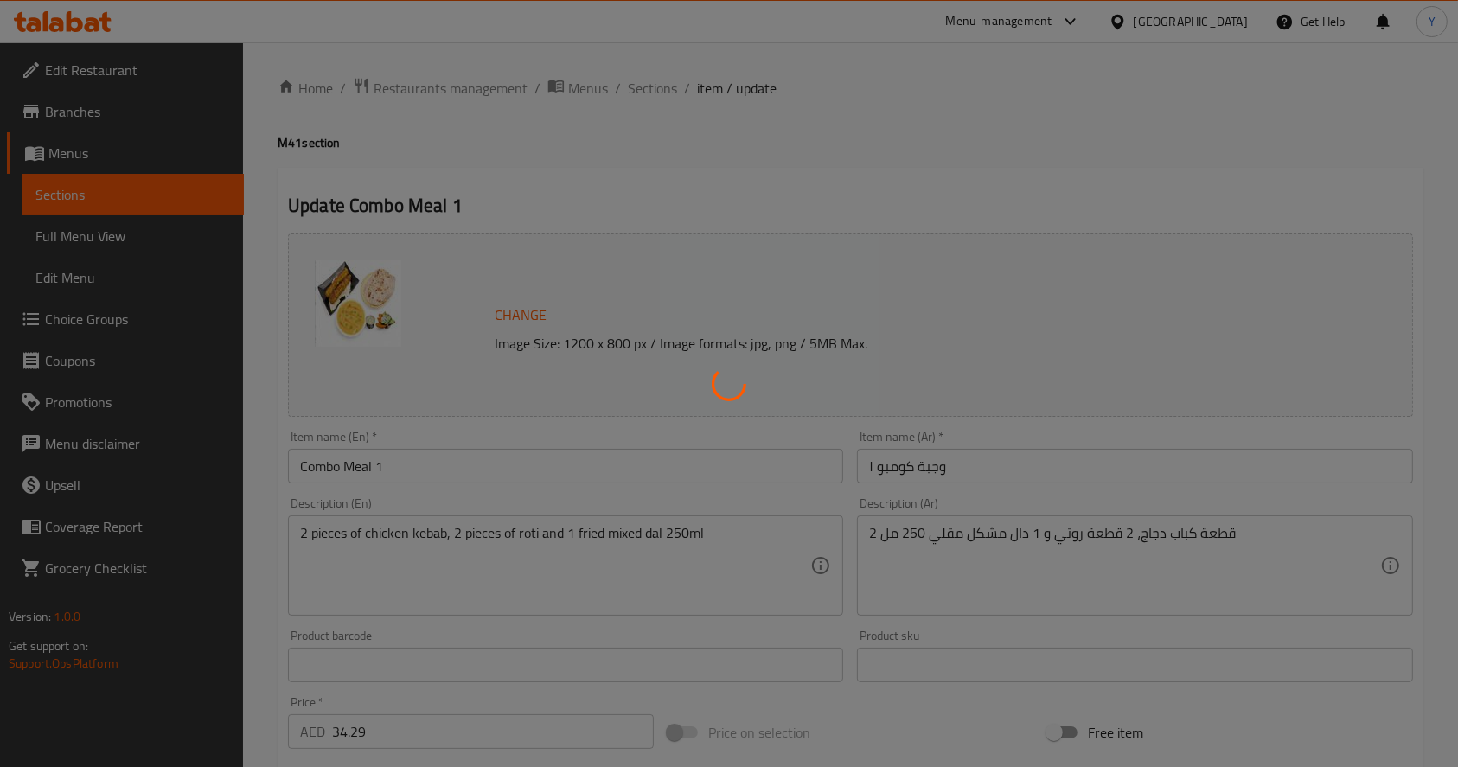
click at [425, 458] on div at bounding box center [729, 383] width 1458 height 767
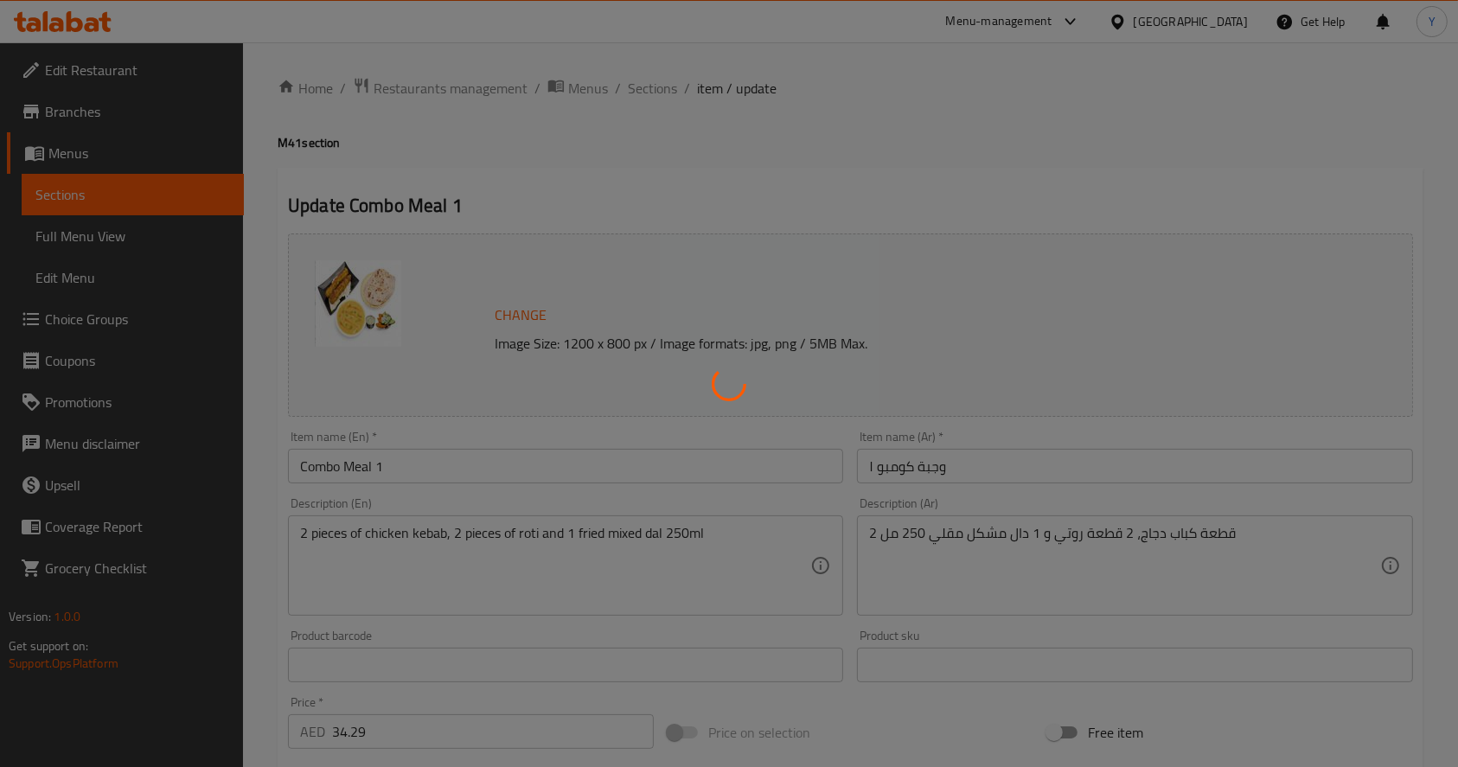
click at [425, 458] on div at bounding box center [729, 383] width 1458 height 767
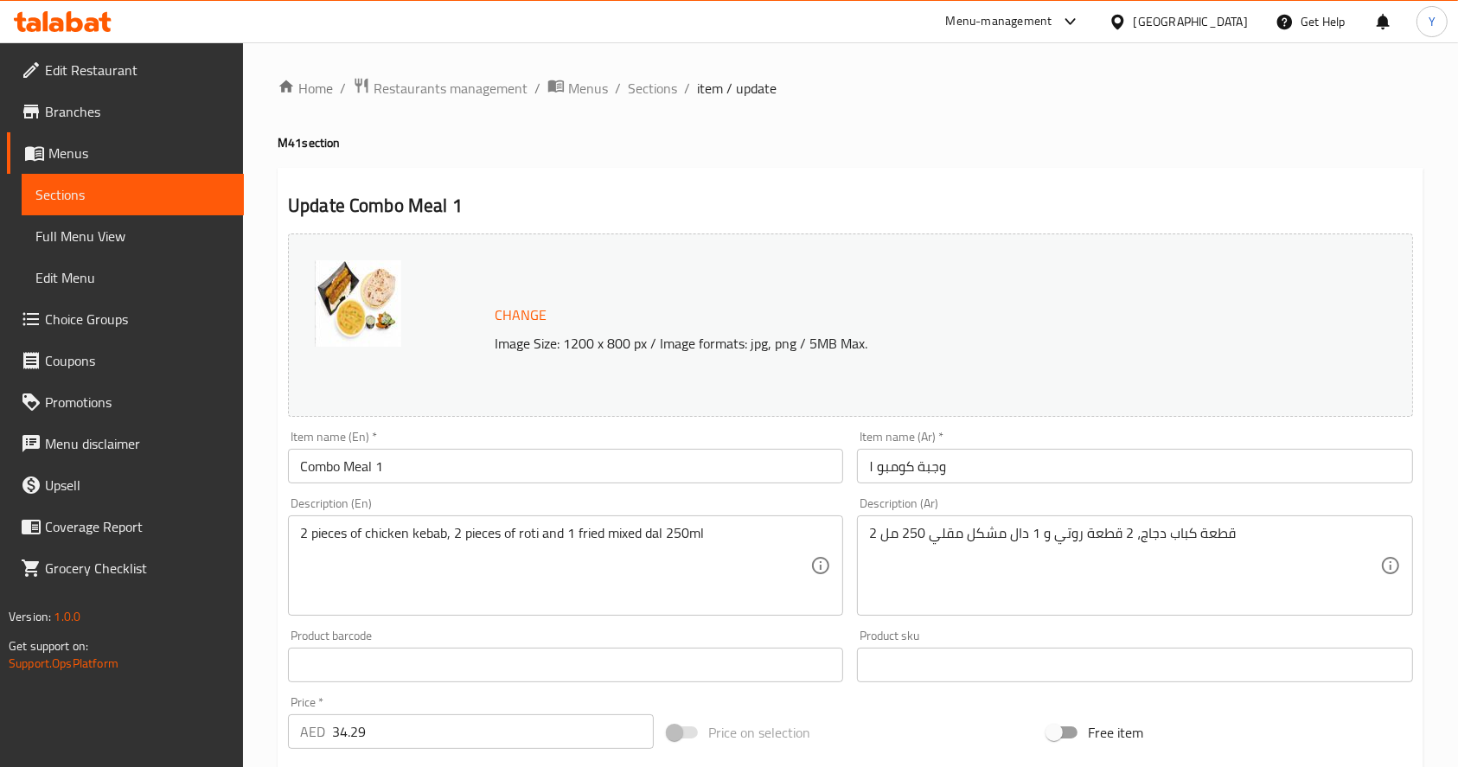
click at [469, 455] on input "Combo Meal 1" at bounding box center [565, 466] width 555 height 35
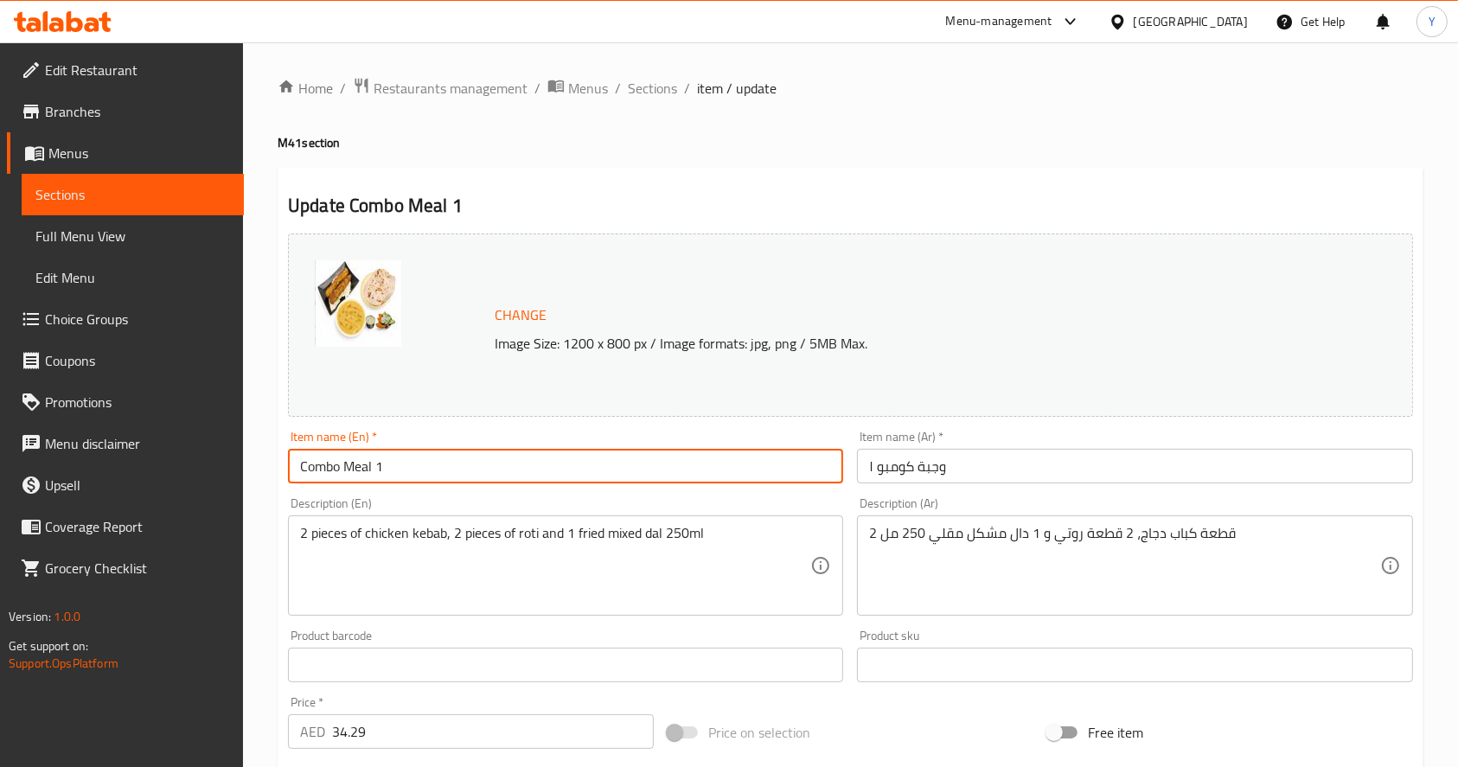
paste input "Desi Kebab Combo"
click at [369, 468] on input "Desi Kebab Combo" at bounding box center [565, 466] width 555 height 35
type input "Desi Chicken Kebab Combo"
click at [934, 463] on input "وجبة كومبو ١" at bounding box center [1134, 466] width 555 height 35
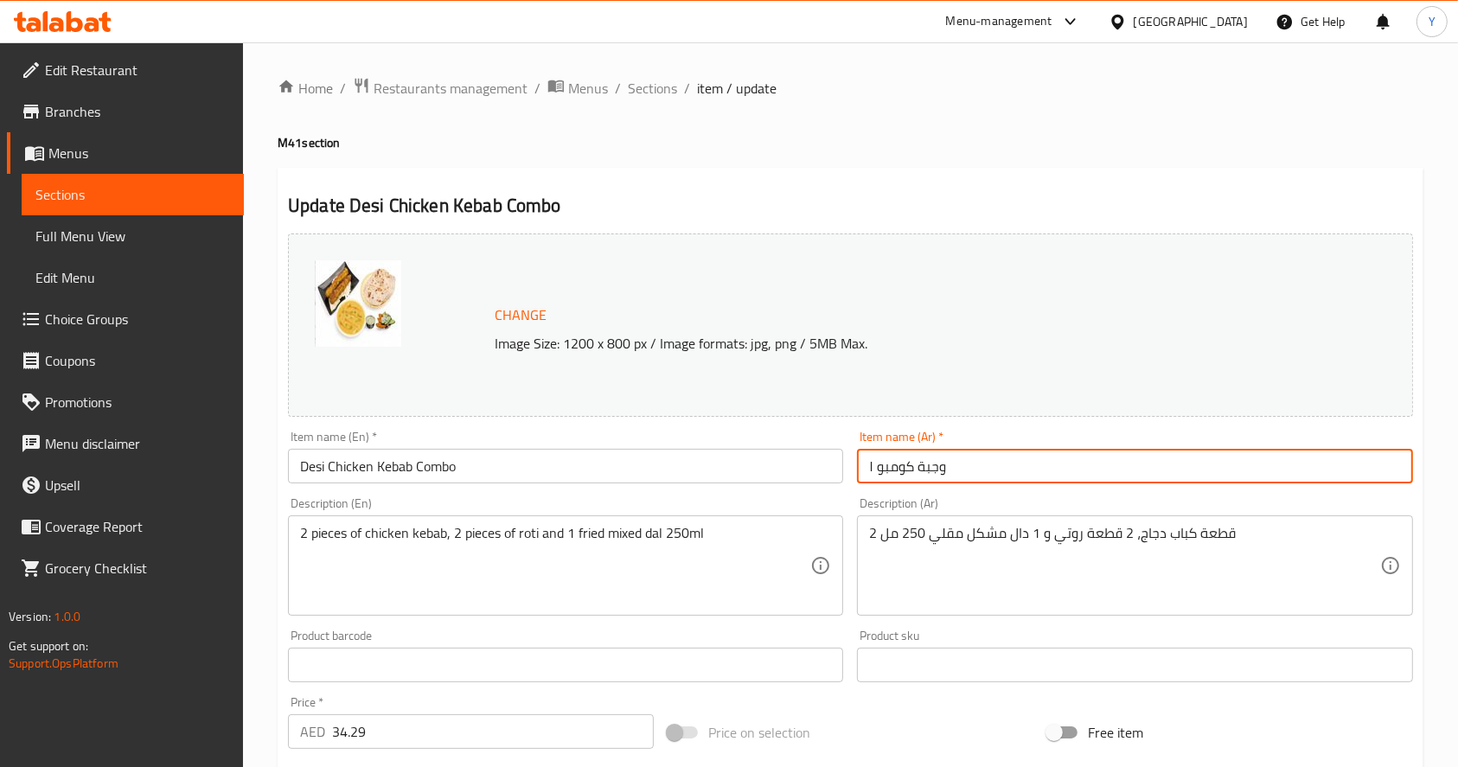
paste input "باب دجاج ديسي"
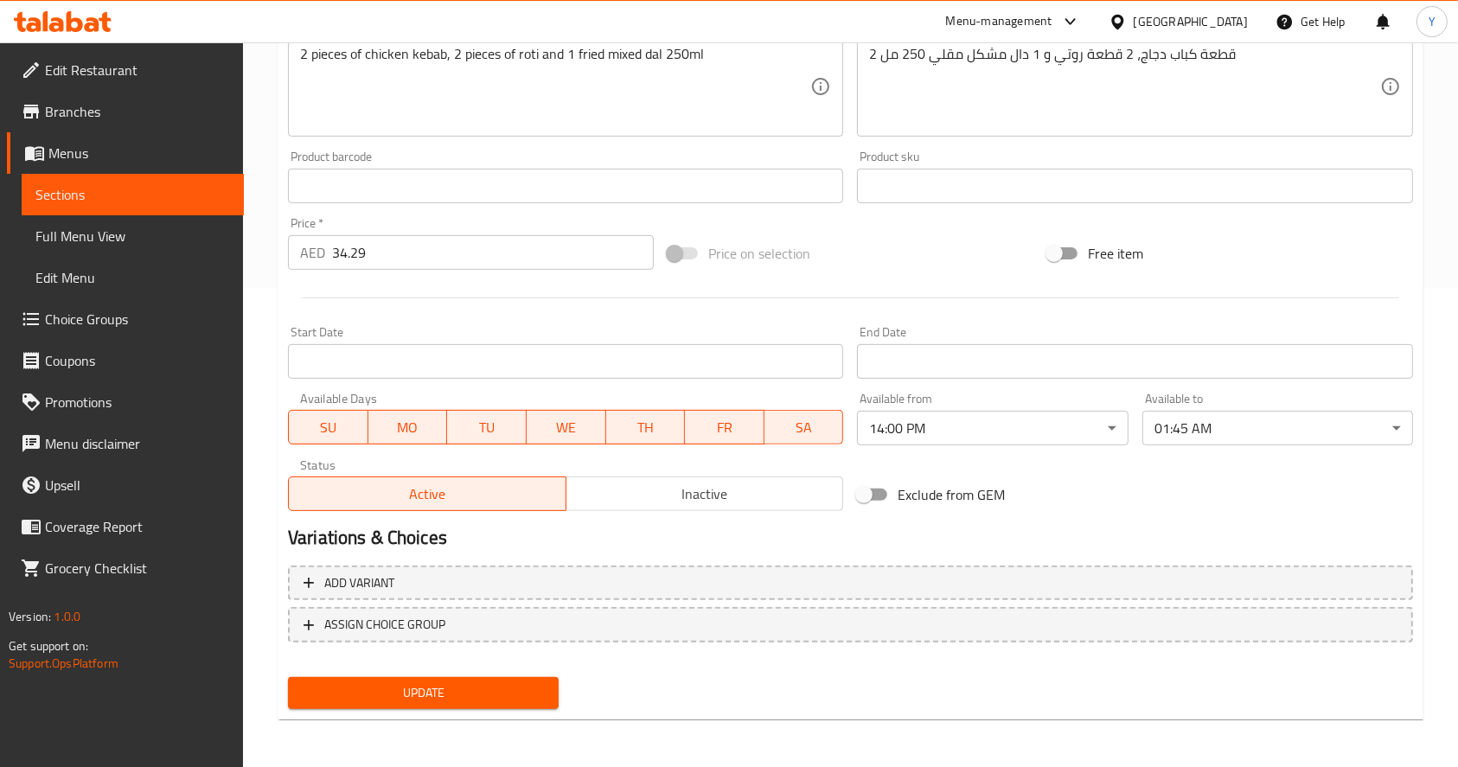
type input "وجبة كباب دجاج ديسي"
click at [453, 690] on span "Update" at bounding box center [423, 693] width 243 height 22
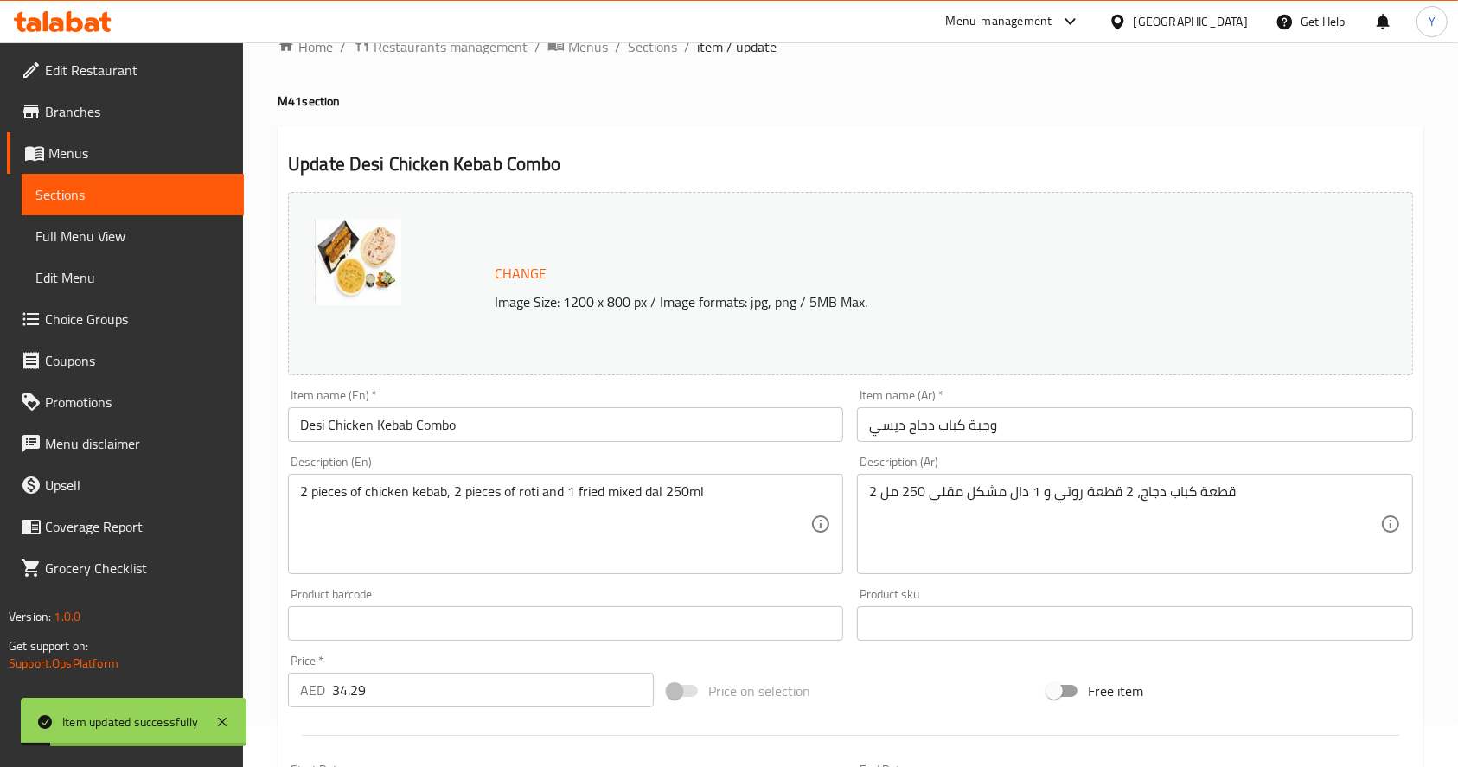
scroll to position [0, 0]
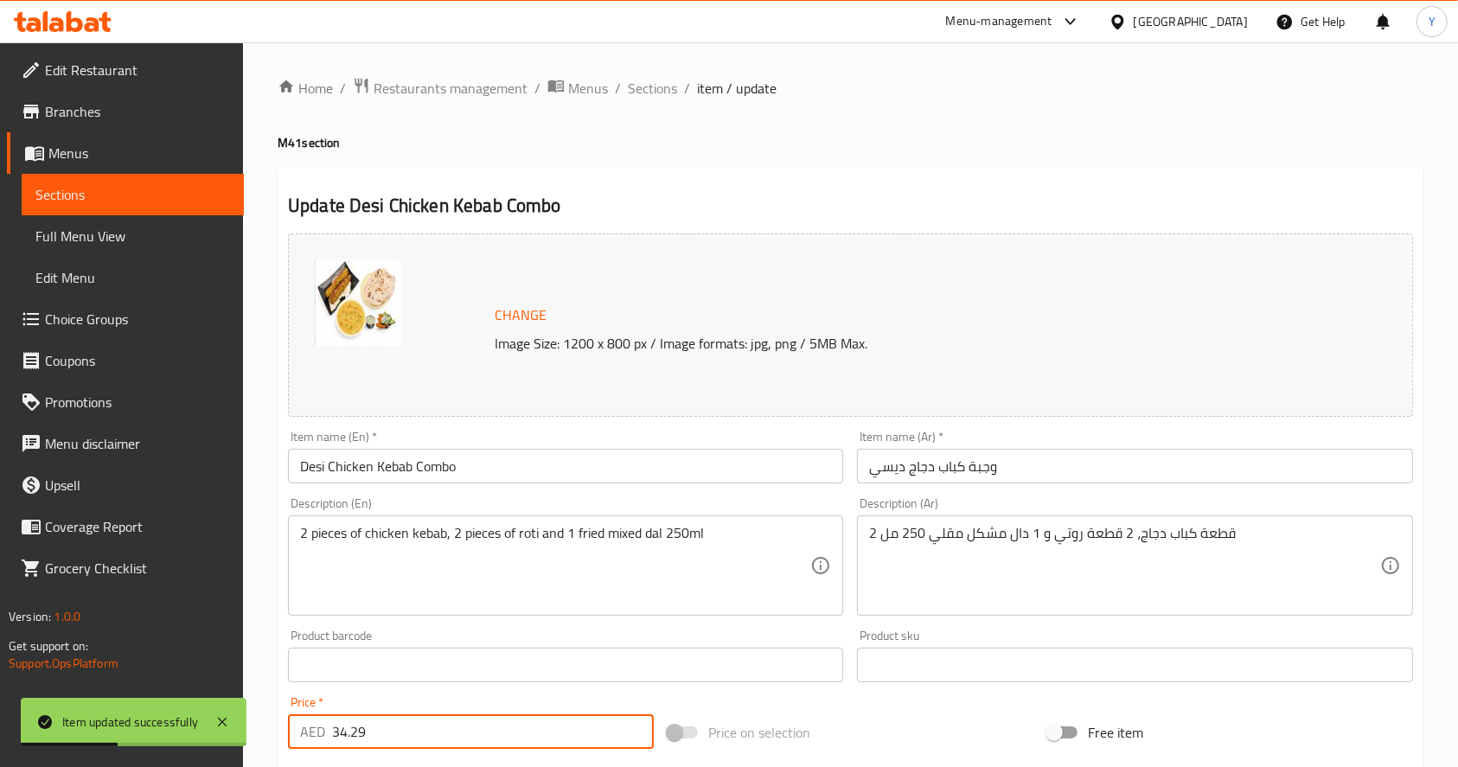
drag, startPoint x: 387, startPoint y: 730, endPoint x: 268, endPoint y: 735, distance: 118.6
click at [268, 735] on div "Home / Restaurants management / Menus / Sections / item / update M41 section Up…" at bounding box center [850, 644] width 1215 height 1205
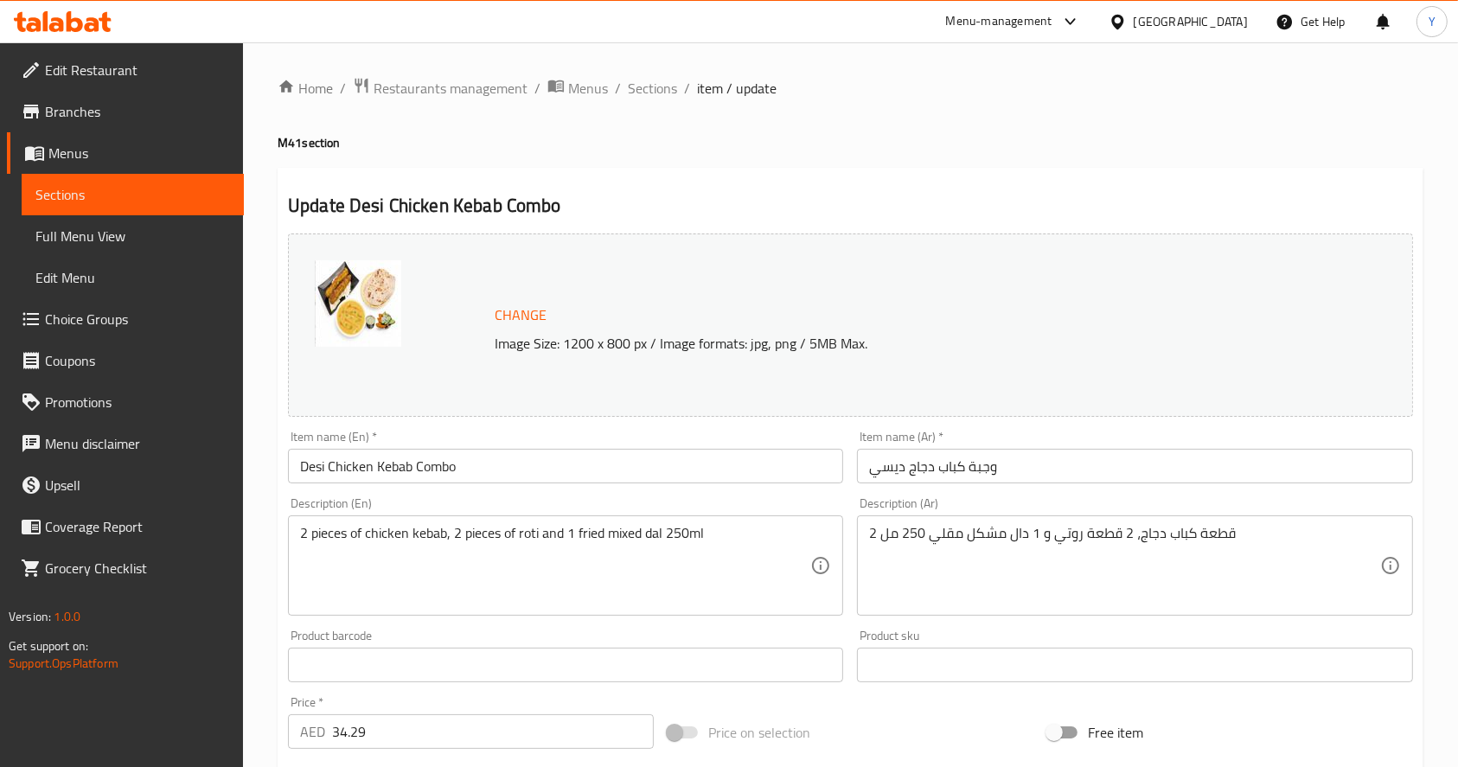
click at [387, 743] on input "34.29" at bounding box center [493, 731] width 322 height 35
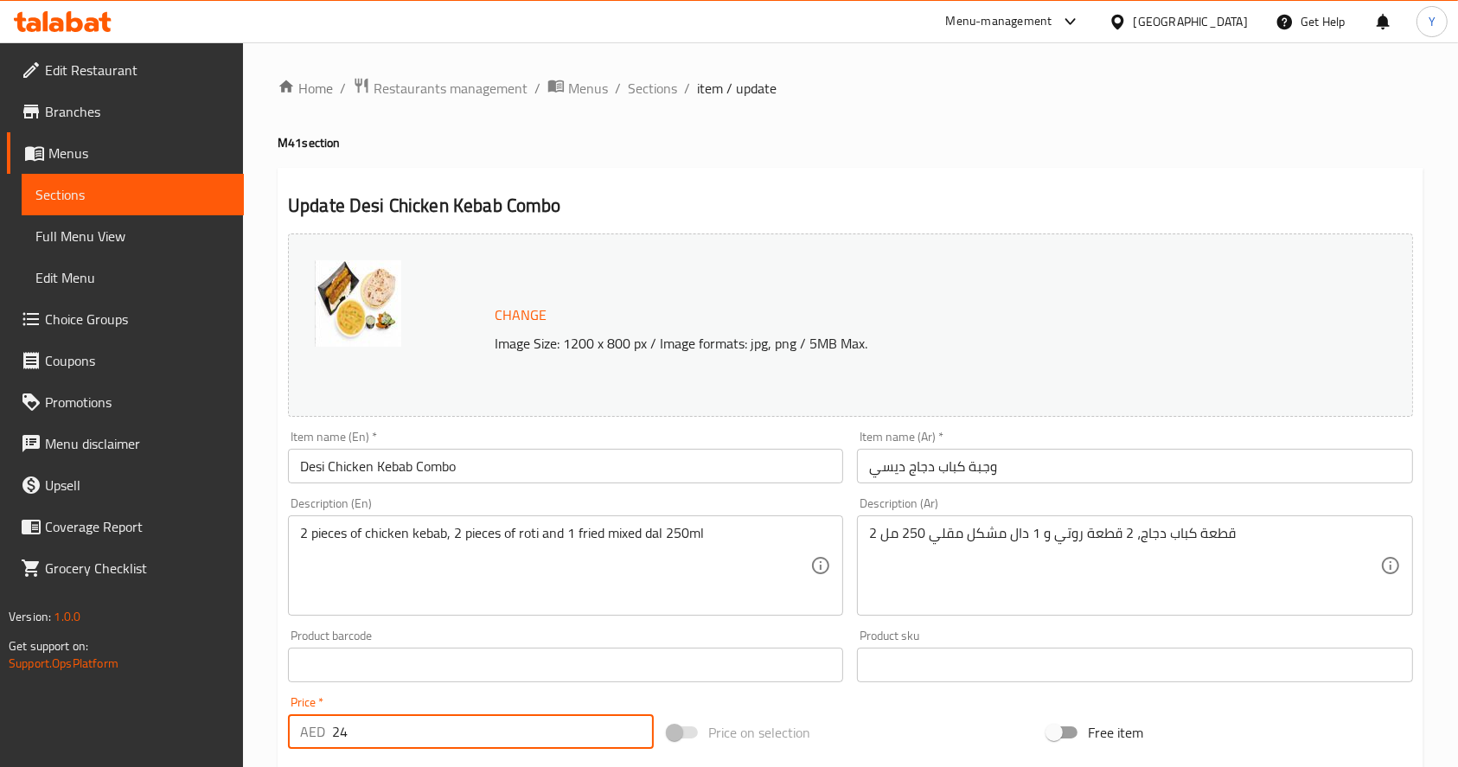
scroll to position [479, 0]
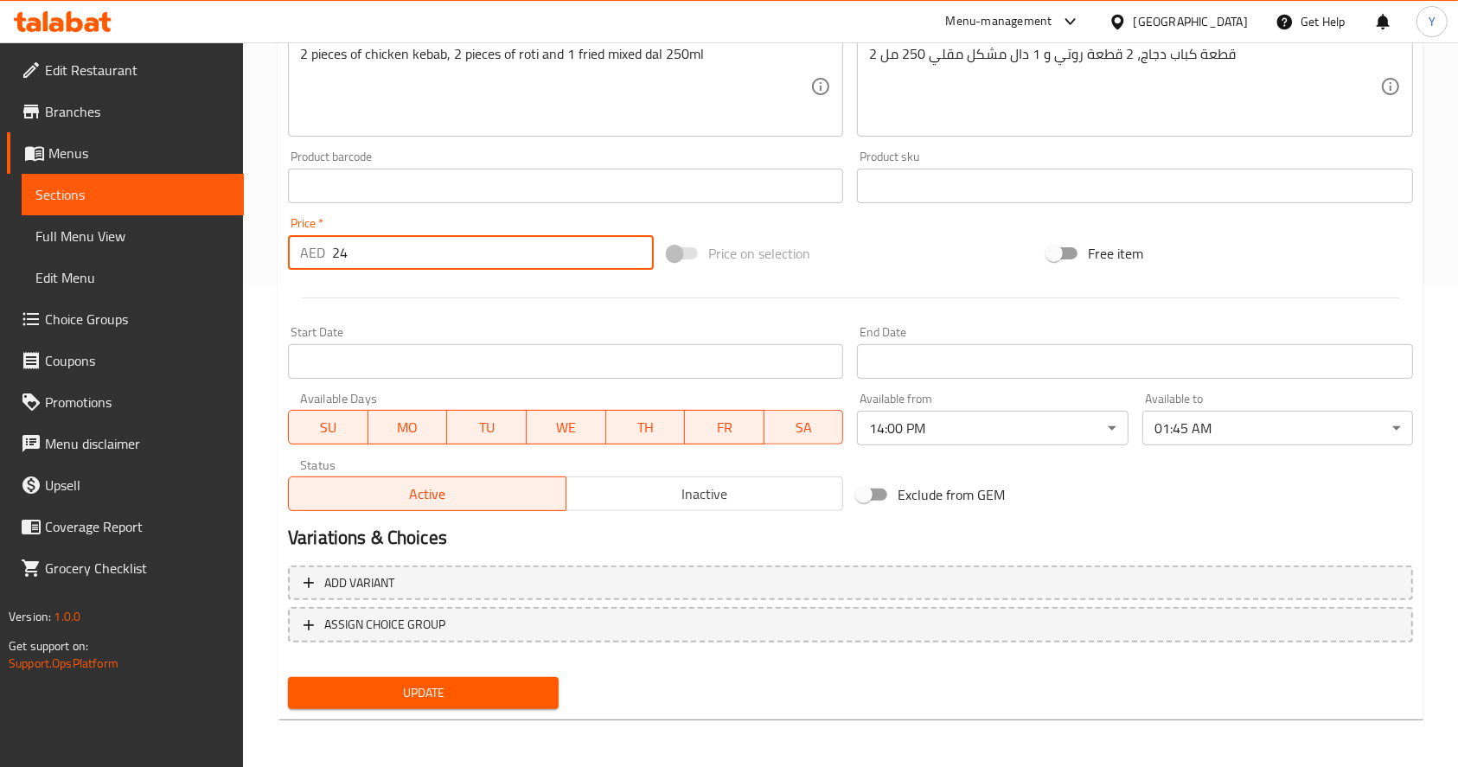
type input "24"
click at [423, 695] on span "Update" at bounding box center [423, 693] width 243 height 22
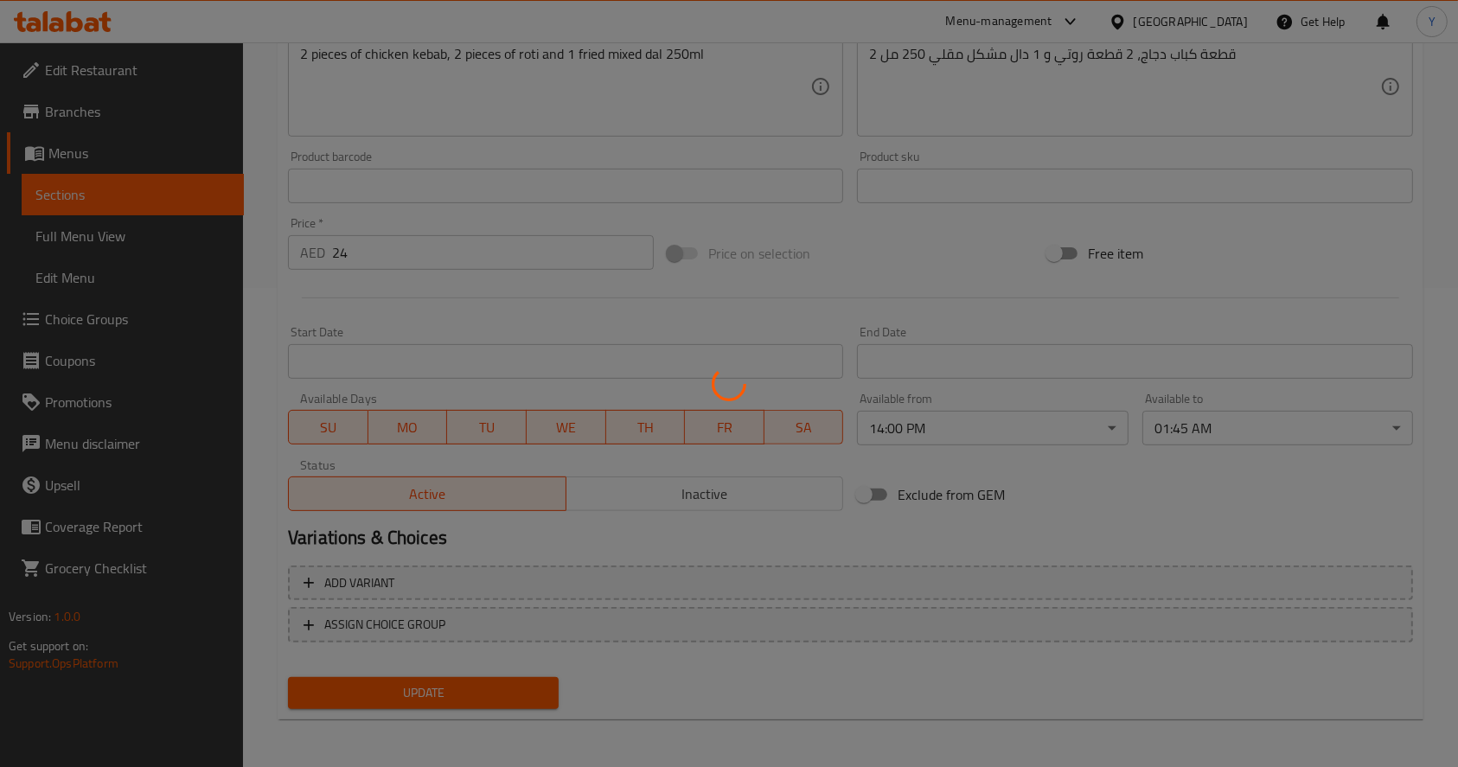
scroll to position [0, 0]
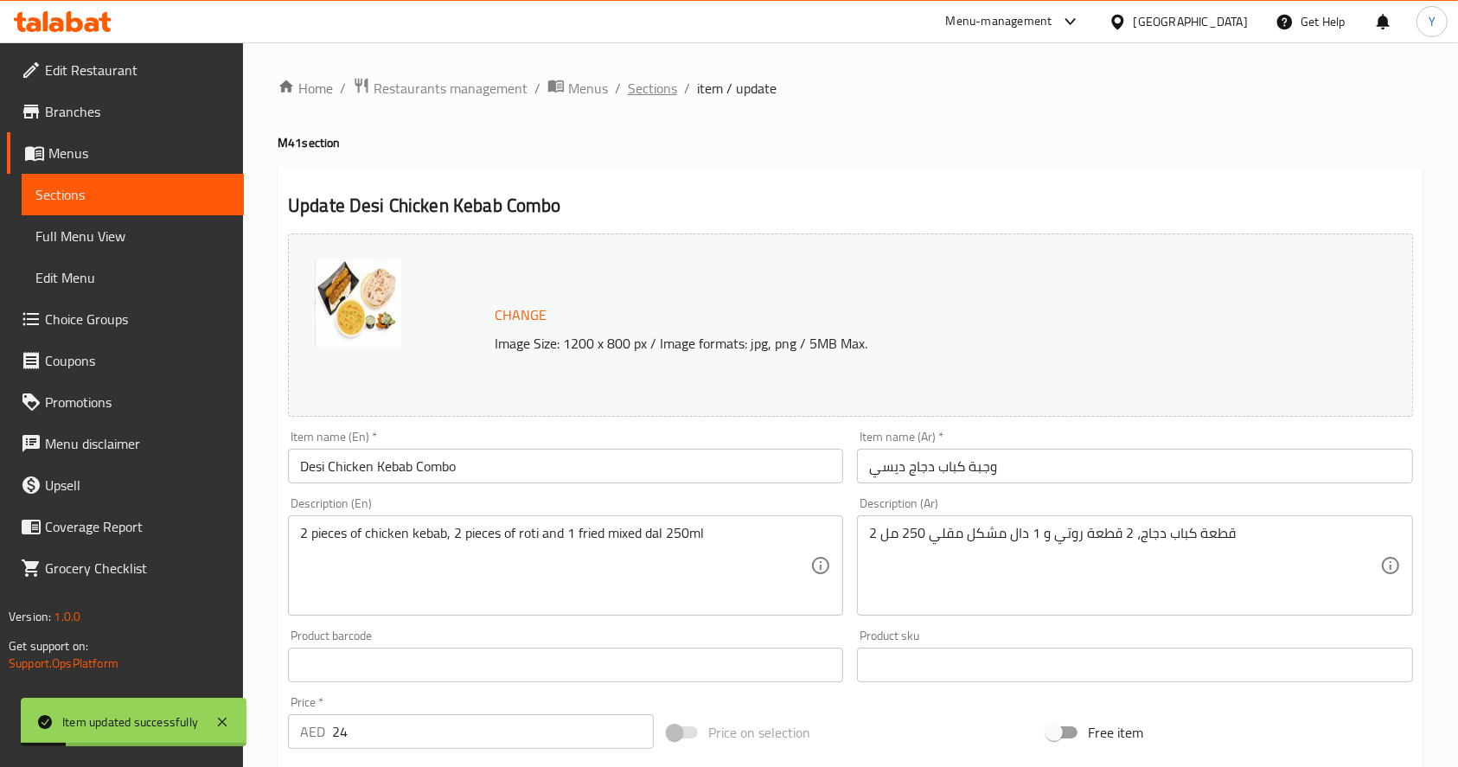
click at [642, 96] on span "Sections" at bounding box center [652, 88] width 49 height 21
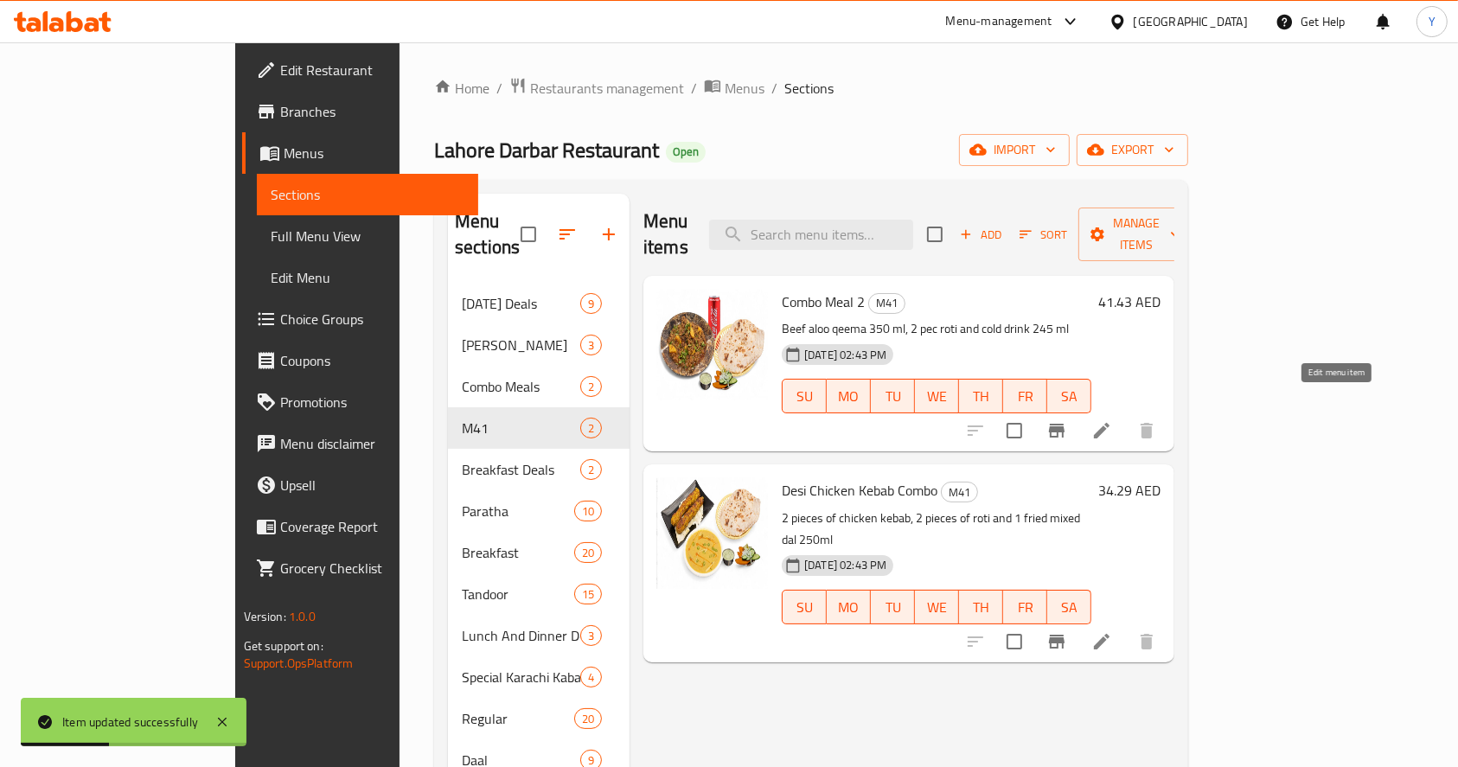
click at [1109, 423] on icon at bounding box center [1102, 431] width 16 height 16
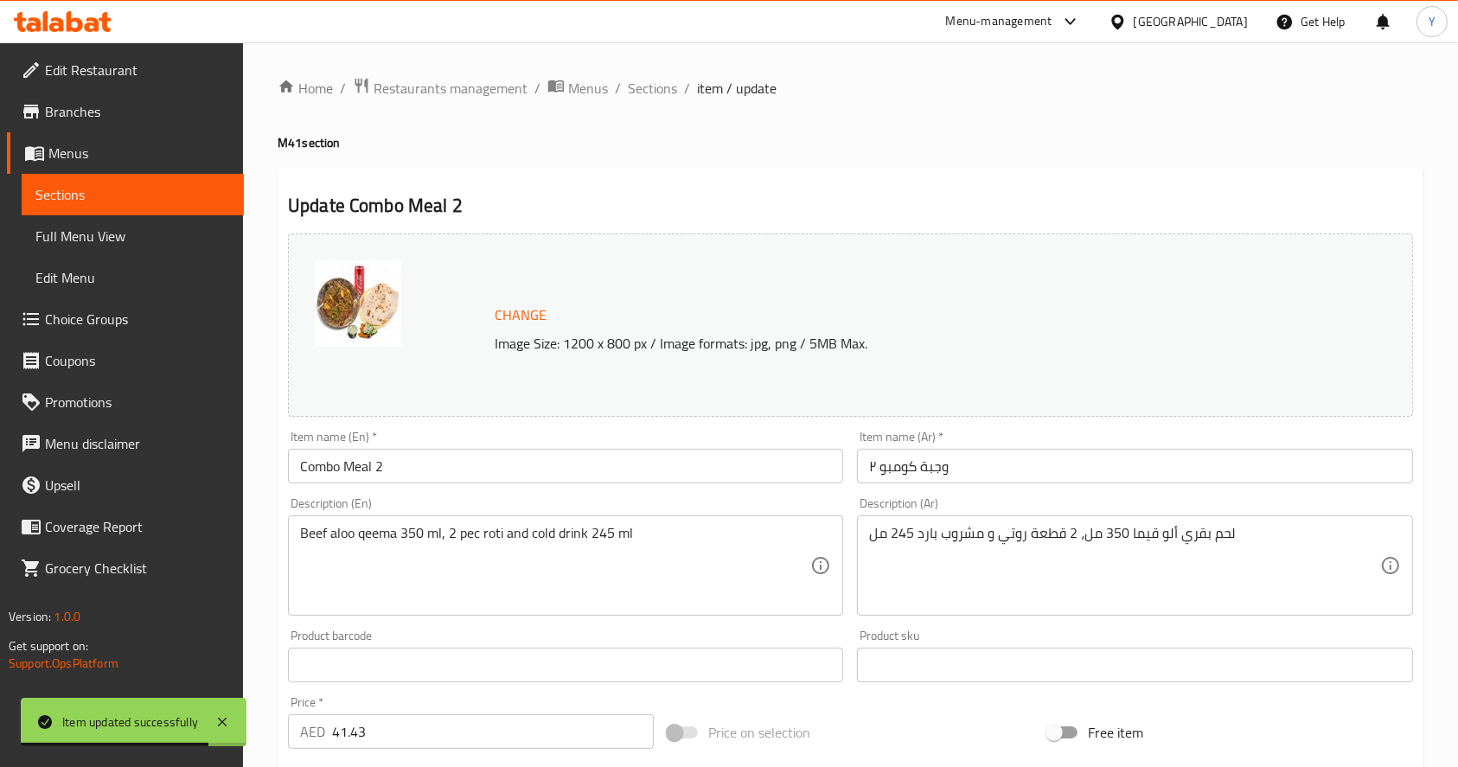
click at [464, 477] on input "Combo Meal 2" at bounding box center [565, 466] width 555 height 35
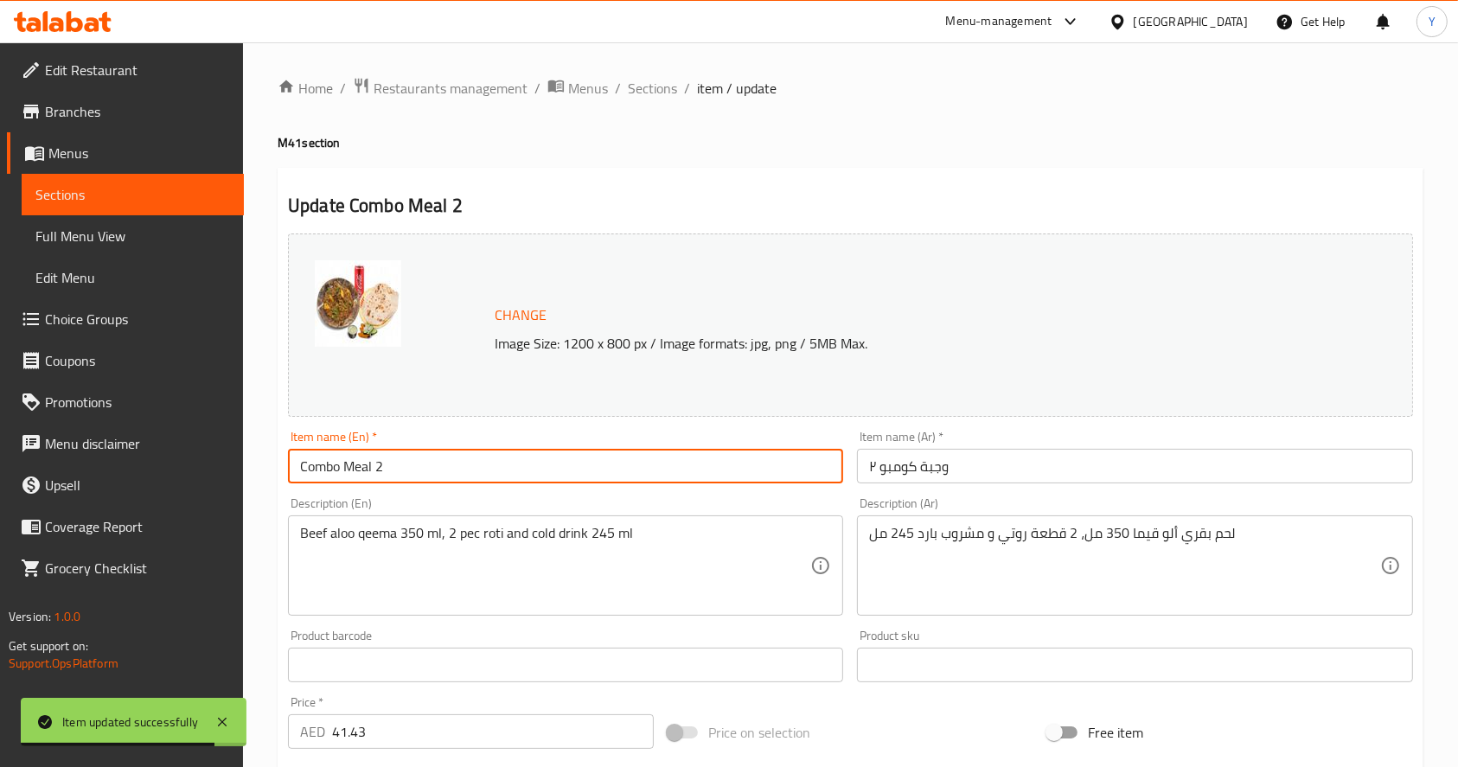
paste input "Desi Qeema Special"
click at [334, 473] on input "Desi Qeema Special" at bounding box center [565, 466] width 555 height 35
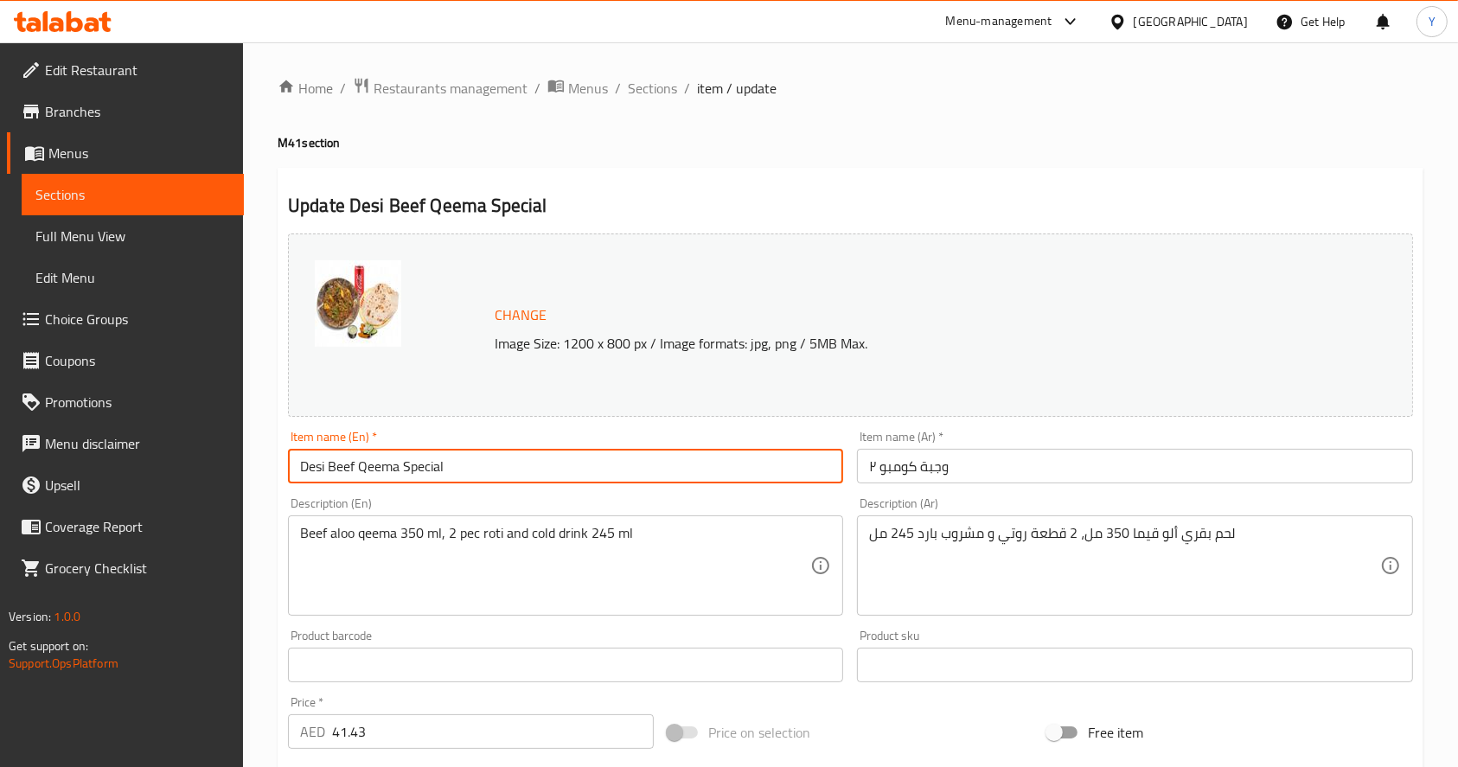
click at [561, 462] on input "Desi Beef Qeema Special" at bounding box center [565, 466] width 555 height 35
type input "Desi Beef Qeema Combo"
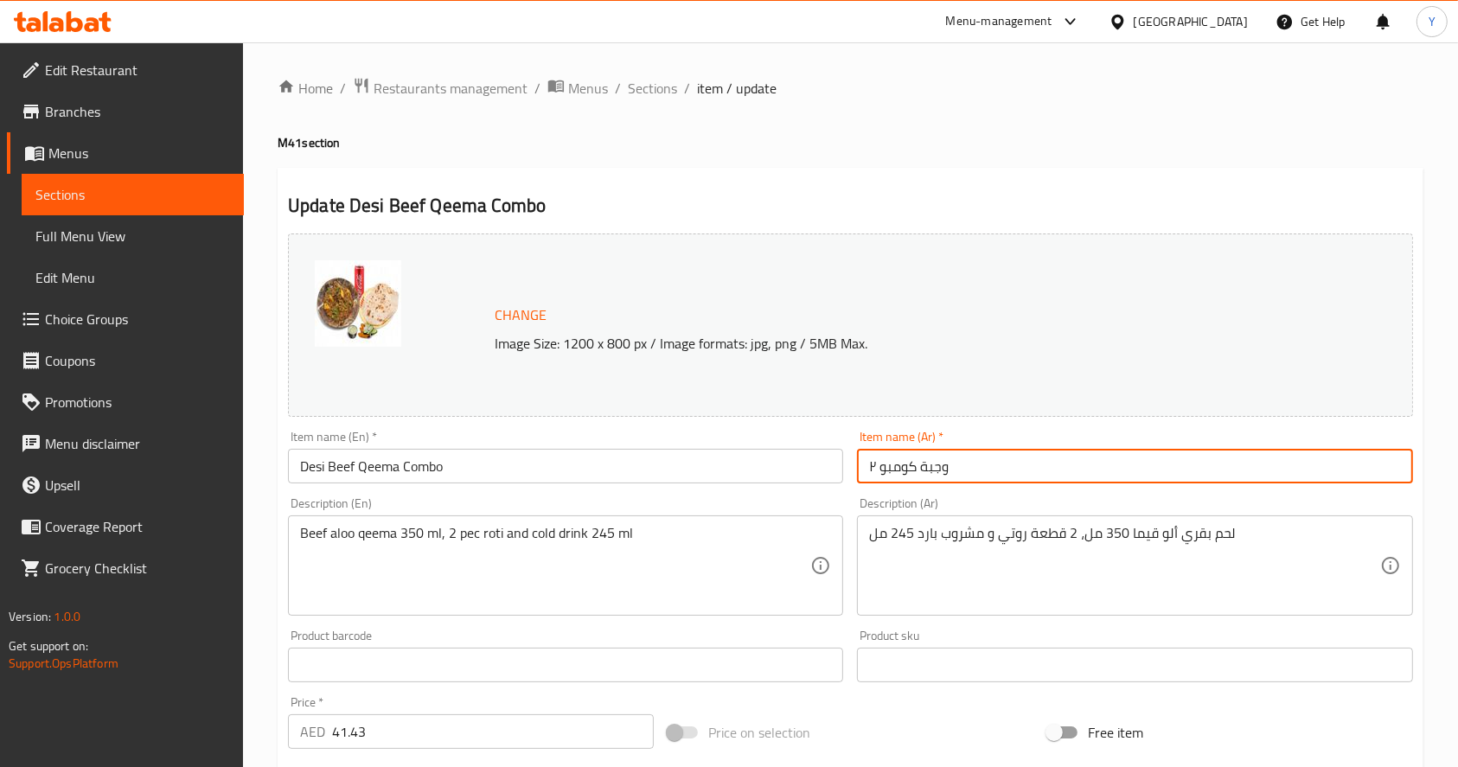
click at [994, 478] on input "وجبة كومبو ٢" at bounding box center [1134, 466] width 555 height 35
paste input "ومبو لحم بقري [PERSON_NAME]"
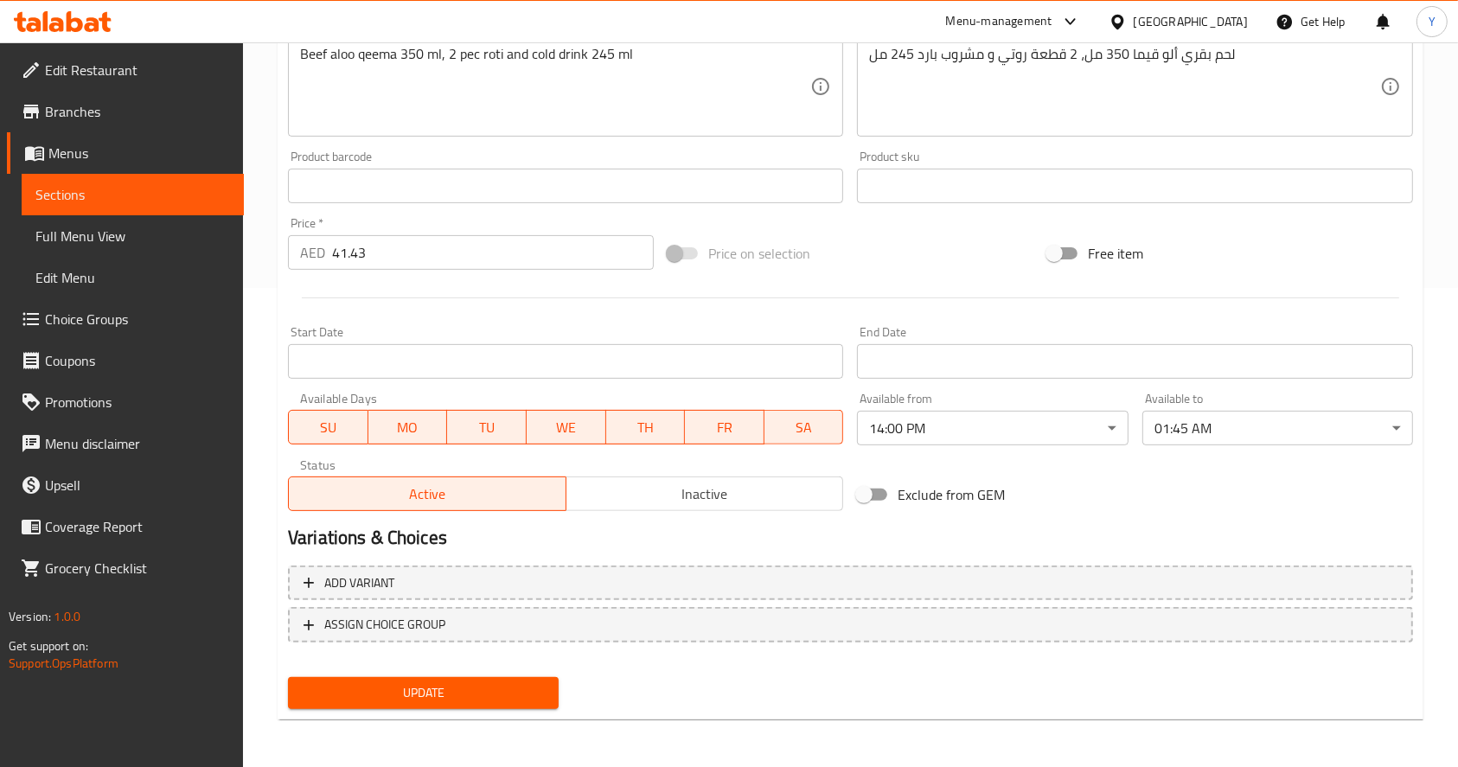
type input "كومبو لحم بقري [PERSON_NAME]"
click at [429, 696] on span "Update" at bounding box center [423, 693] width 243 height 22
click at [398, 252] on input "41.43" at bounding box center [493, 252] width 322 height 35
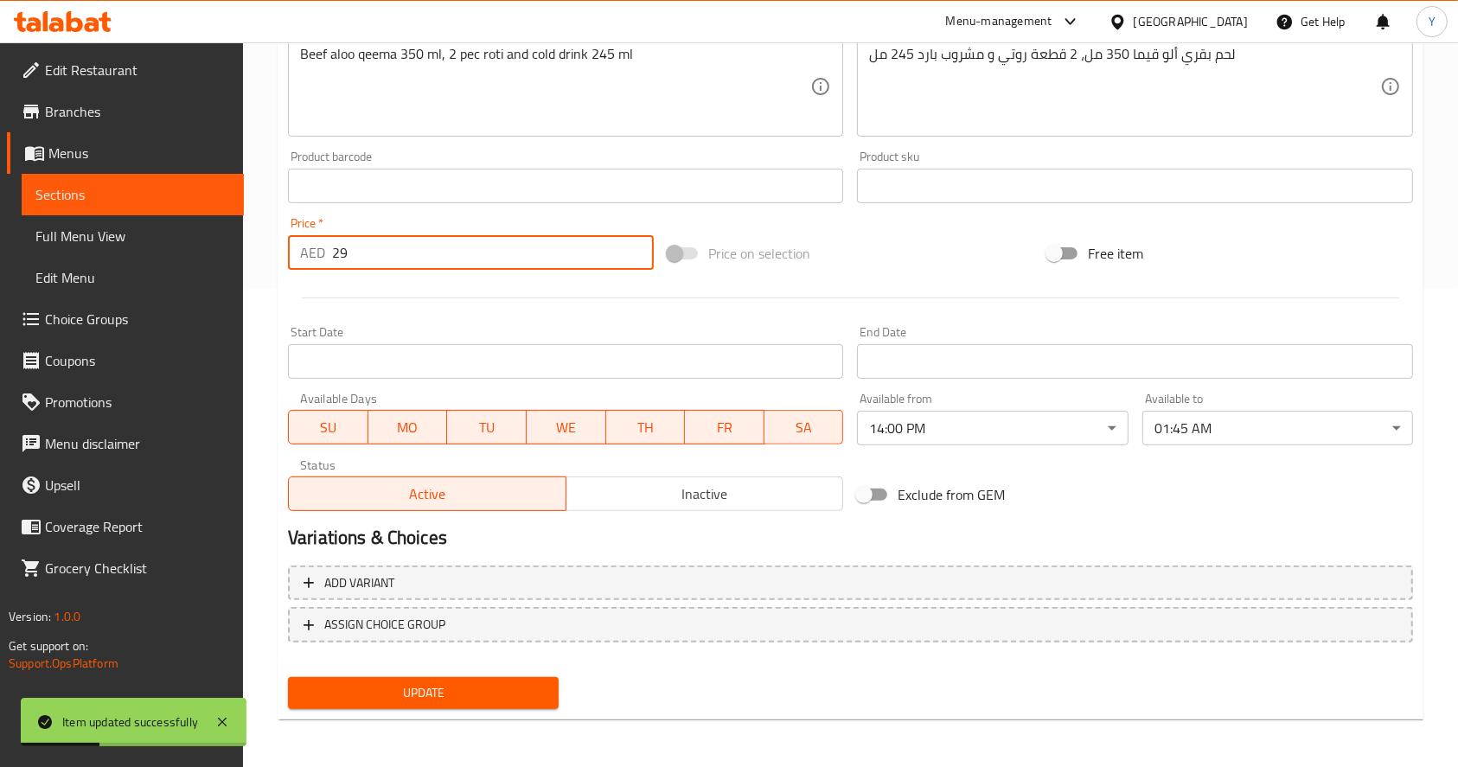
type input "29"
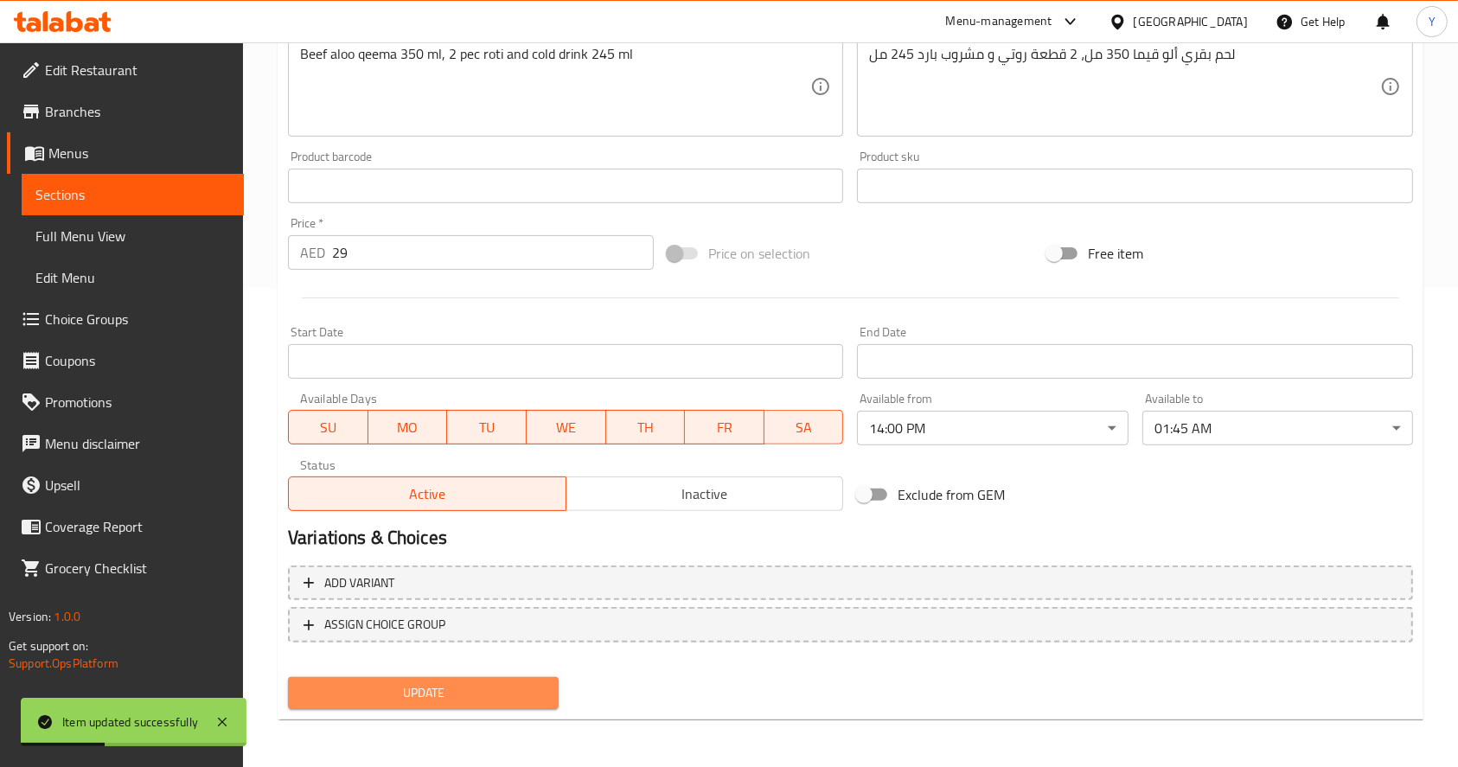
click at [419, 691] on span "Update" at bounding box center [423, 693] width 243 height 22
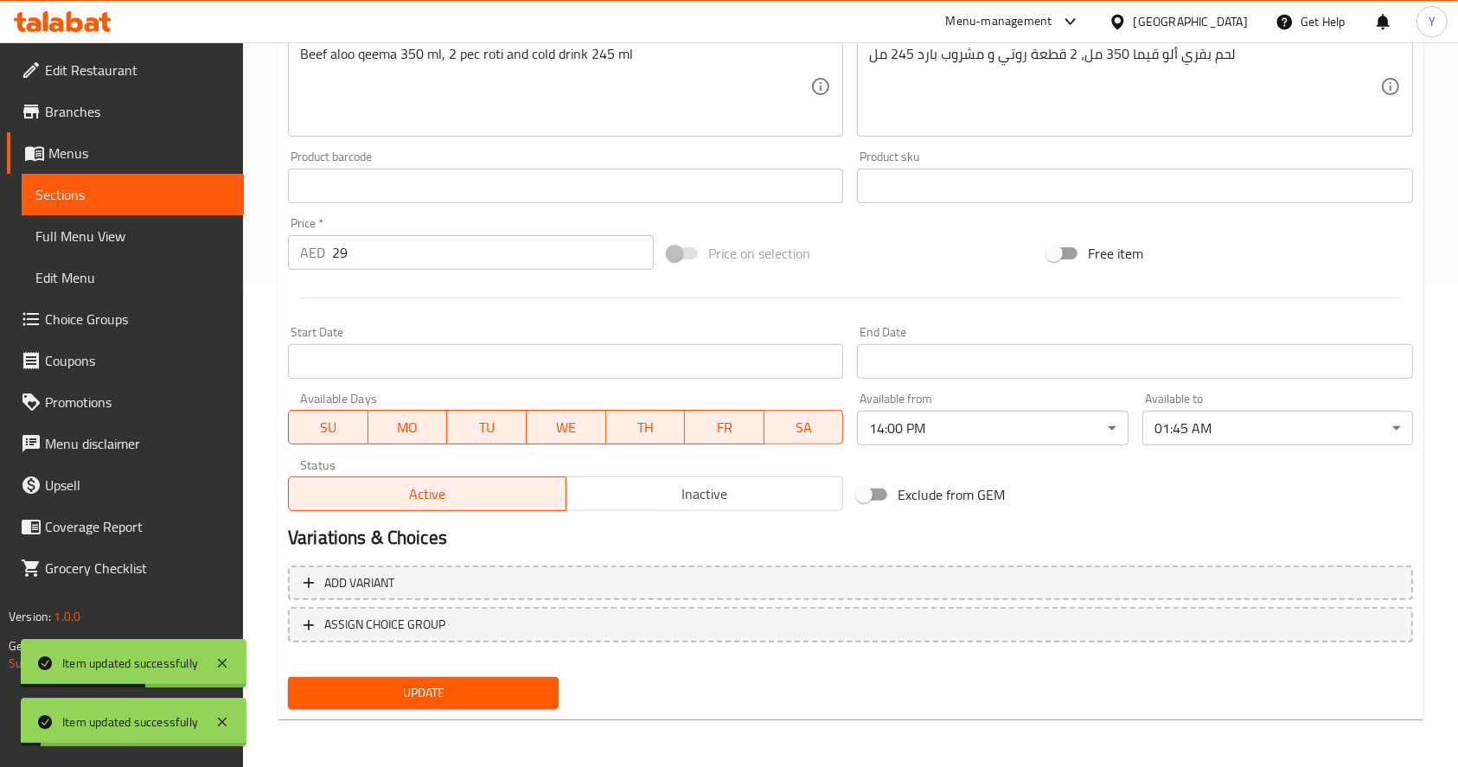
scroll to position [0, 0]
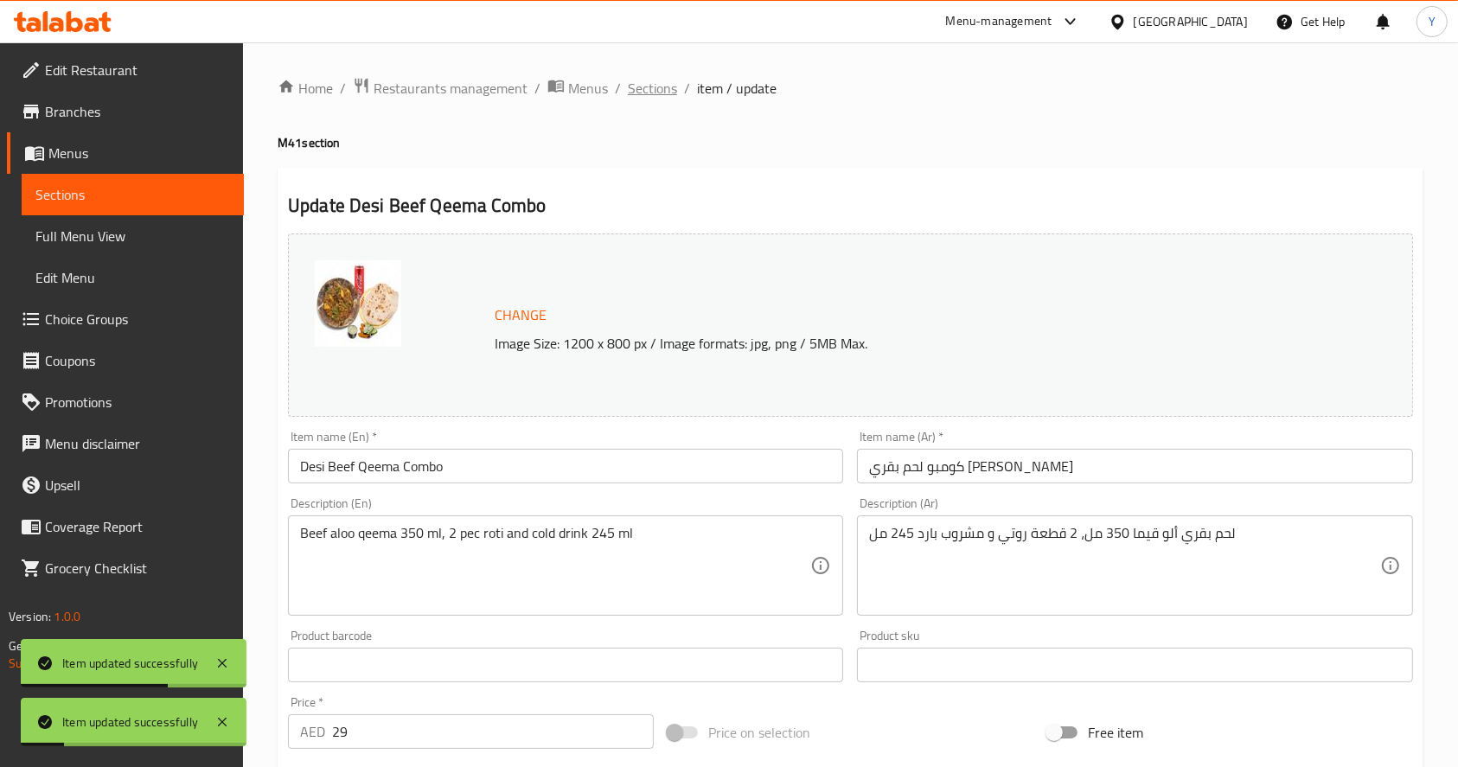
click at [650, 98] on span "Sections" at bounding box center [652, 88] width 49 height 21
